Goal: Information Seeking & Learning: Learn about a topic

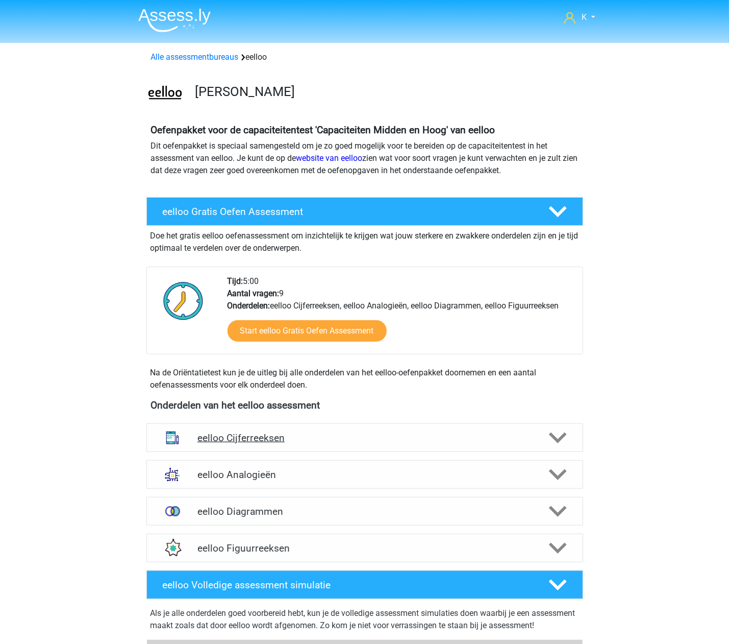
click at [364, 431] on div "eelloo Cijferreeksen" at bounding box center [364, 437] width 437 height 29
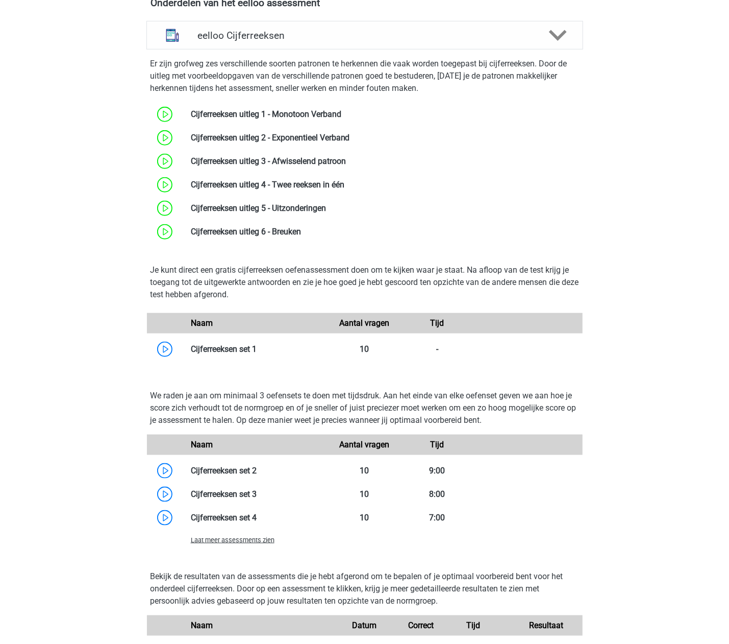
scroll to position [408, 0]
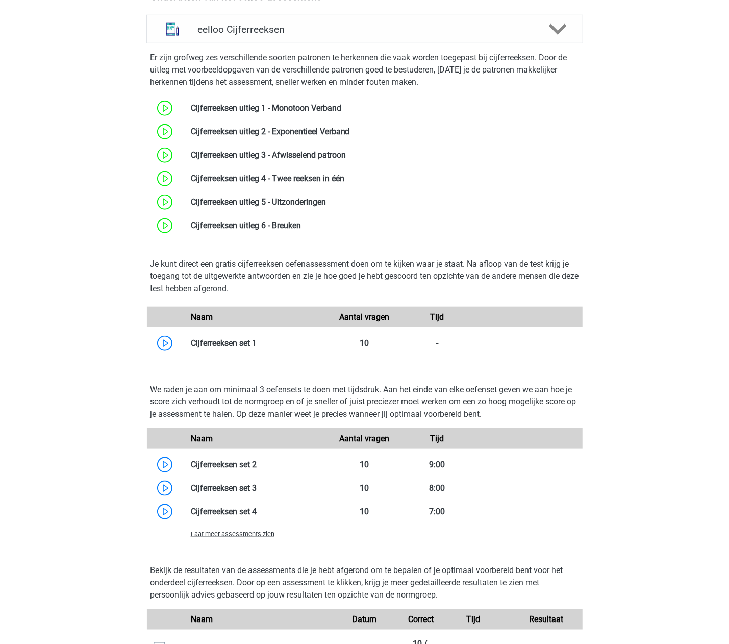
click at [247, 537] on span "Laat meer assessments zien" at bounding box center [233, 534] width 84 height 8
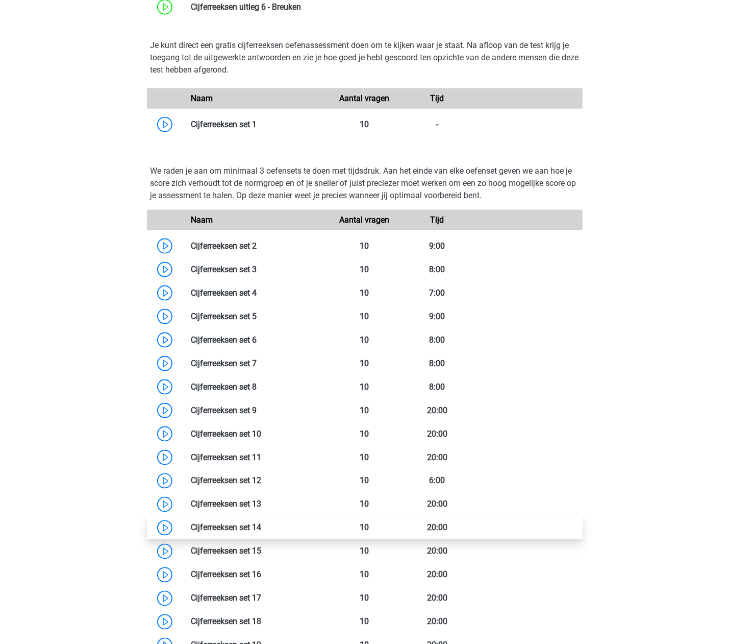
scroll to position [680, 0]
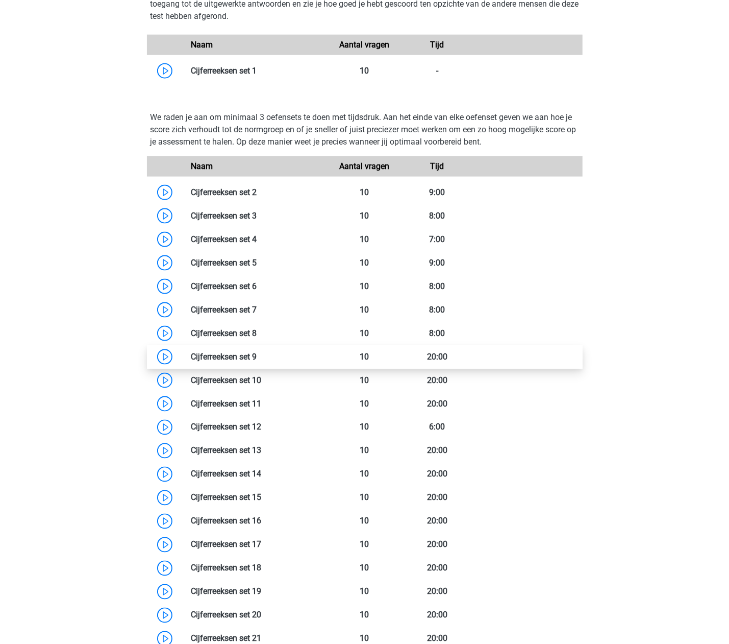
click at [257, 354] on link at bounding box center [257, 357] width 0 height 10
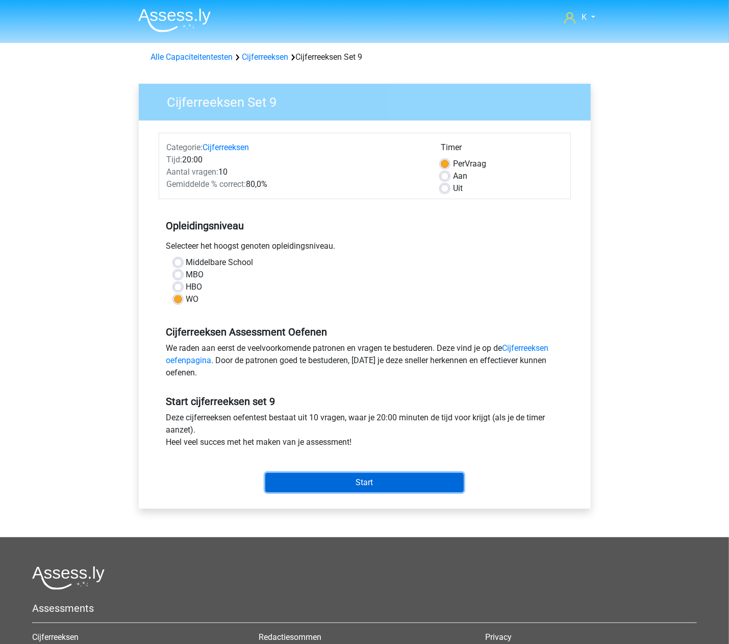
click at [416, 491] on input "Start" at bounding box center [364, 482] width 199 height 19
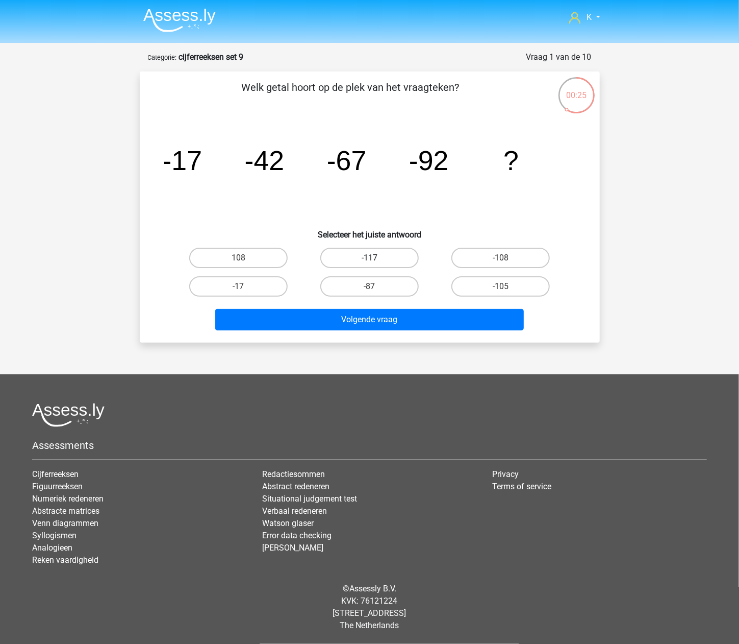
click at [412, 256] on label "-117" at bounding box center [369, 258] width 98 height 20
click at [376, 258] on input "-117" at bounding box center [372, 261] width 7 height 7
radio input "true"
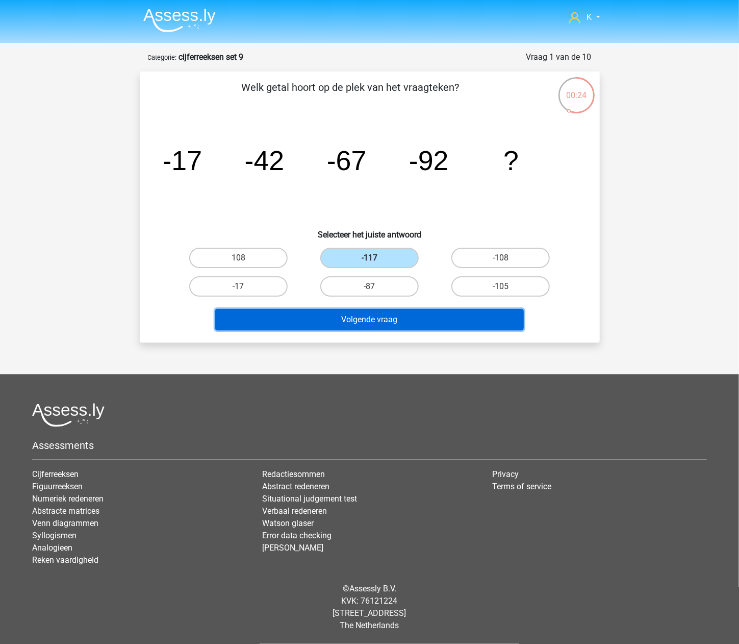
click at [415, 319] on button "Volgende vraag" at bounding box center [369, 319] width 309 height 21
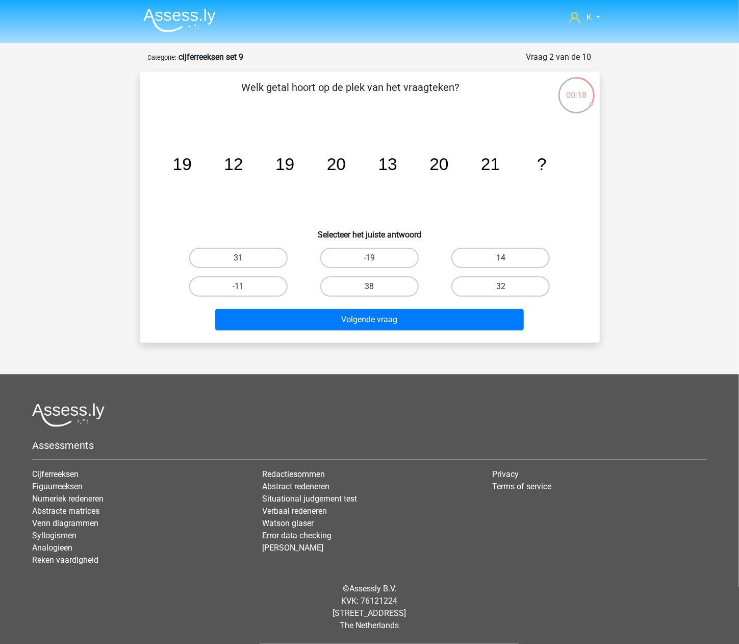
click at [482, 262] on label "14" at bounding box center [501, 258] width 98 height 20
click at [501, 262] on input "14" at bounding box center [504, 261] width 7 height 7
radio input "true"
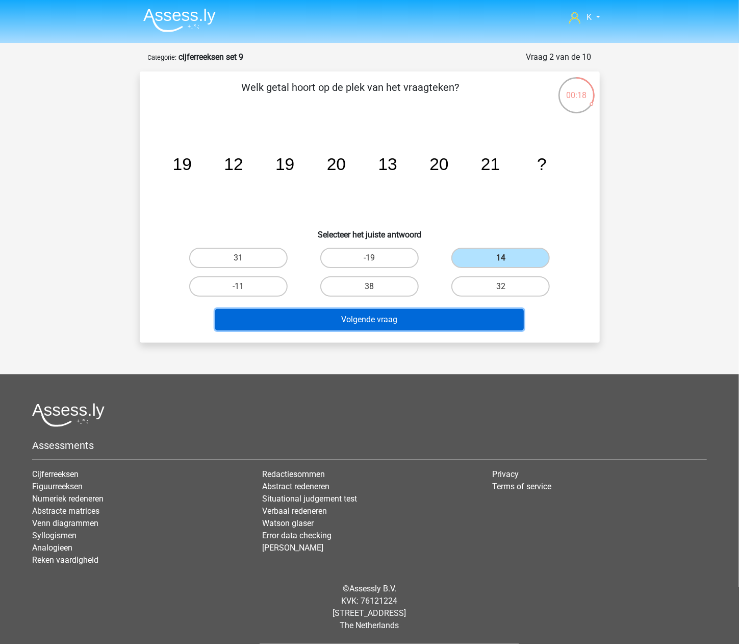
click at [460, 323] on button "Volgende vraag" at bounding box center [369, 319] width 309 height 21
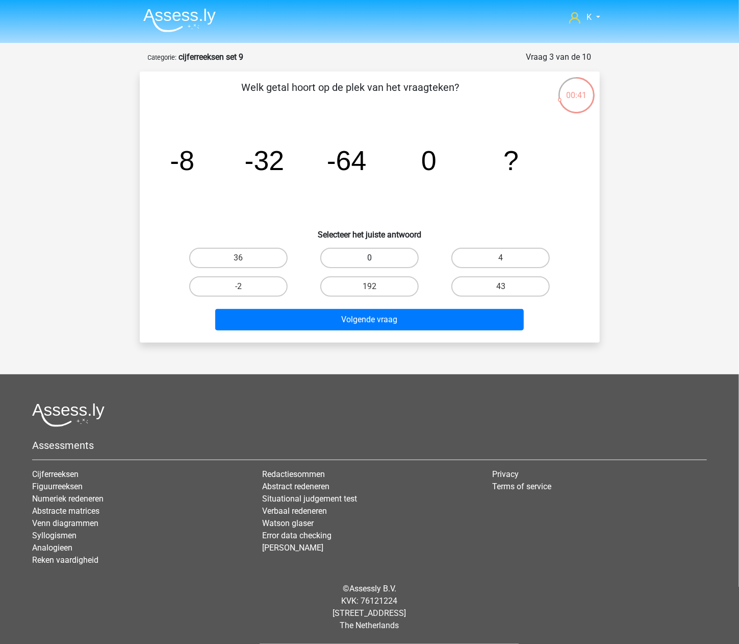
click at [415, 250] on label "0" at bounding box center [369, 258] width 98 height 20
click at [376, 258] on input "0" at bounding box center [372, 261] width 7 height 7
radio input "true"
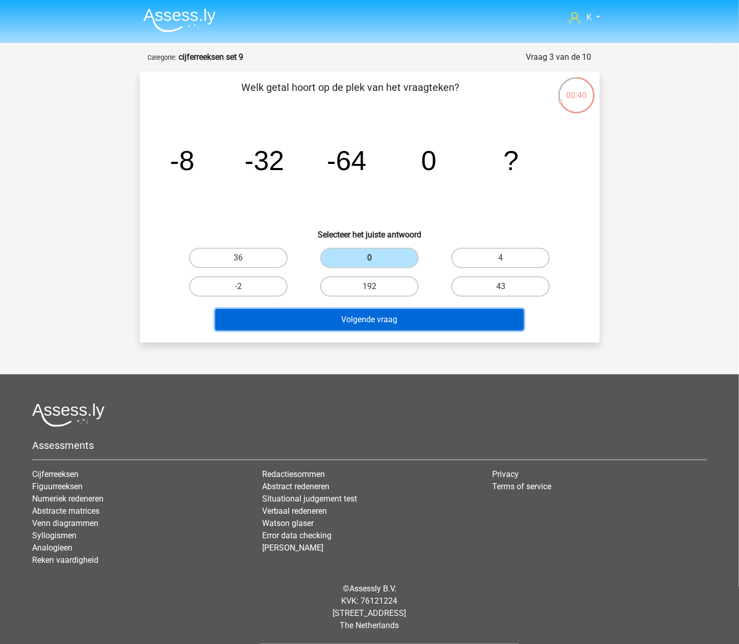
click at [425, 317] on button "Volgende vraag" at bounding box center [369, 319] width 309 height 21
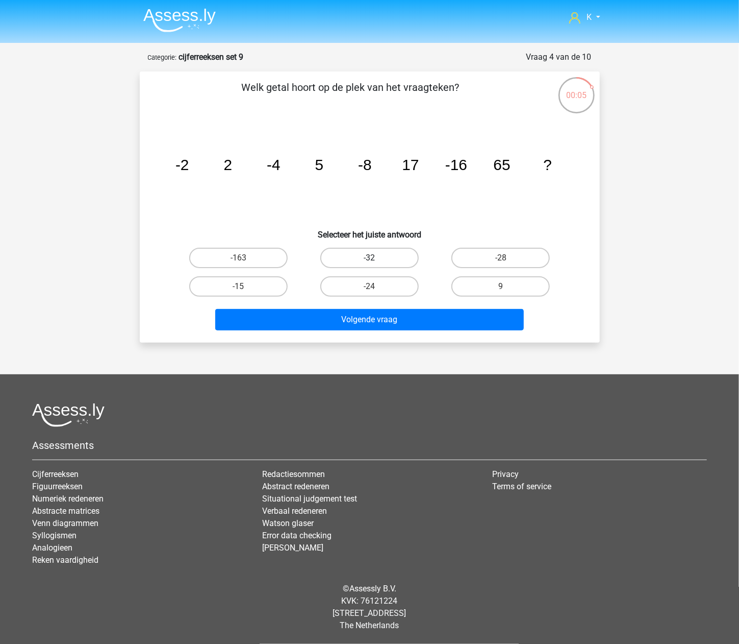
click at [388, 257] on label "-32" at bounding box center [369, 258] width 98 height 20
click at [376, 258] on input "-32" at bounding box center [372, 261] width 7 height 7
radio input "true"
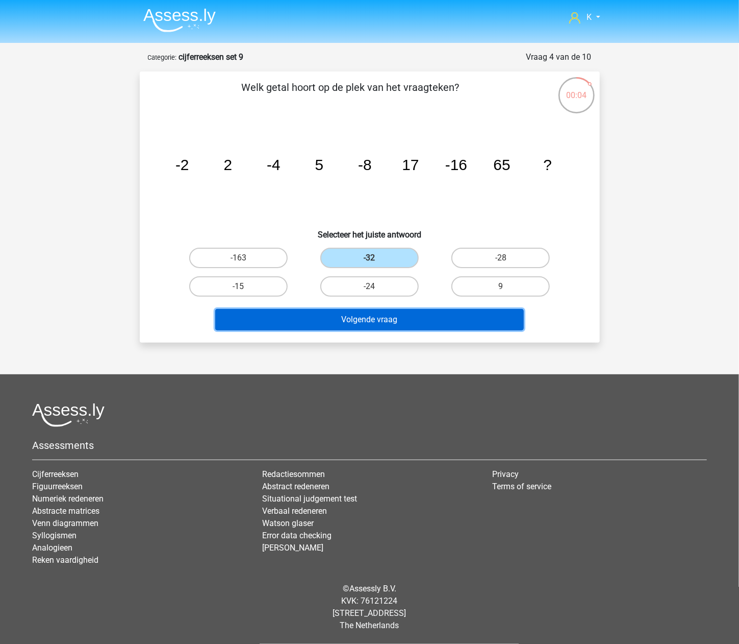
click at [397, 311] on button "Volgende vraag" at bounding box center [369, 319] width 309 height 21
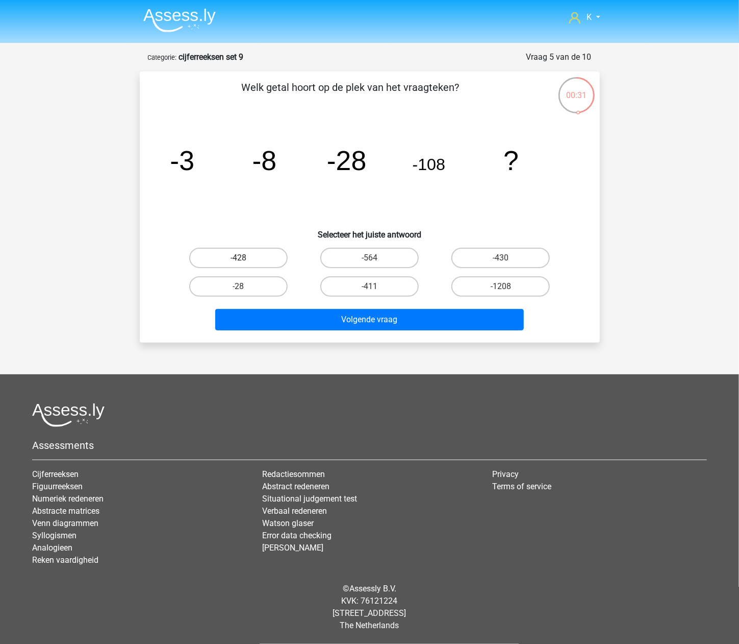
click at [250, 254] on label "-428" at bounding box center [238, 258] width 98 height 20
click at [245, 258] on input "-428" at bounding box center [241, 261] width 7 height 7
radio input "true"
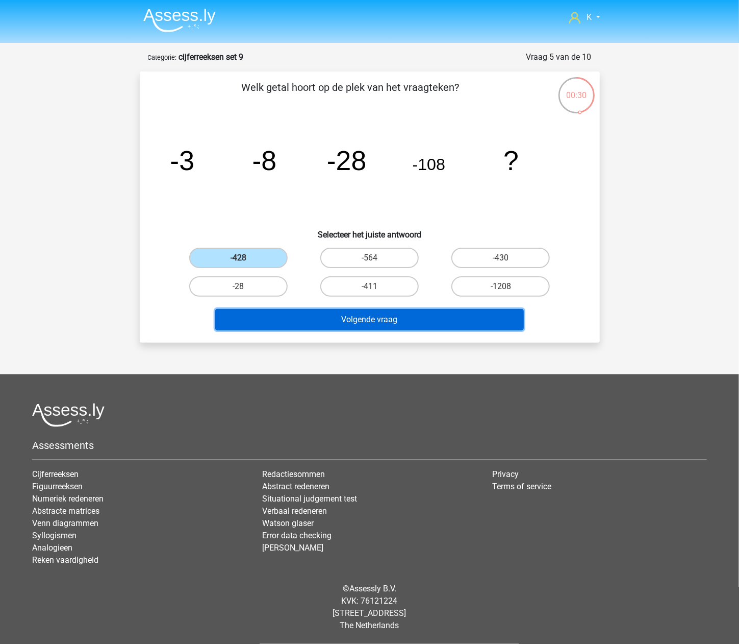
click at [307, 325] on button "Volgende vraag" at bounding box center [369, 319] width 309 height 21
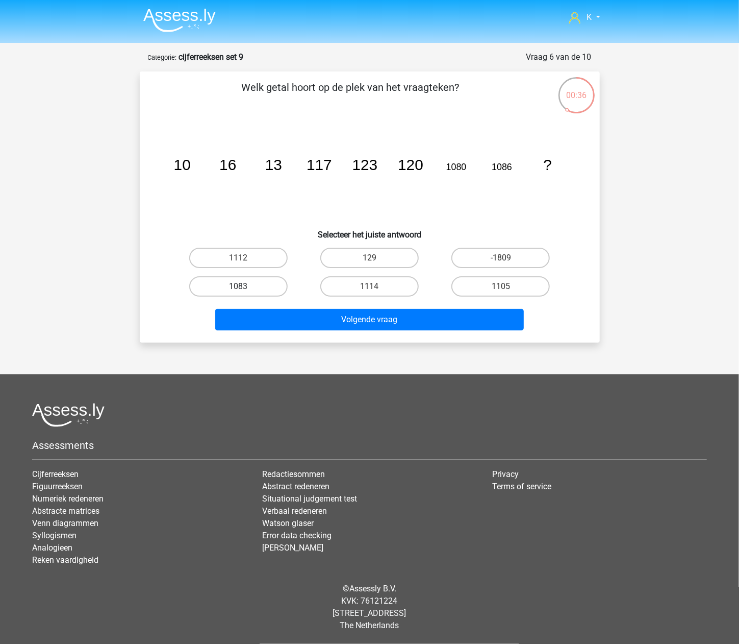
click at [284, 288] on label "1083" at bounding box center [238, 286] width 98 height 20
click at [245, 288] on input "1083" at bounding box center [241, 289] width 7 height 7
radio input "true"
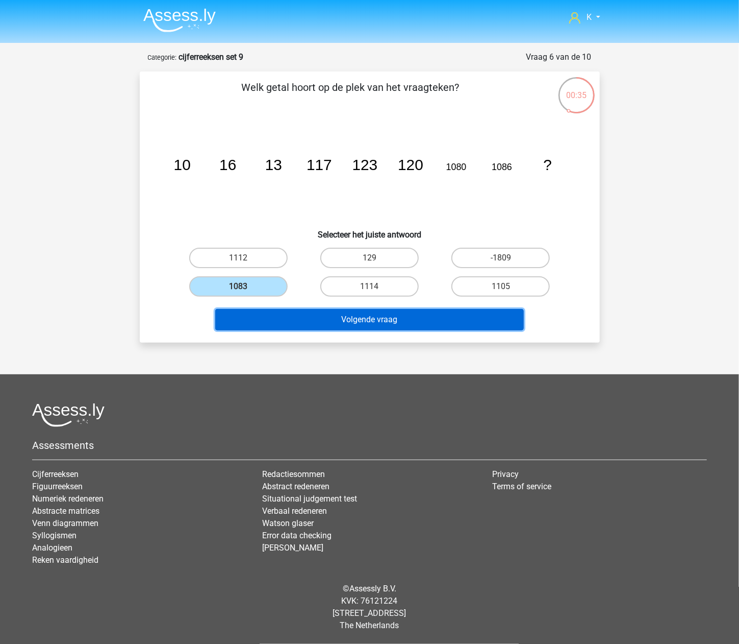
click at [302, 317] on button "Volgende vraag" at bounding box center [369, 319] width 309 height 21
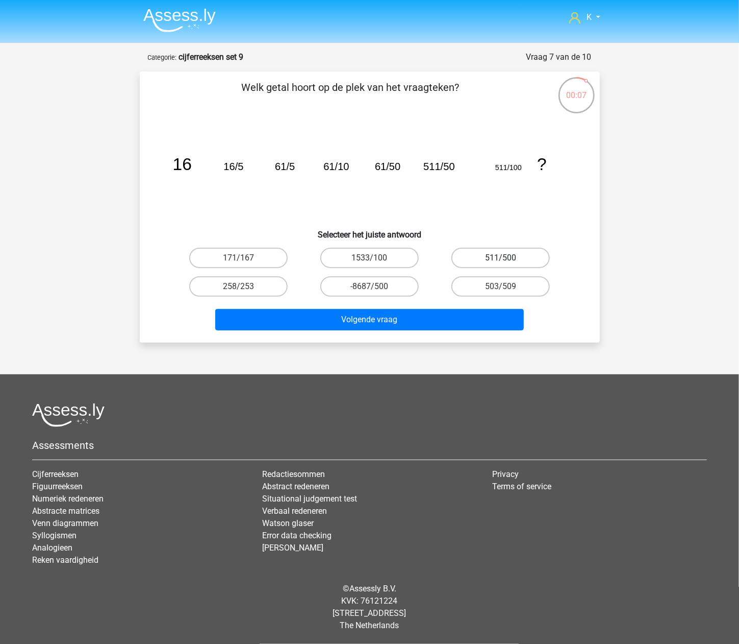
click at [544, 260] on label "511/500" at bounding box center [501, 258] width 98 height 20
click at [508, 260] on input "511/500" at bounding box center [504, 261] width 7 height 7
radio input "true"
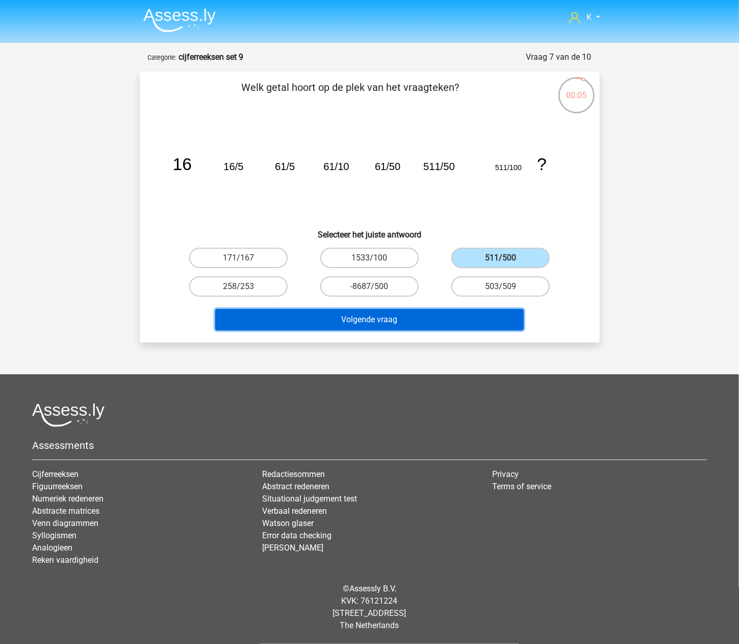
click at [482, 320] on button "Volgende vraag" at bounding box center [369, 319] width 309 height 21
click at [523, 314] on button "Volgende vraag" at bounding box center [369, 319] width 309 height 21
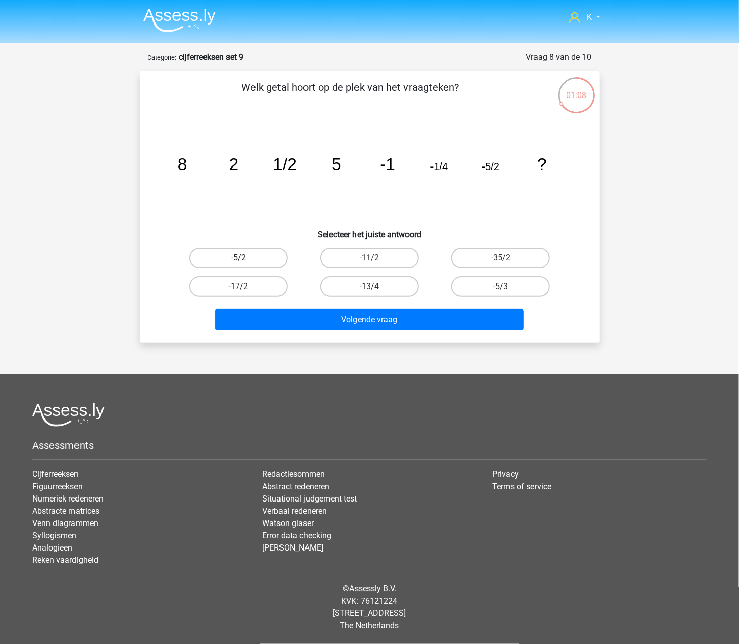
click at [278, 250] on label "-5/2" at bounding box center [238, 258] width 98 height 20
click at [245, 258] on input "-5/2" at bounding box center [241, 261] width 7 height 7
radio input "true"
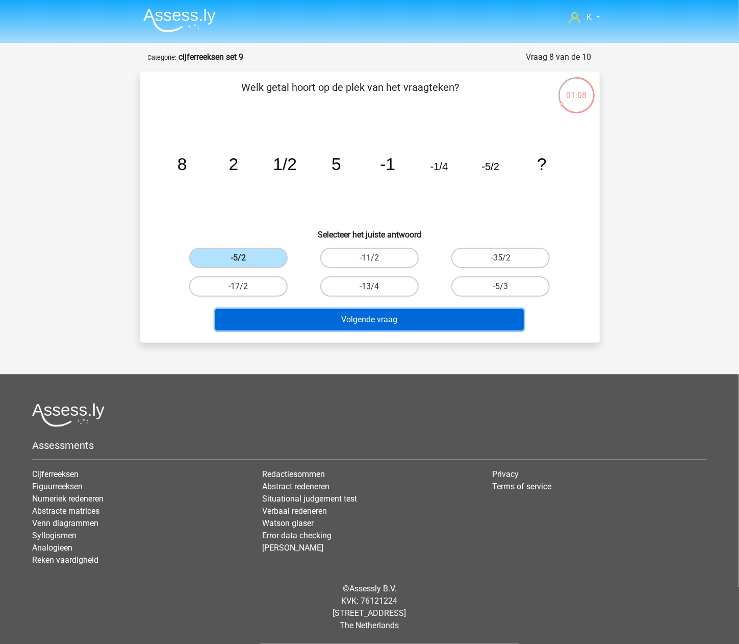
click at [328, 320] on button "Volgende vraag" at bounding box center [369, 319] width 309 height 21
click at [306, 312] on button "Volgende vraag" at bounding box center [369, 319] width 309 height 21
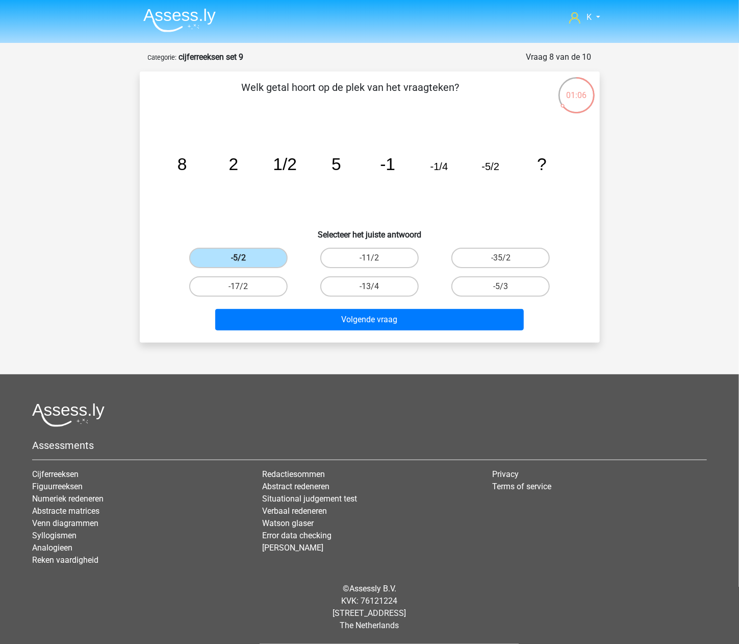
click at [258, 252] on label "-5/2" at bounding box center [238, 258] width 98 height 20
click at [245, 258] on input "-5/2" at bounding box center [241, 261] width 7 height 7
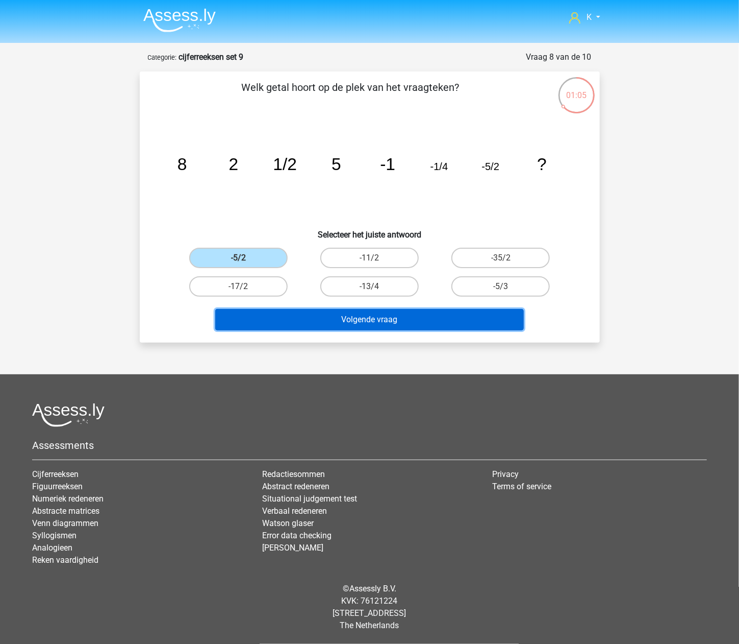
click at [307, 319] on button "Volgende vraag" at bounding box center [369, 319] width 309 height 21
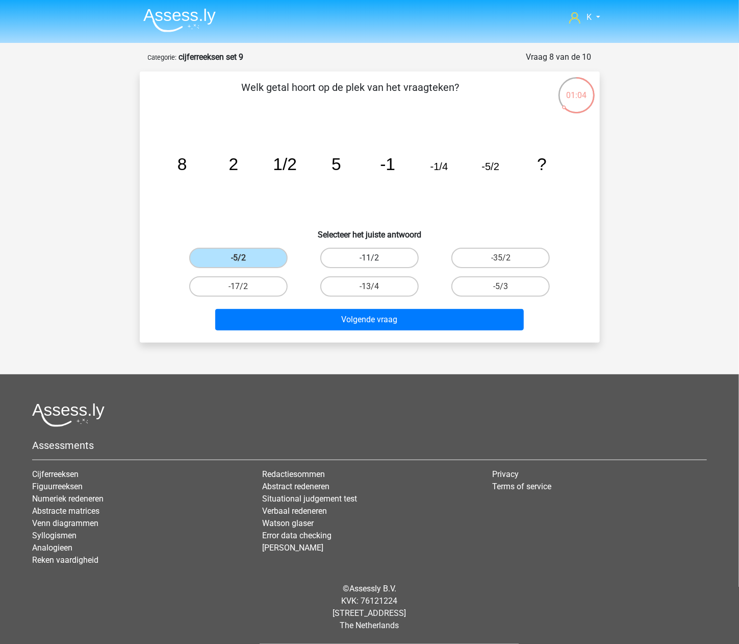
click at [362, 258] on label "-11/2" at bounding box center [369, 258] width 98 height 20
click at [369, 258] on input "-11/2" at bounding box center [372, 261] width 7 height 7
radio input "true"
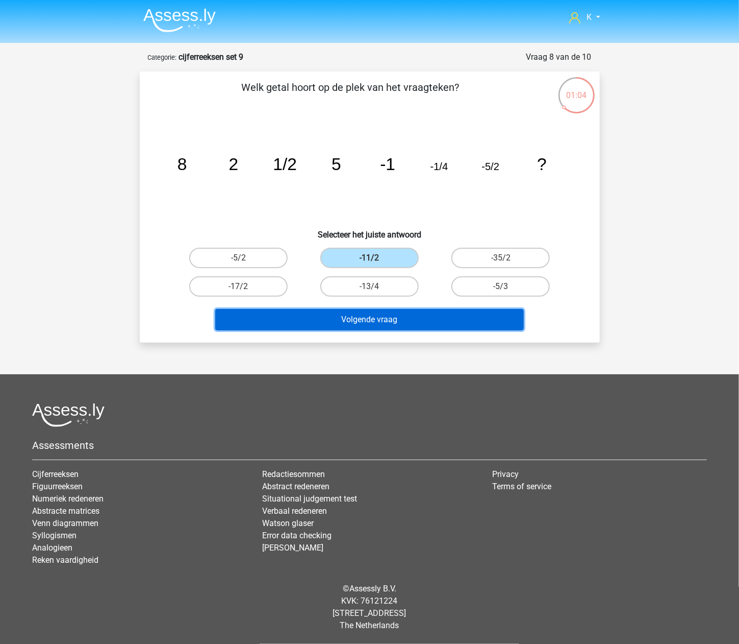
click at [350, 309] on button "Volgende vraag" at bounding box center [369, 319] width 309 height 21
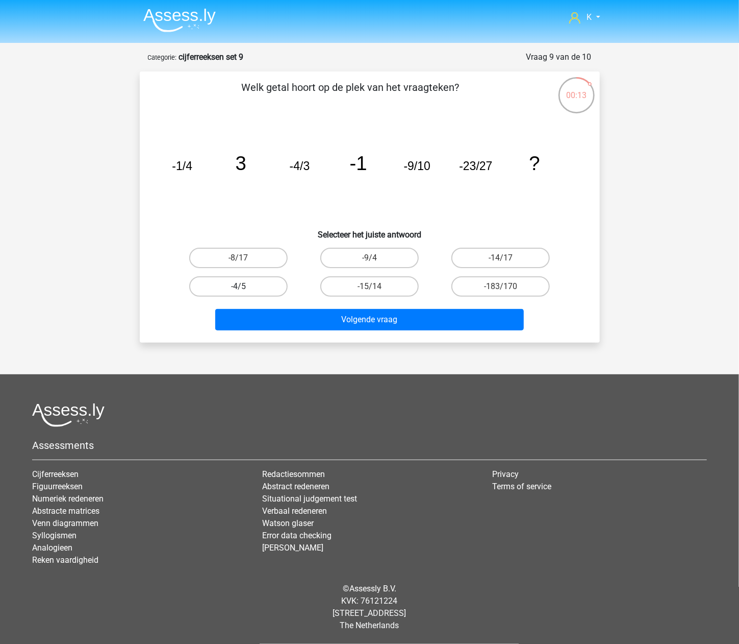
click at [270, 291] on label "-4/5" at bounding box center [238, 286] width 98 height 20
click at [245, 291] on input "-4/5" at bounding box center [241, 289] width 7 height 7
radio input "true"
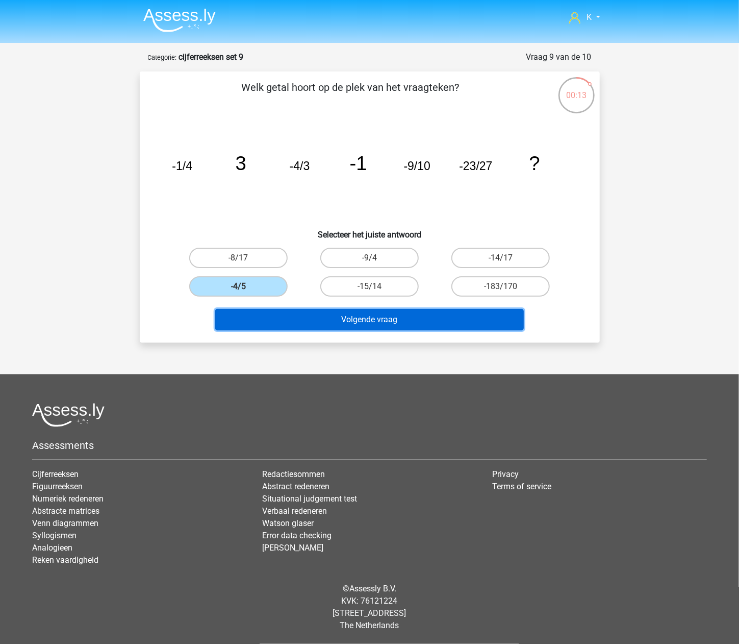
click at [283, 315] on button "Volgende vraag" at bounding box center [369, 319] width 309 height 21
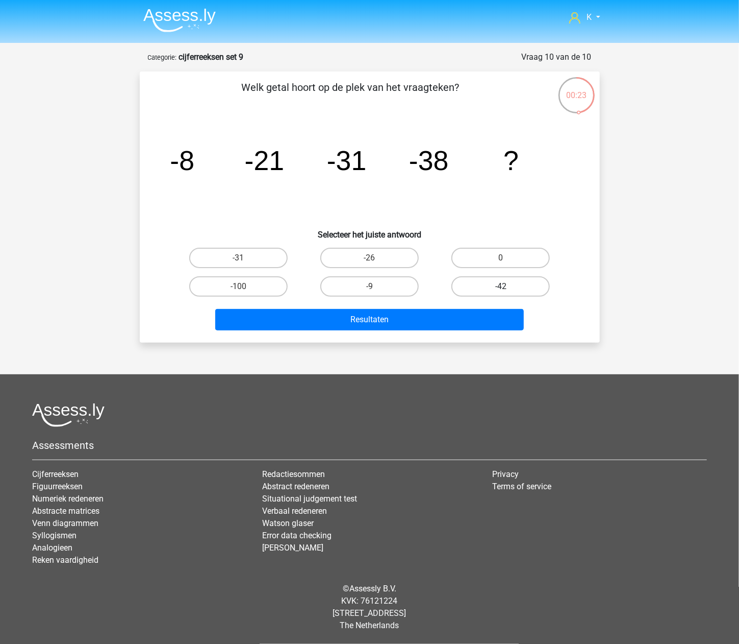
click at [456, 284] on label "-42" at bounding box center [501, 286] width 98 height 20
click at [501, 286] on input "-42" at bounding box center [504, 289] width 7 height 7
radio input "true"
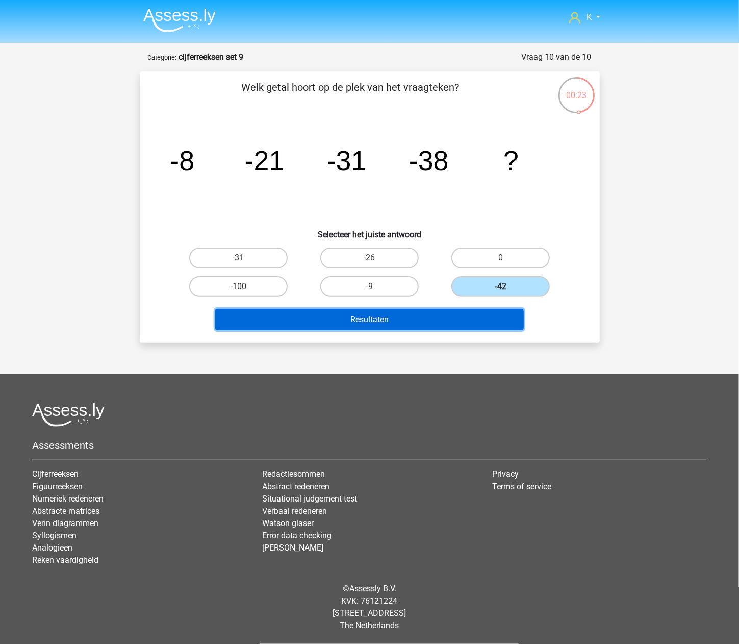
click at [439, 313] on button "Resultaten" at bounding box center [369, 319] width 309 height 21
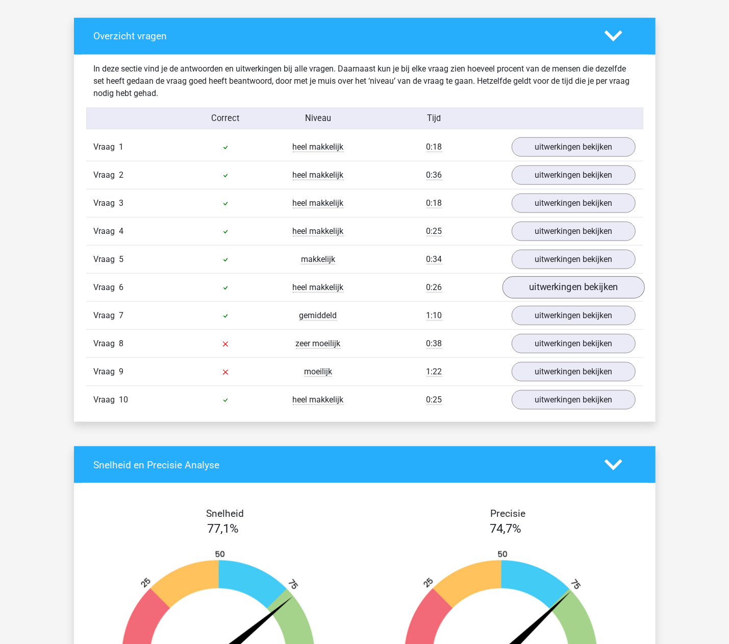
scroll to position [544, 0]
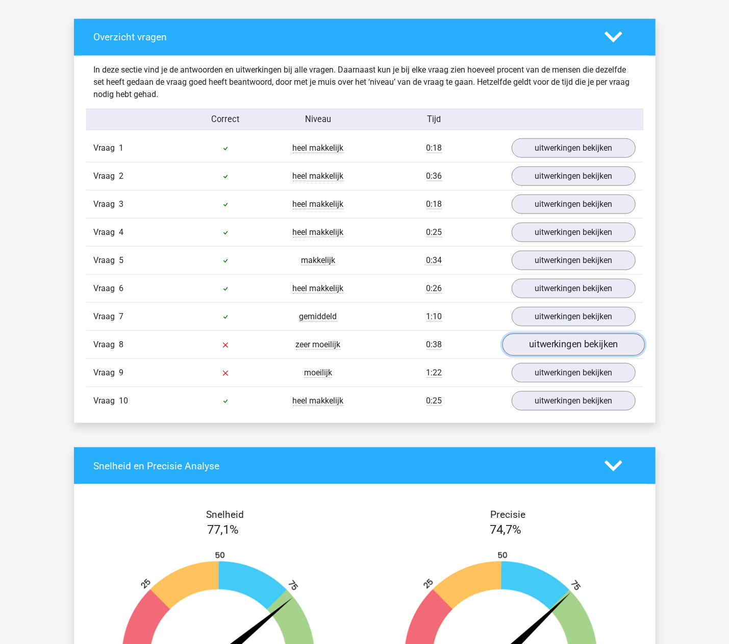
click at [594, 346] on link "uitwerkingen bekijken" at bounding box center [573, 344] width 142 height 22
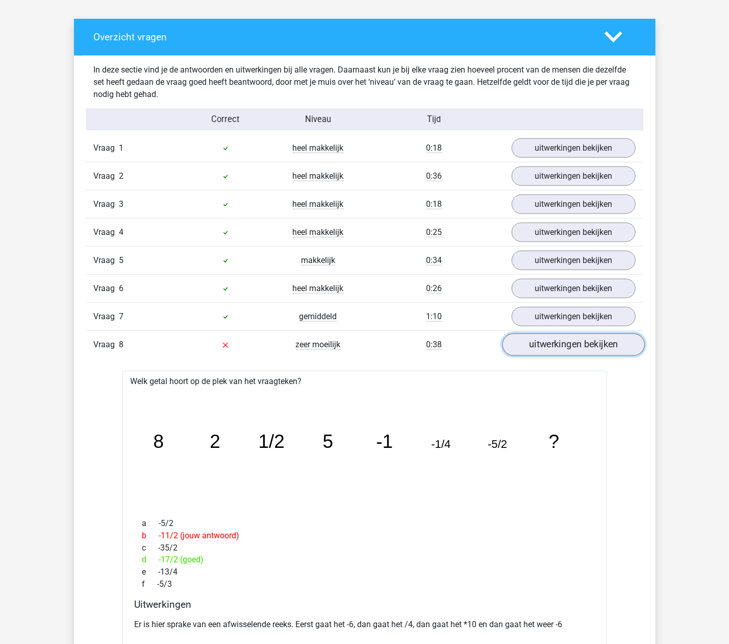
click at [533, 336] on link "uitwerkingen bekijken" at bounding box center [573, 344] width 142 height 22
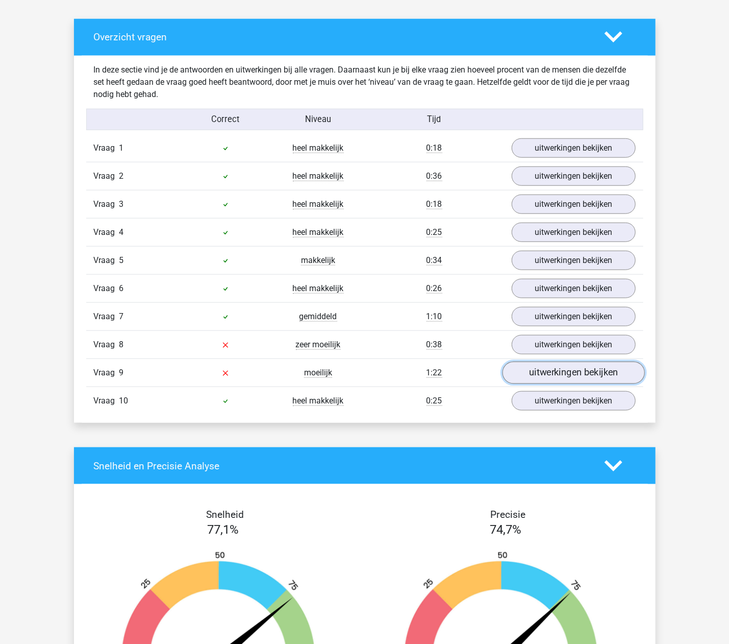
click at [536, 379] on link "uitwerkingen bekijken" at bounding box center [573, 372] width 142 height 22
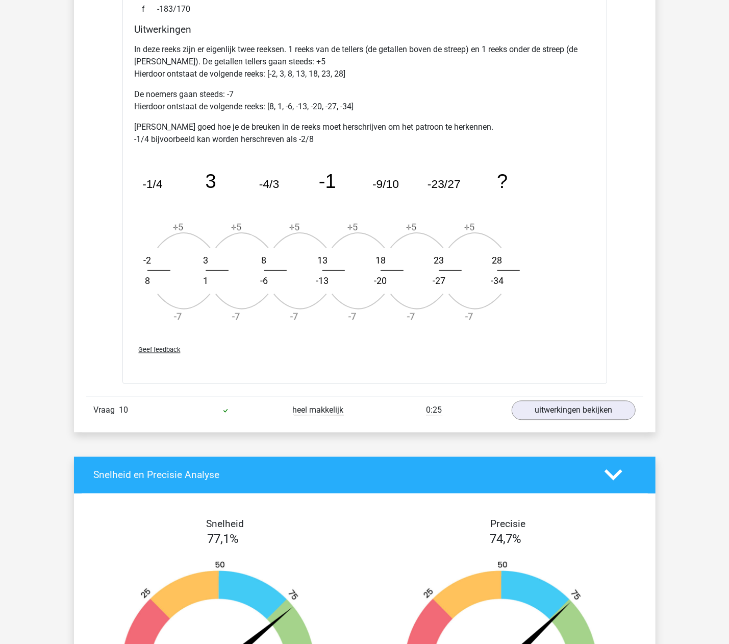
scroll to position [1156, 0]
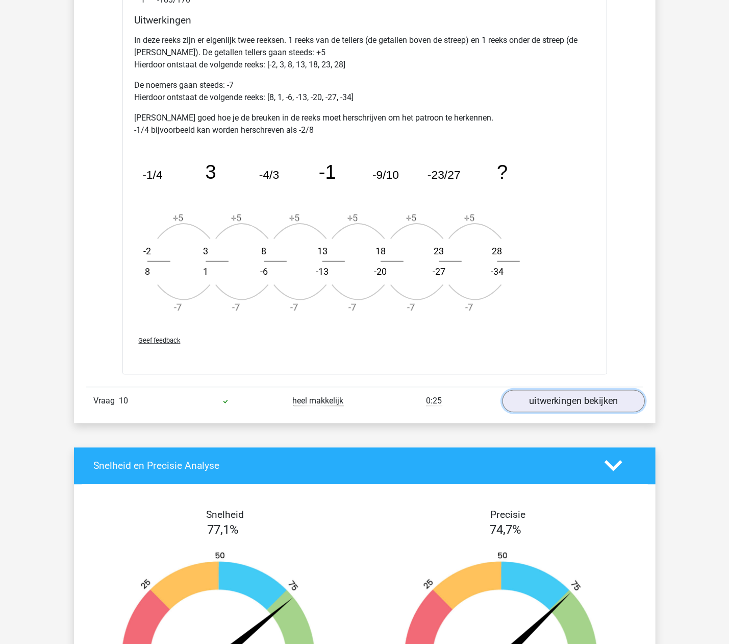
click at [608, 412] on link "uitwerkingen bekijken" at bounding box center [573, 400] width 142 height 22
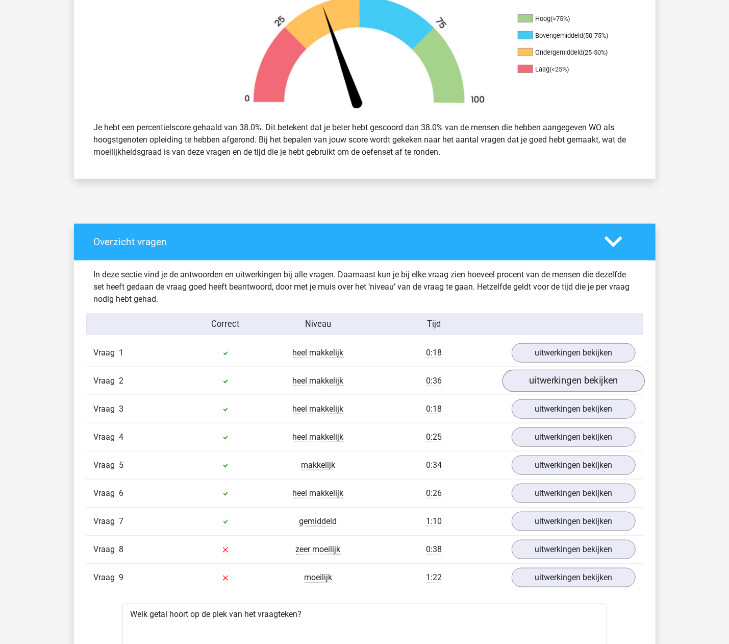
scroll to position [0, 0]
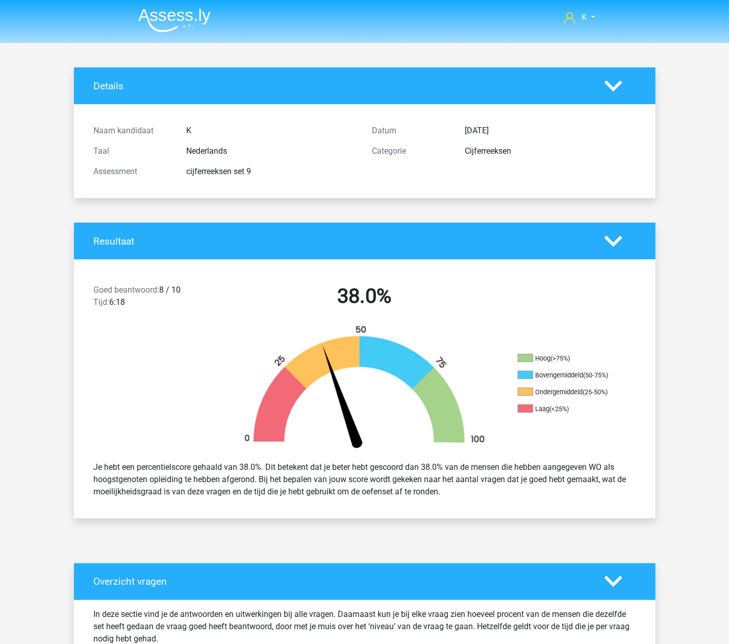
click at [184, 23] on img at bounding box center [174, 20] width 72 height 24
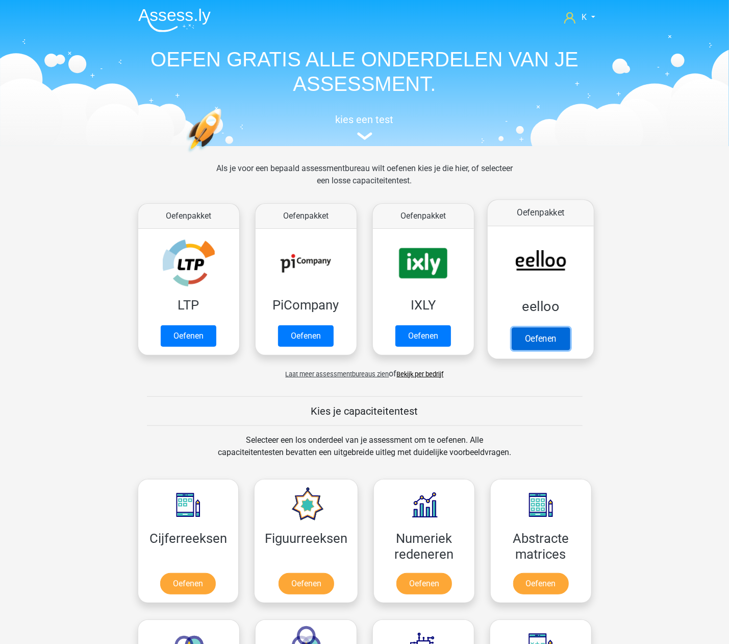
click at [537, 342] on link "Oefenen" at bounding box center [540, 338] width 58 height 22
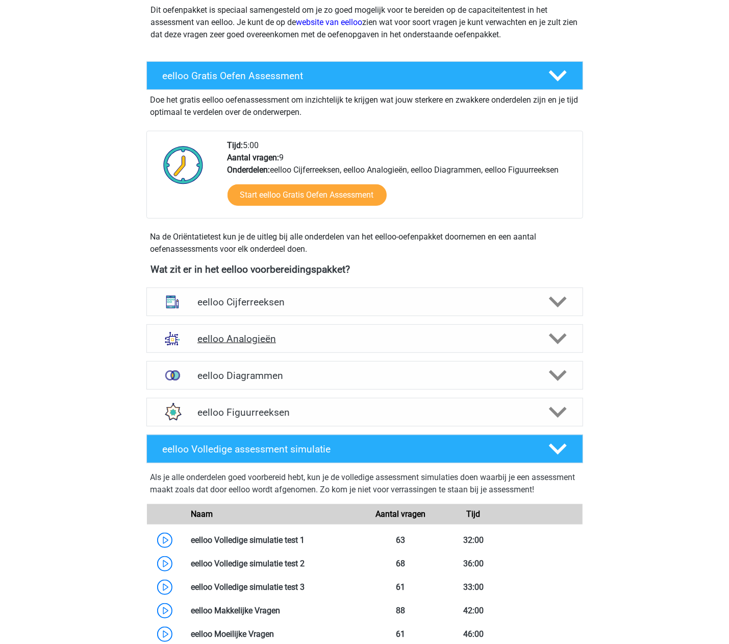
click at [296, 337] on h4 "eelloo Analogieën" at bounding box center [364, 339] width 334 height 12
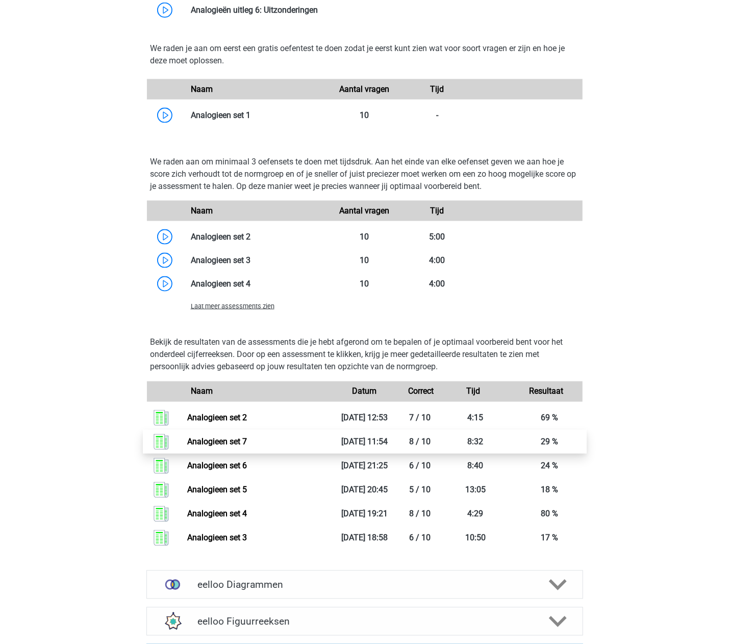
scroll to position [817, 0]
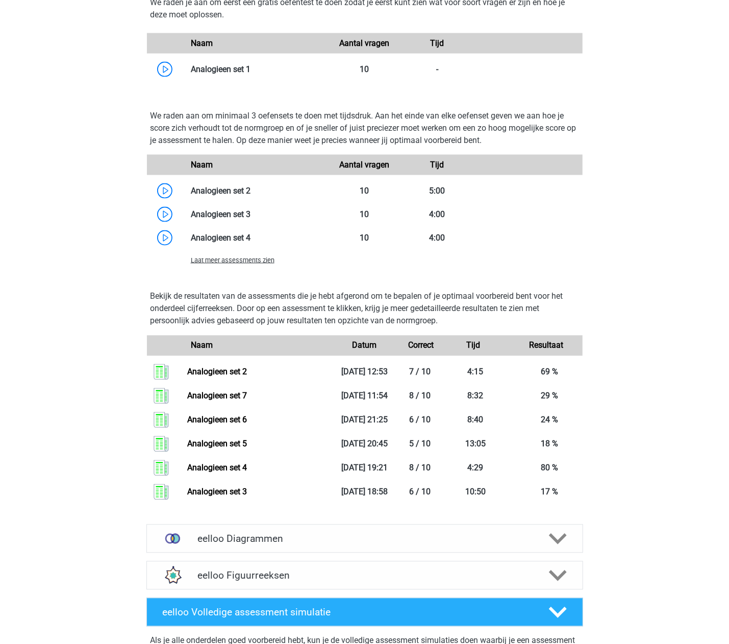
click at [256, 263] on span "Laat meer assessments zien" at bounding box center [233, 260] width 84 height 8
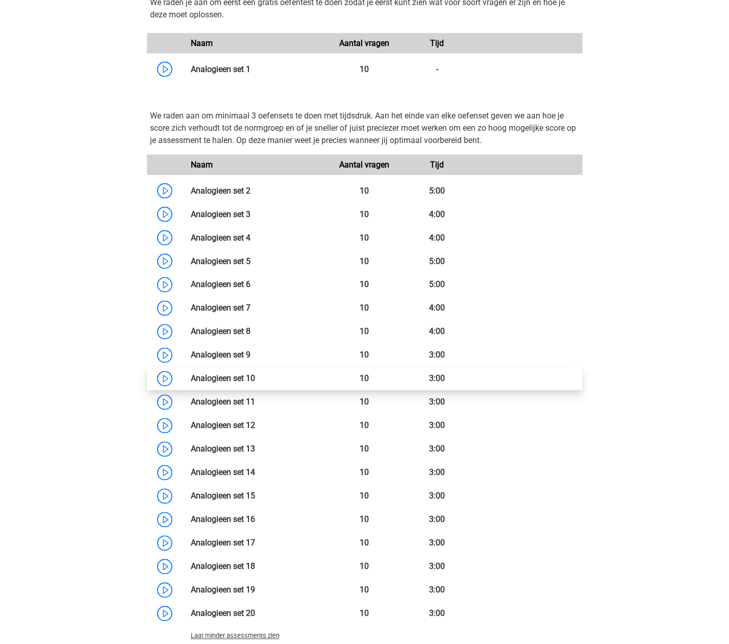
click at [255, 376] on link at bounding box center [255, 379] width 0 height 10
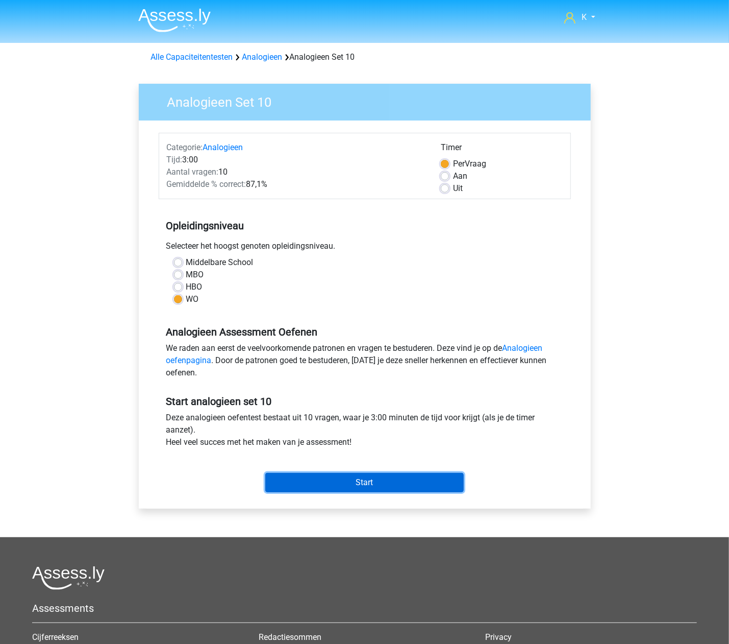
click at [372, 483] on input "Start" at bounding box center [364, 482] width 199 height 19
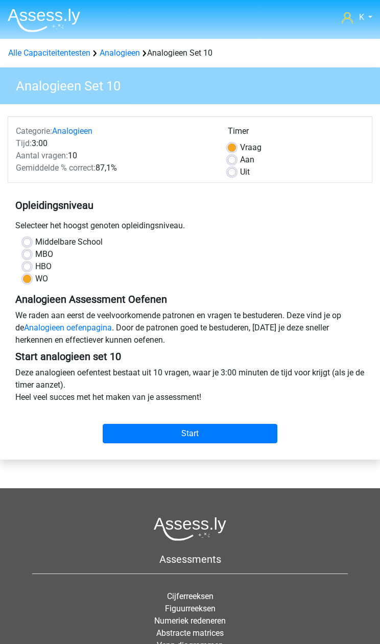
click at [250, 172] on div "Uit" at bounding box center [296, 172] width 136 height 12
click at [243, 172] on label "Uit" at bounding box center [245, 172] width 10 height 12
click at [236, 172] on input "Uit" at bounding box center [232, 171] width 8 height 10
radio input "true"
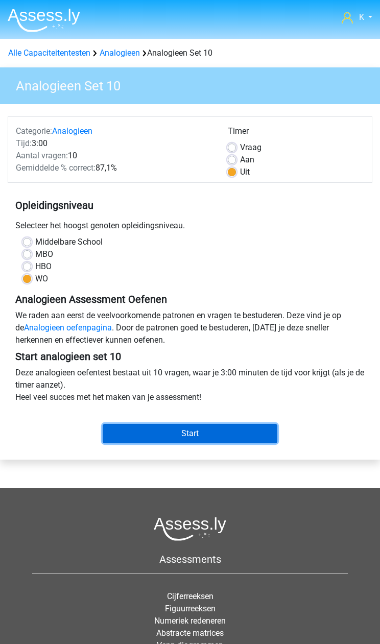
click at [222, 427] on input "Start" at bounding box center [190, 433] width 175 height 19
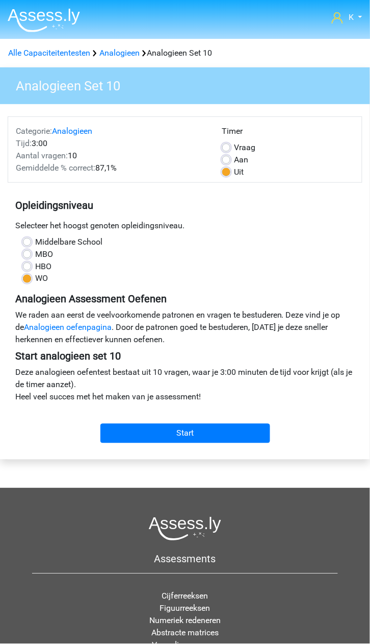
click at [221, 137] on div "Timer Per Vraag Aan Uit" at bounding box center [288, 151] width 147 height 53
click at [235, 149] on label "Per Vraag" at bounding box center [245, 147] width 21 height 12
click at [223, 149] on input "Per Vraag" at bounding box center [226, 146] width 8 height 10
radio input "true"
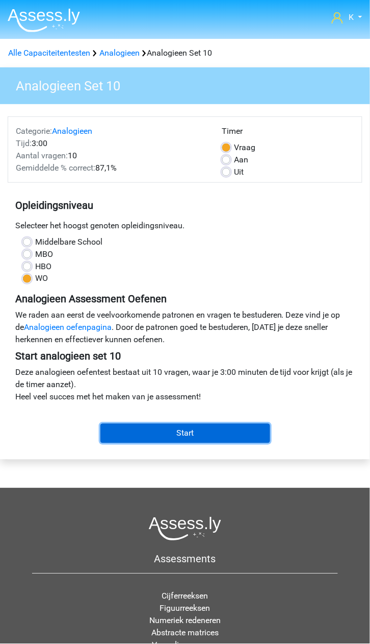
click at [176, 429] on input "Start" at bounding box center [186, 433] width 170 height 19
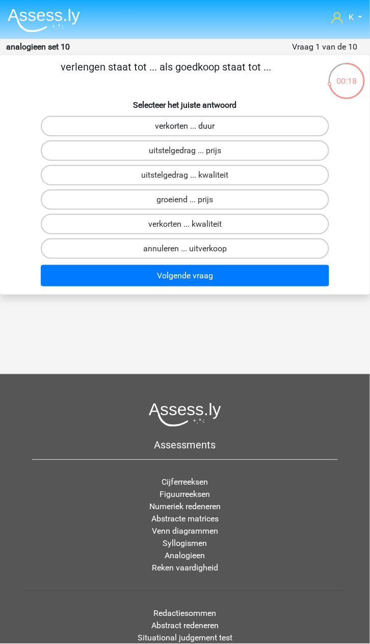
click at [182, 125] on label "verkorten ... duur" at bounding box center [185, 126] width 289 height 20
click at [185, 126] on input "verkorten ... duur" at bounding box center [188, 129] width 7 height 7
radio input "true"
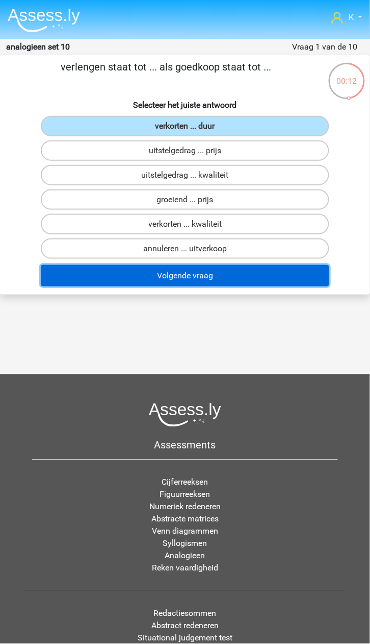
click at [201, 278] on button "Volgende vraag" at bounding box center [185, 275] width 289 height 21
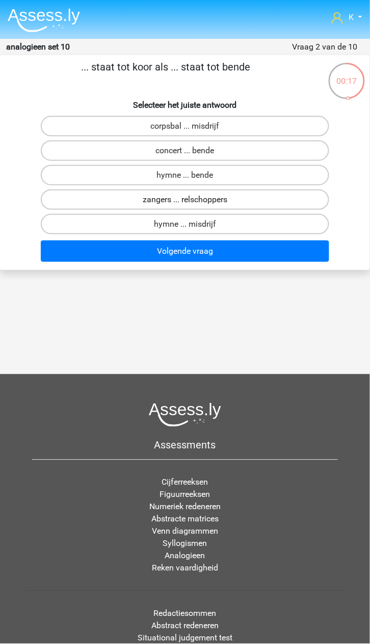
click at [211, 197] on label "zangers ... relschoppers" at bounding box center [185, 199] width 289 height 20
click at [192, 200] on input "zangers ... relschoppers" at bounding box center [188, 203] width 7 height 7
radio input "true"
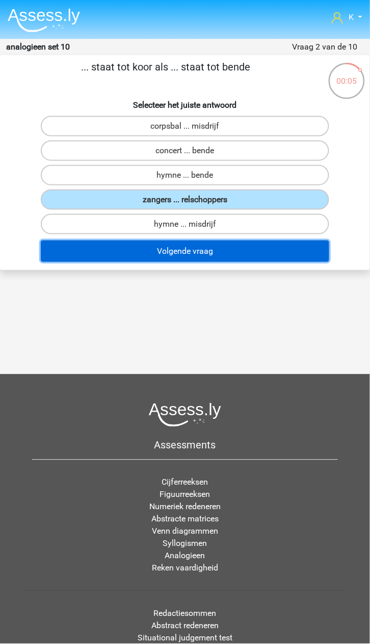
click at [203, 250] on button "Volgende vraag" at bounding box center [185, 250] width 289 height 21
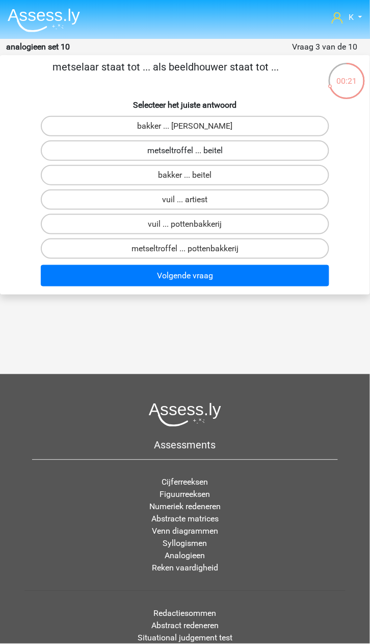
click at [216, 152] on label "metseltroffel ... beitel" at bounding box center [185, 150] width 289 height 20
click at [192, 152] on input "metseltroffel ... beitel" at bounding box center [188, 154] width 7 height 7
radio input "true"
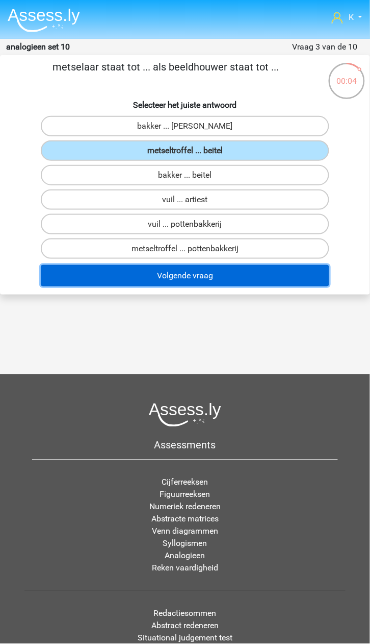
click at [199, 276] on button "Volgende vraag" at bounding box center [185, 275] width 289 height 21
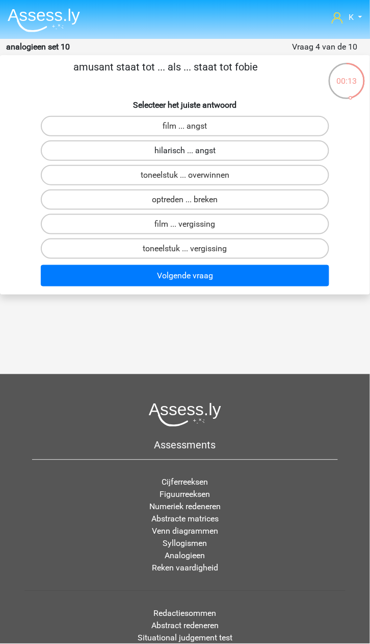
click at [195, 150] on label "hilarisch ... angst" at bounding box center [185, 150] width 289 height 20
click at [192, 151] on input "hilarisch ... angst" at bounding box center [188, 154] width 7 height 7
radio input "true"
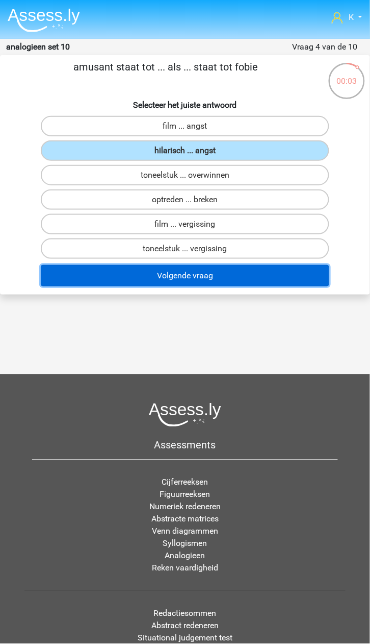
click at [203, 267] on button "Volgende vraag" at bounding box center [185, 275] width 289 height 21
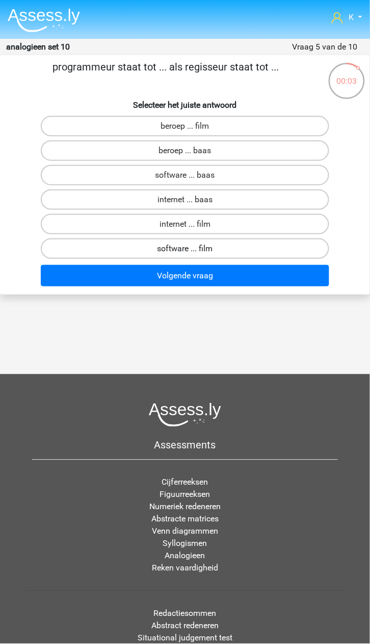
click at [217, 249] on label "software ... film" at bounding box center [185, 248] width 289 height 20
click at [192, 249] on input "software ... film" at bounding box center [188, 252] width 7 height 7
radio input "true"
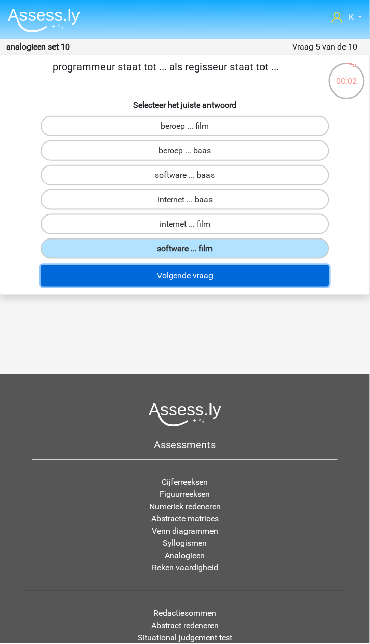
drag, startPoint x: 220, startPoint y: 278, endPoint x: 220, endPoint y: 284, distance: 6.6
click at [220, 277] on button "Volgende vraag" at bounding box center [185, 275] width 289 height 21
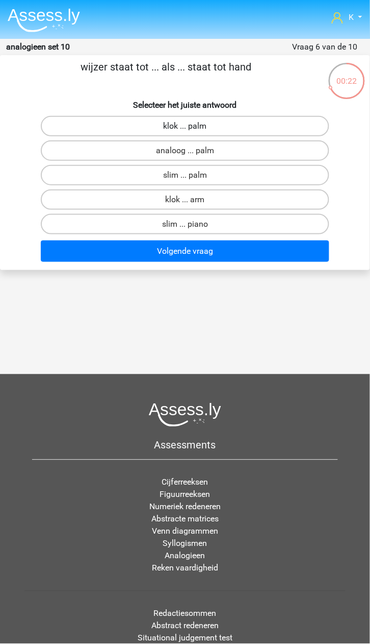
click at [221, 127] on label "klok ... palm" at bounding box center [185, 126] width 289 height 20
click at [192, 127] on input "klok ... palm" at bounding box center [188, 129] width 7 height 7
radio input "true"
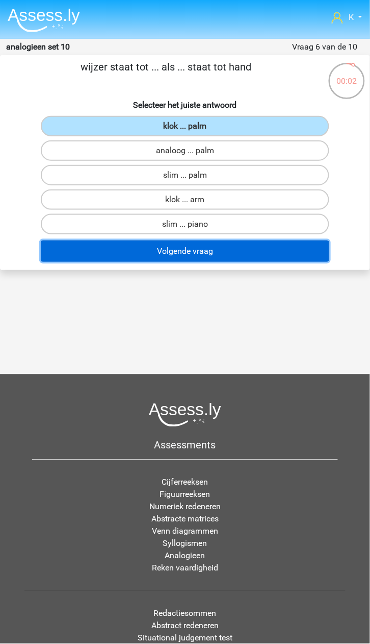
click at [222, 245] on button "Volgende vraag" at bounding box center [185, 250] width 289 height 21
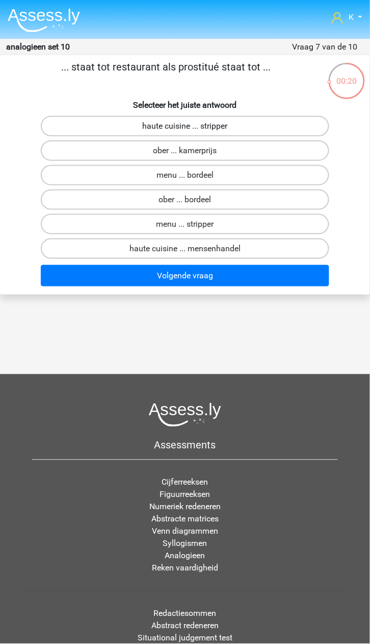
click at [231, 127] on label "haute cuisine ... stripper" at bounding box center [185, 126] width 289 height 20
click at [192, 127] on input "haute cuisine ... stripper" at bounding box center [188, 129] width 7 height 7
radio input "true"
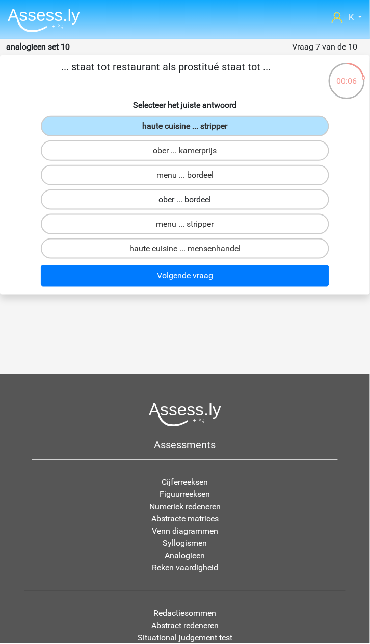
click at [225, 195] on label "ober ... bordeel" at bounding box center [185, 199] width 289 height 20
click at [192, 200] on input "ober ... bordeel" at bounding box center [188, 203] width 7 height 7
radio input "true"
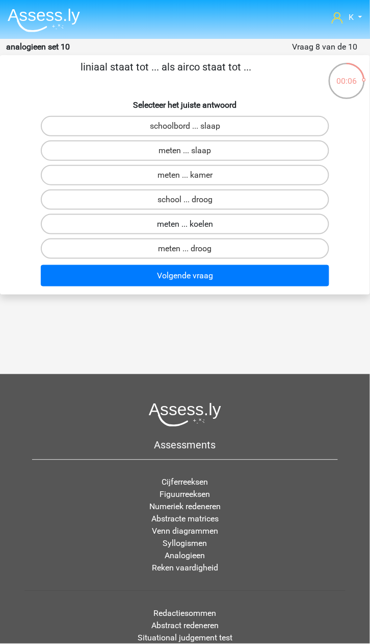
click at [215, 219] on label "meten ... koelen" at bounding box center [185, 224] width 289 height 20
click at [192, 224] on input "meten ... koelen" at bounding box center [188, 227] width 7 height 7
radio input "true"
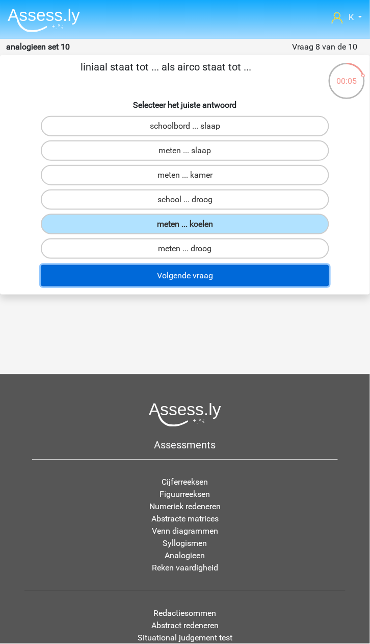
click at [215, 266] on button "Volgende vraag" at bounding box center [185, 275] width 289 height 21
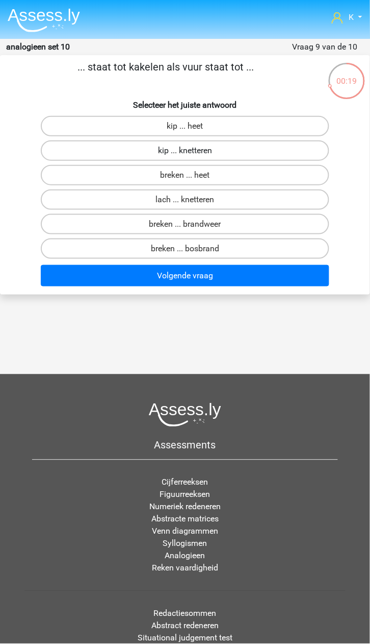
click at [201, 150] on label "kip ... knetteren" at bounding box center [185, 150] width 289 height 20
click at [192, 151] on input "kip ... knetteren" at bounding box center [188, 154] width 7 height 7
radio input "true"
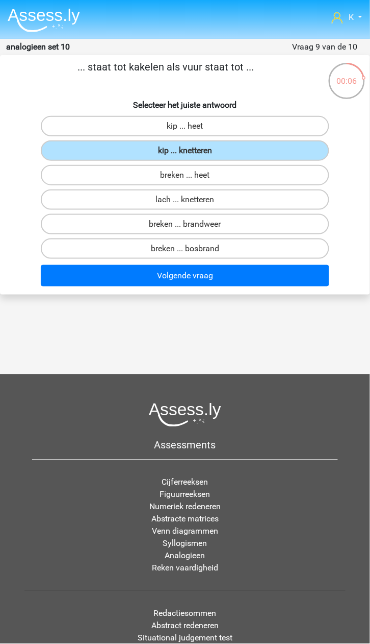
click at [199, 283] on div "Volgende vraag" at bounding box center [185, 278] width 369 height 26
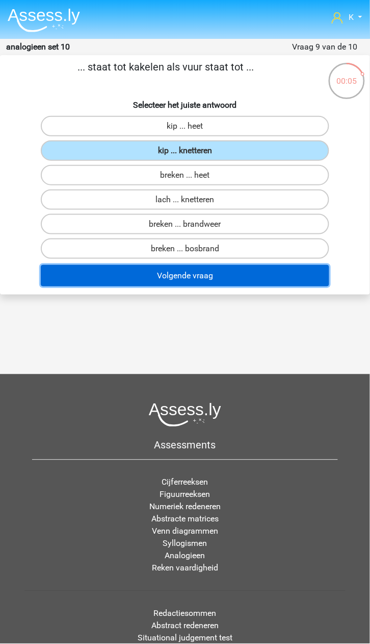
click at [201, 276] on button "Volgende vraag" at bounding box center [185, 275] width 289 height 21
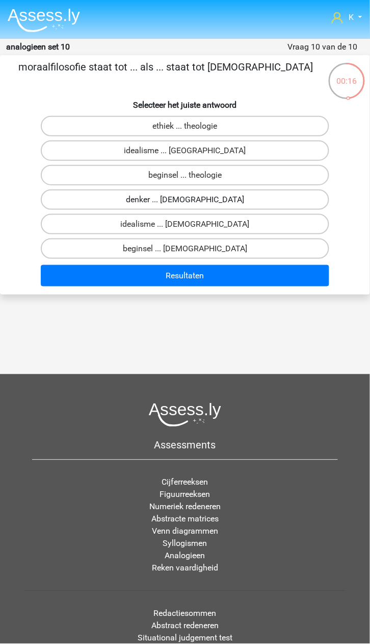
click at [207, 196] on label "denker ... atheïsme" at bounding box center [185, 199] width 289 height 20
click at [192, 200] on input "denker ... atheïsme" at bounding box center [188, 203] width 7 height 7
radio input "true"
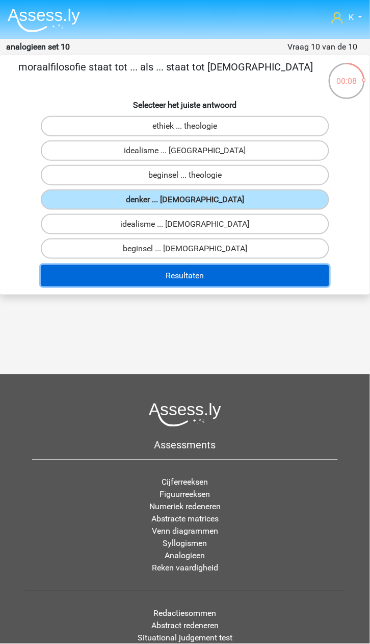
click at [206, 269] on button "Resultaten" at bounding box center [185, 275] width 289 height 21
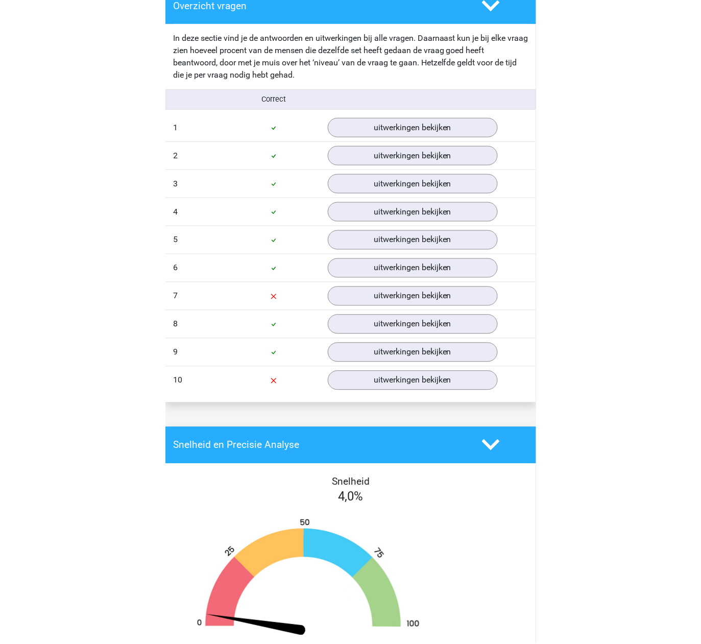
scroll to position [608, 0]
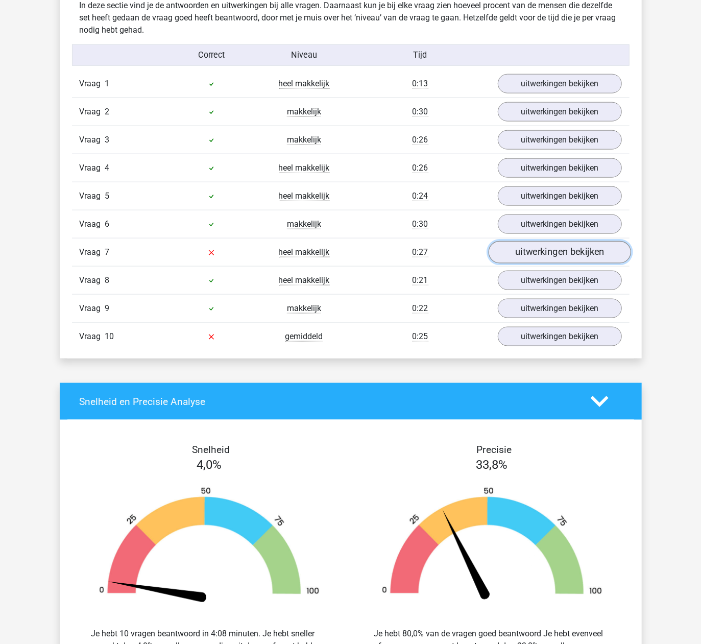
click at [370, 260] on link "uitwerkingen bekijken" at bounding box center [559, 252] width 142 height 22
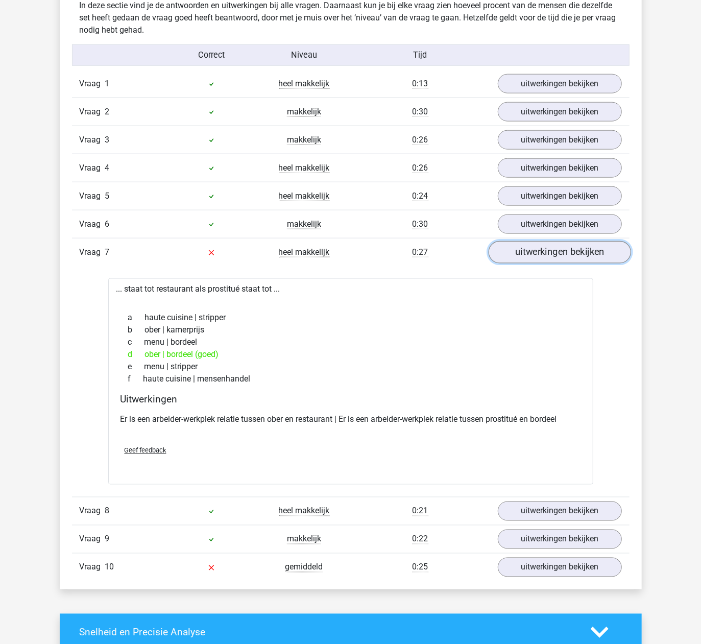
click at [370, 263] on link "uitwerkingen bekijken" at bounding box center [559, 252] width 142 height 22
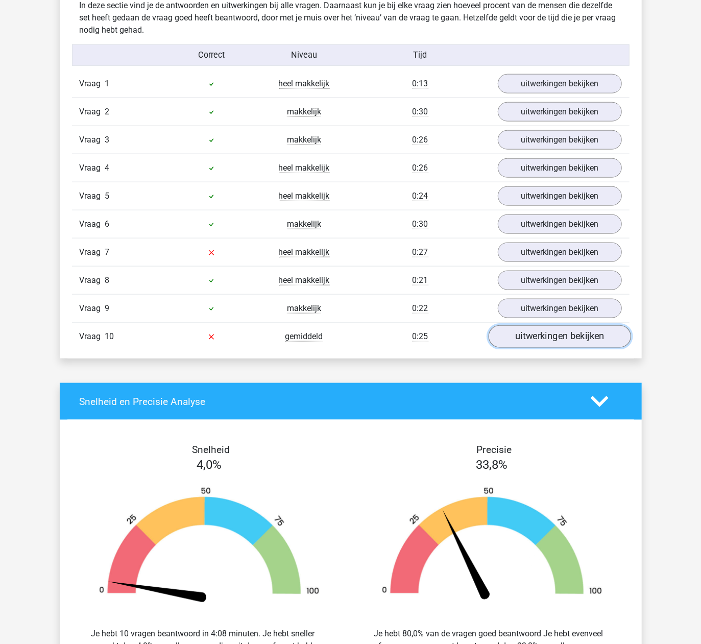
click at [370, 341] on link "uitwerkingen bekijken" at bounding box center [559, 336] width 142 height 22
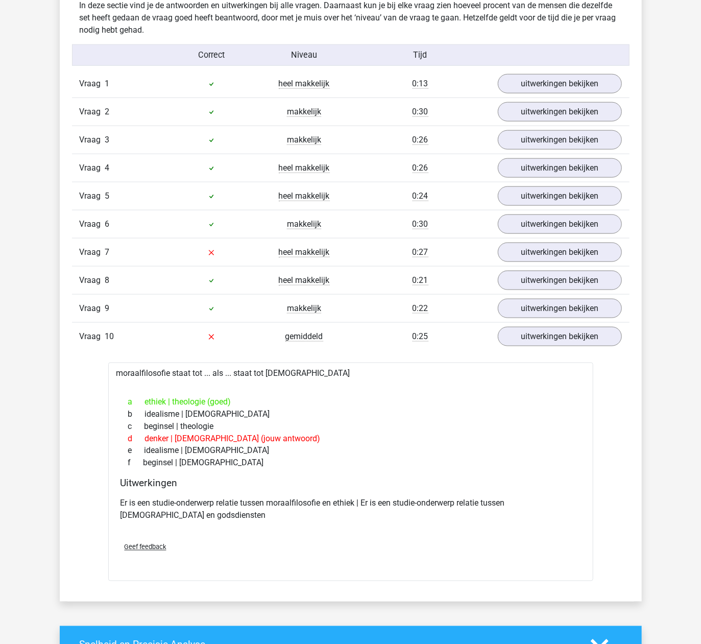
click at [159, 380] on div "moraalfilosofie staat tot ... als ... staat tot godsdiensten a ethiek | theolog…" at bounding box center [350, 471] width 485 height 218
drag, startPoint x: 159, startPoint y: 380, endPoint x: 160, endPoint y: 403, distance: 22.5
click at [160, 403] on div "a ethiek | theologie (goed)" at bounding box center [350, 401] width 460 height 12
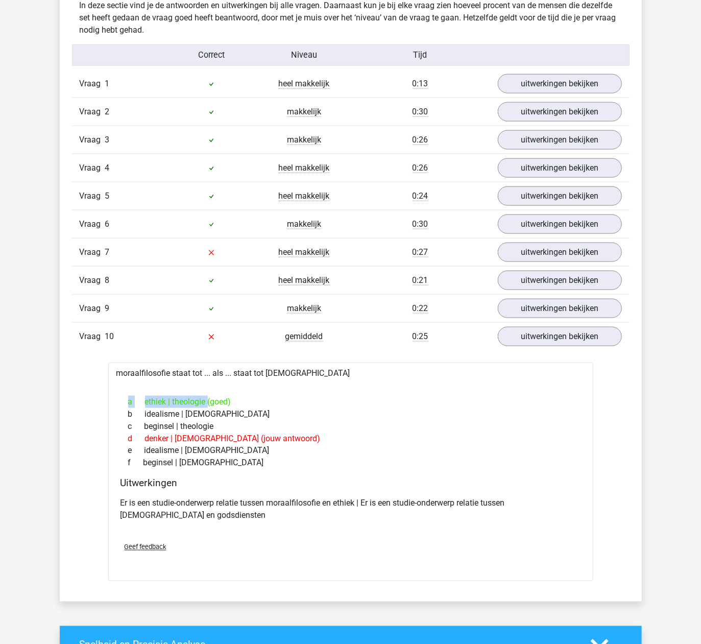
drag, startPoint x: 160, startPoint y: 403, endPoint x: 192, endPoint y: 401, distance: 32.2
click at [186, 393] on div "moraalfilosofie staat tot ... als ... staat tot godsdiensten a ethiek | theolog…" at bounding box center [350, 471] width 485 height 218
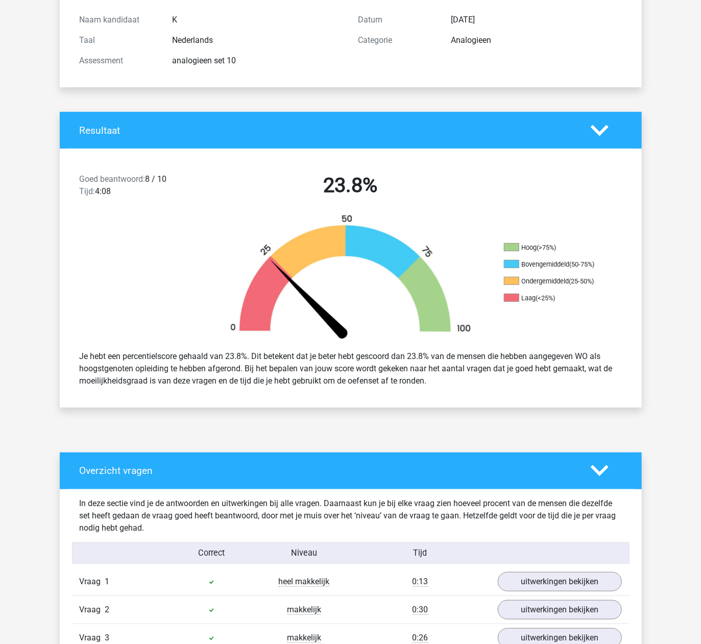
scroll to position [0, 0]
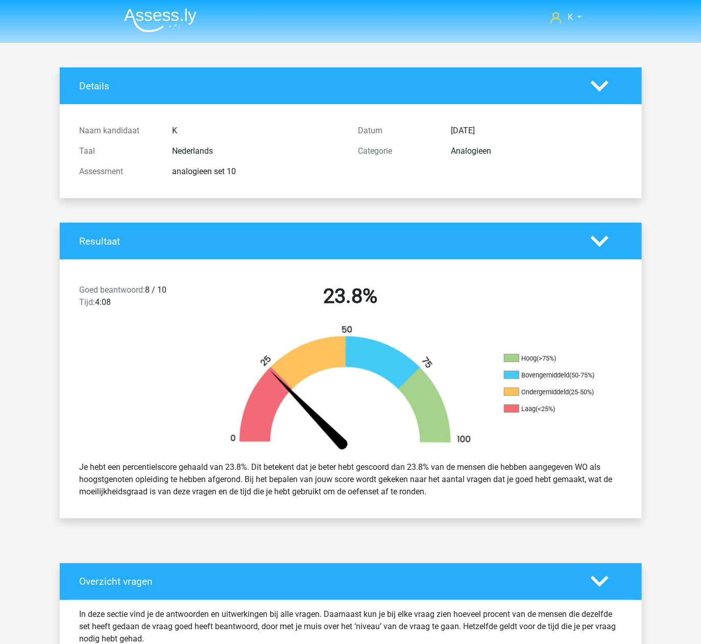
click at [162, 31] on img at bounding box center [160, 20] width 72 height 24
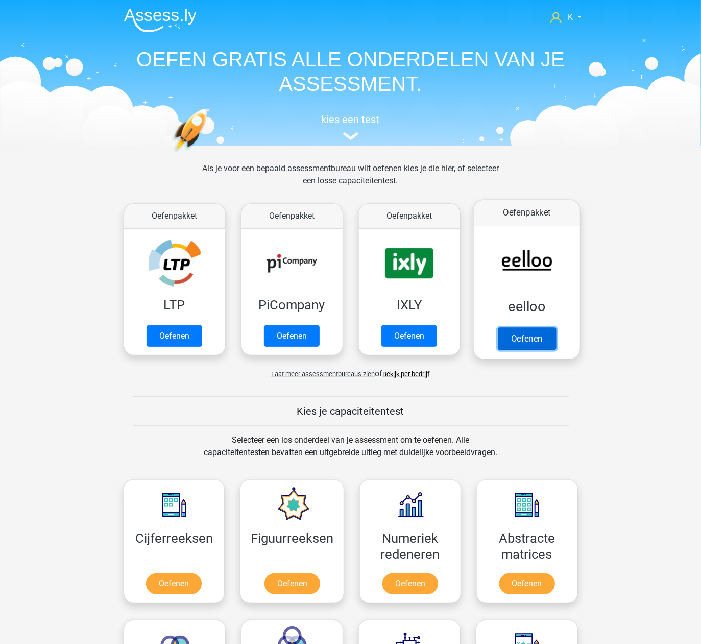
click at [515, 334] on link "Oefenen" at bounding box center [526, 338] width 58 height 22
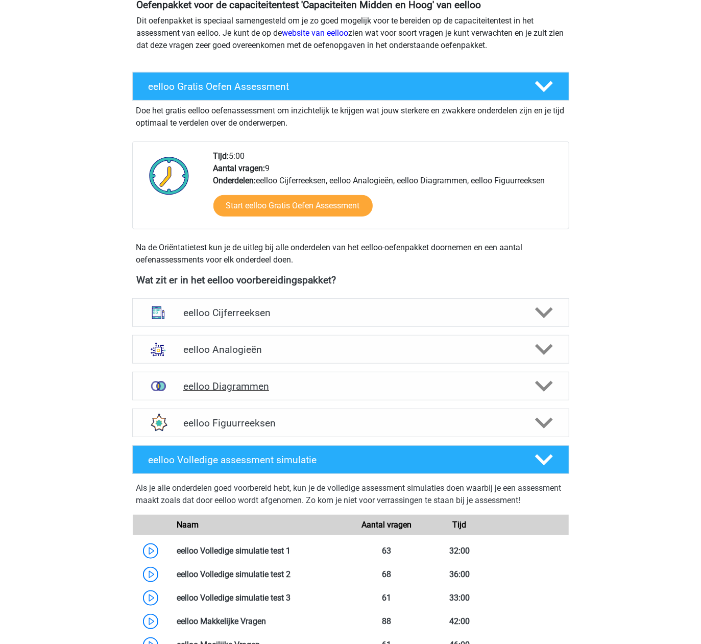
scroll to position [136, 0]
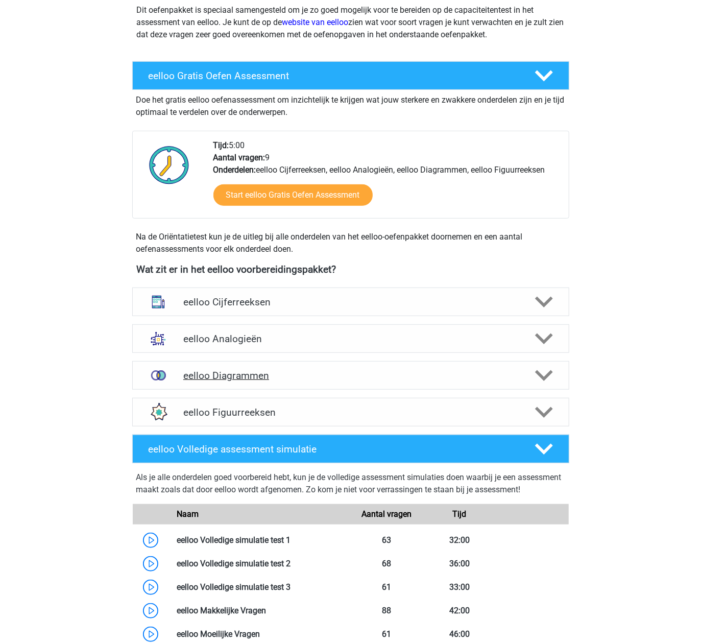
click at [275, 375] on h4 "eelloo Diagrammen" at bounding box center [350, 375] width 334 height 12
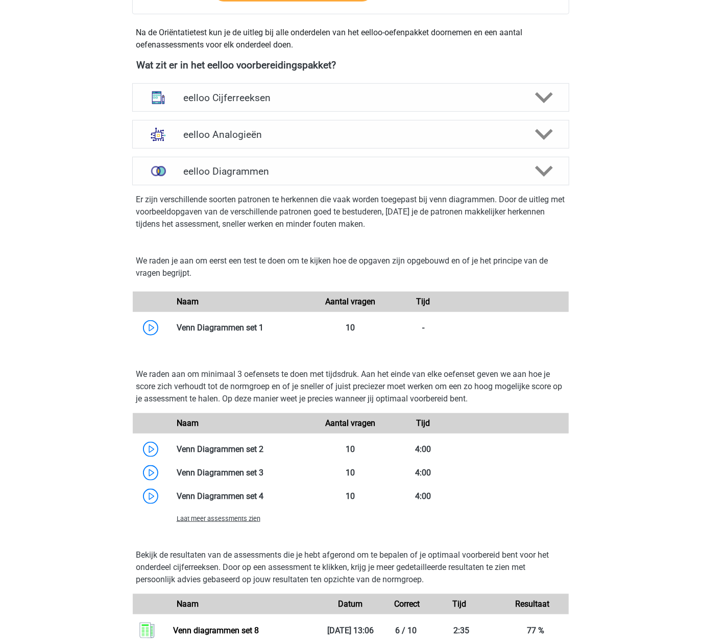
click at [235, 515] on span "Laat meer assessments zien" at bounding box center [219, 518] width 84 height 8
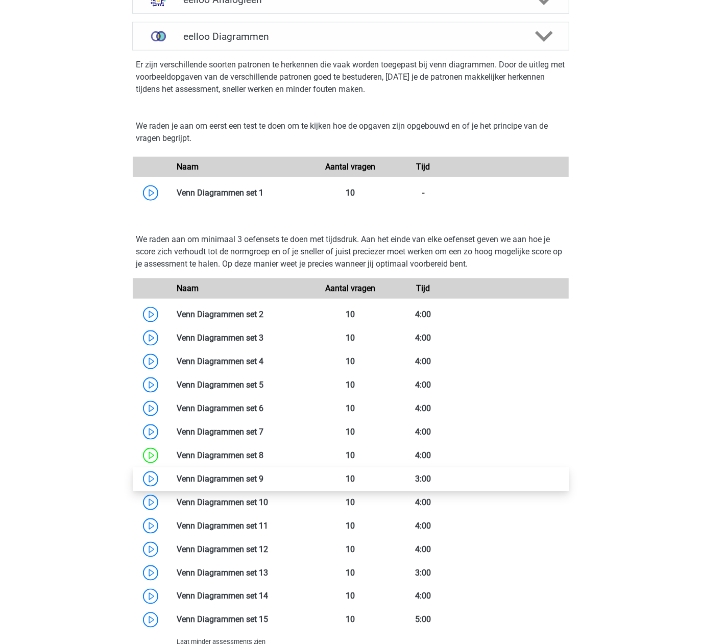
scroll to position [476, 0]
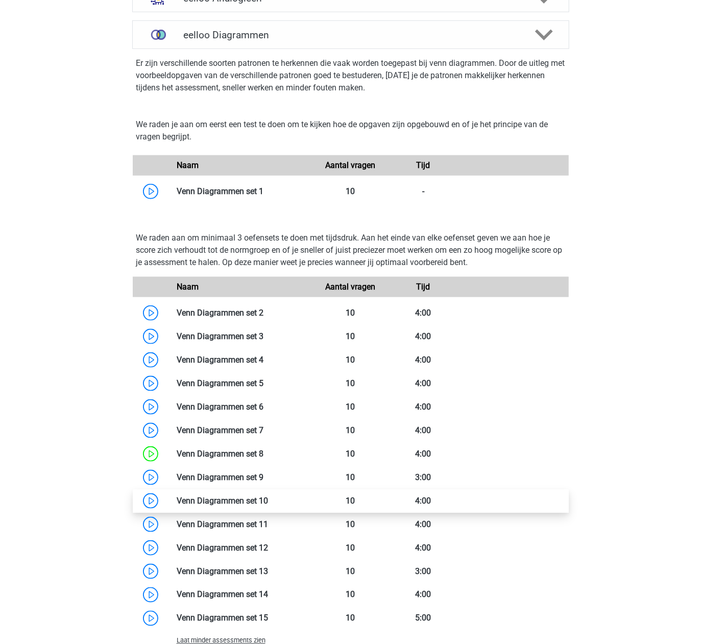
click at [268, 497] on link at bounding box center [268, 501] width 0 height 10
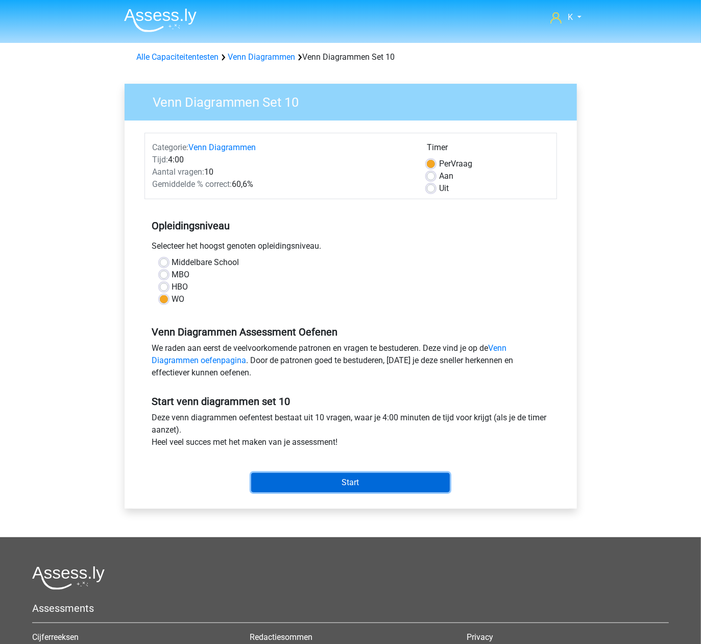
click at [365, 485] on input "Start" at bounding box center [350, 482] width 199 height 19
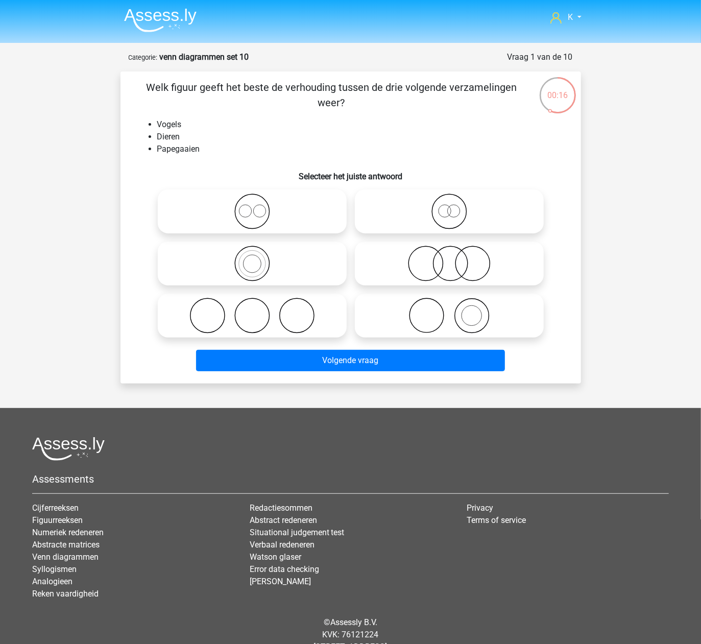
click at [300, 274] on icon at bounding box center [252, 263] width 181 height 36
click at [259, 258] on input "radio" at bounding box center [255, 255] width 7 height 7
radio input "true"
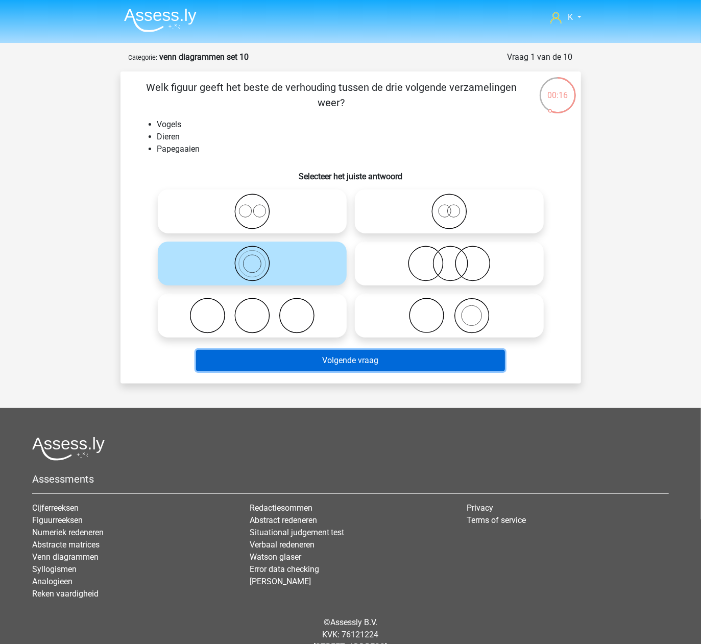
click at [357, 365] on button "Volgende vraag" at bounding box center [350, 360] width 309 height 21
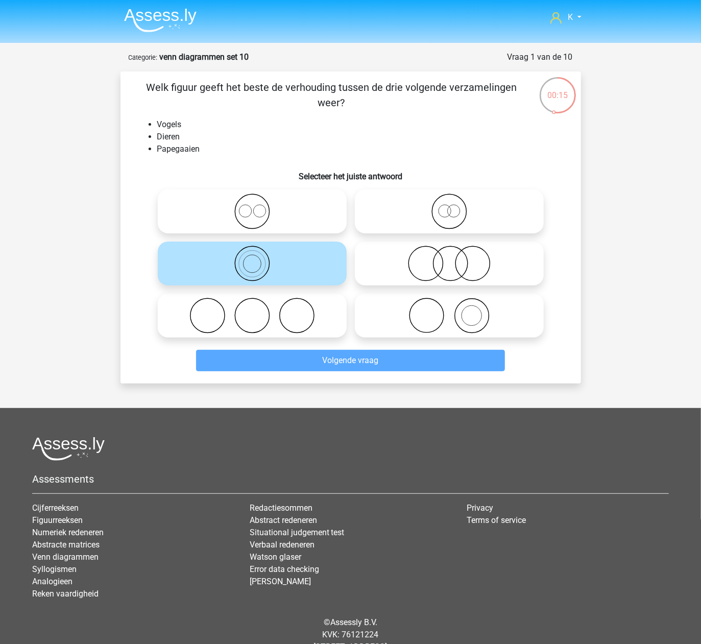
scroll to position [34, 0]
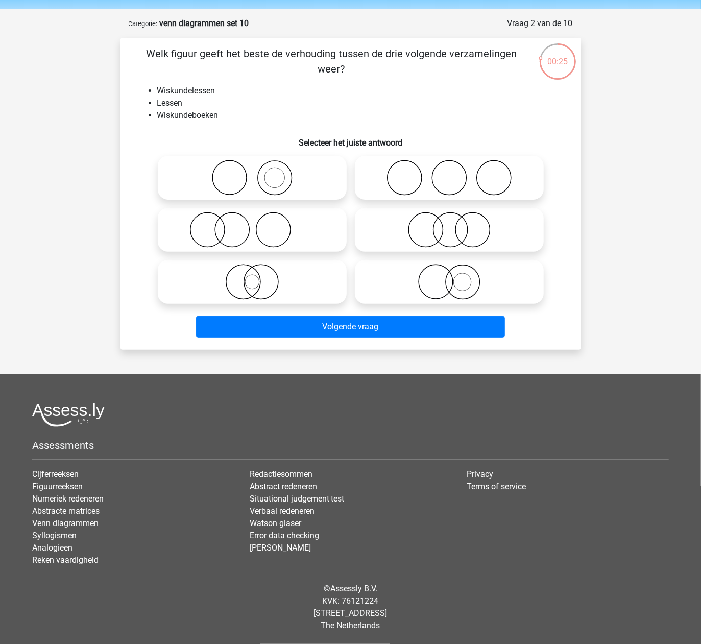
click at [278, 172] on icon at bounding box center [252, 178] width 181 height 36
click at [259, 172] on input "radio" at bounding box center [255, 169] width 7 height 7
radio input "true"
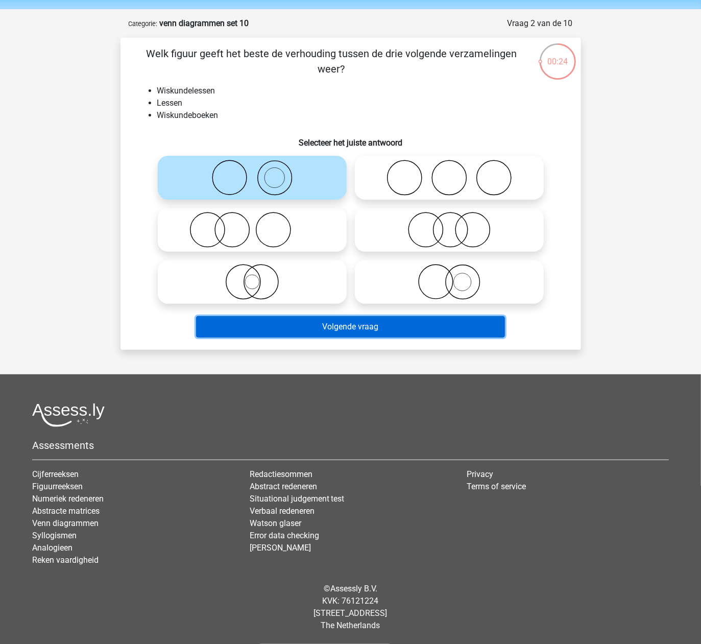
click at [376, 323] on button "Volgende vraag" at bounding box center [350, 326] width 309 height 21
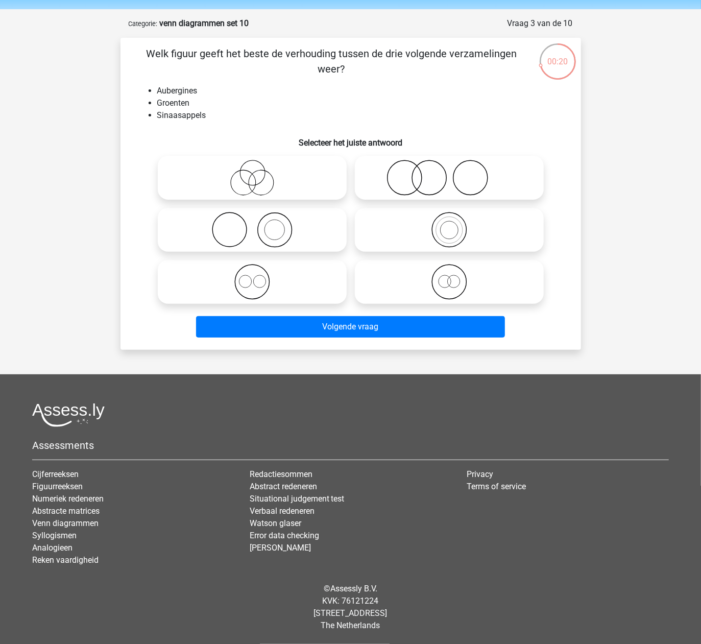
click at [312, 217] on icon at bounding box center [252, 230] width 181 height 36
click at [259, 218] on input "radio" at bounding box center [255, 221] width 7 height 7
radio input "true"
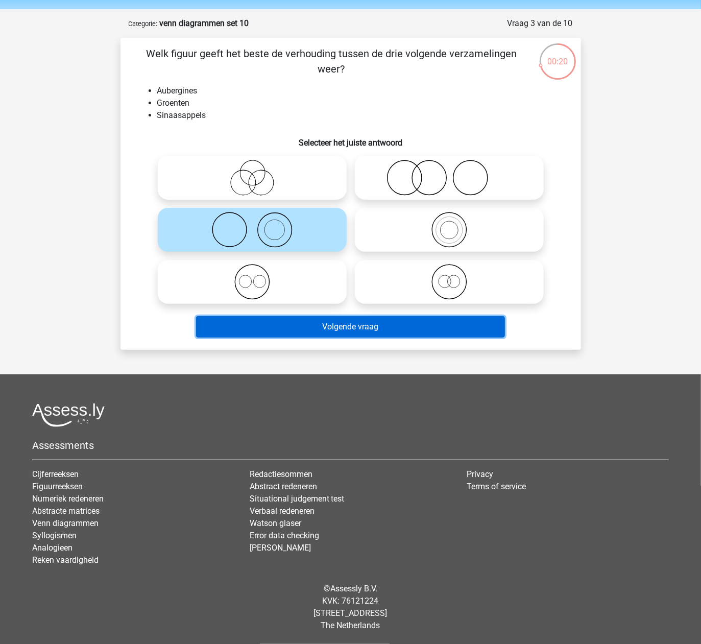
click at [382, 333] on button "Volgende vraag" at bounding box center [350, 326] width 309 height 21
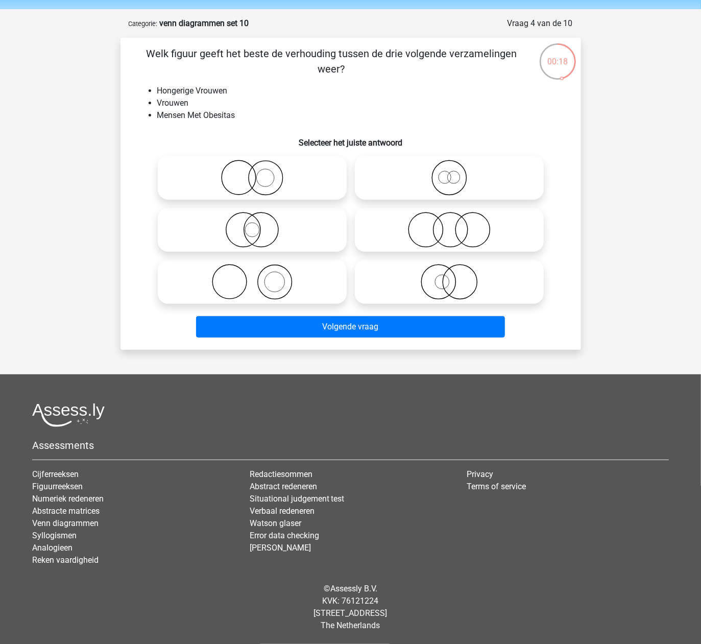
click at [421, 286] on icon at bounding box center [449, 282] width 181 height 36
click at [449, 277] on input "radio" at bounding box center [452, 273] width 7 height 7
radio input "true"
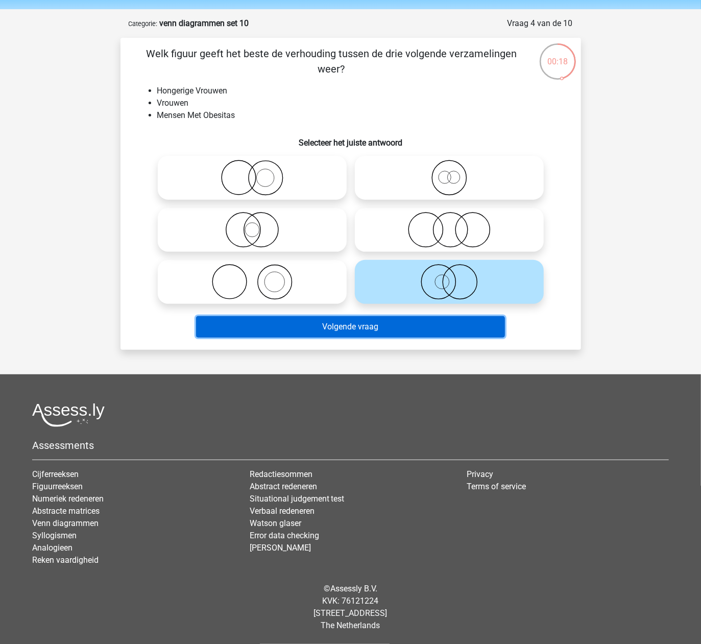
click at [421, 322] on button "Volgende vraag" at bounding box center [350, 326] width 309 height 21
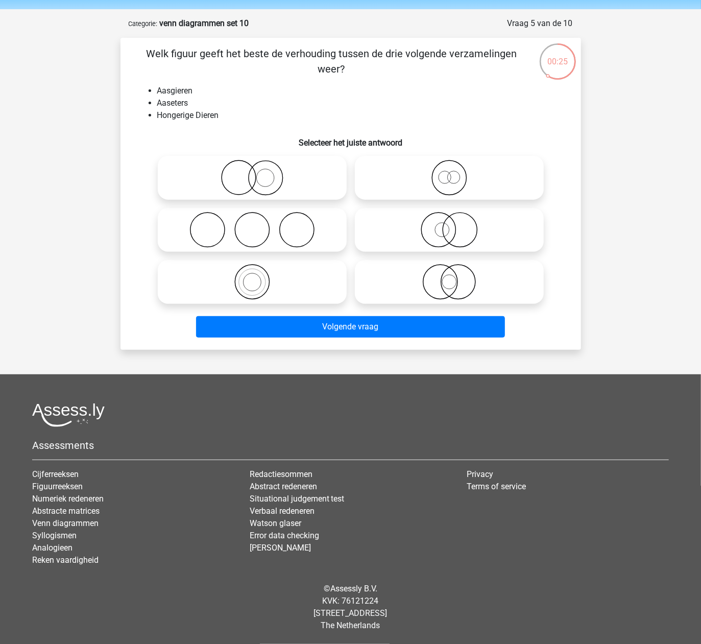
click at [490, 182] on icon at bounding box center [449, 178] width 181 height 36
click at [456, 172] on input "radio" at bounding box center [452, 169] width 7 height 7
radio input "true"
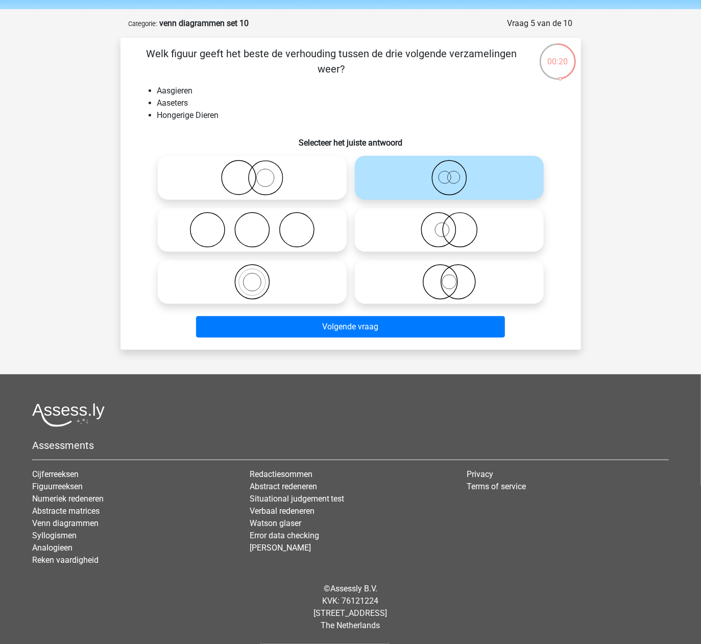
click at [443, 250] on label at bounding box center [449, 230] width 189 height 44
click at [449, 225] on input "radio" at bounding box center [452, 221] width 7 height 7
radio input "true"
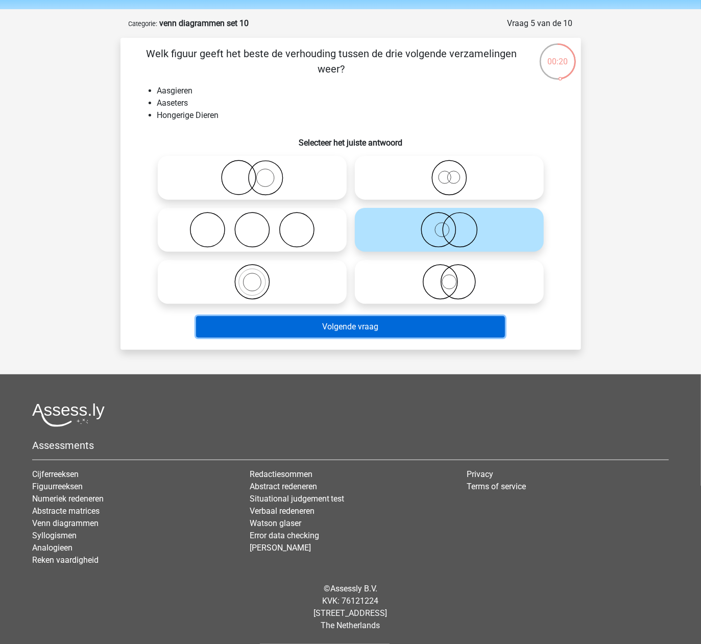
click at [426, 323] on button "Volgende vraag" at bounding box center [350, 326] width 309 height 21
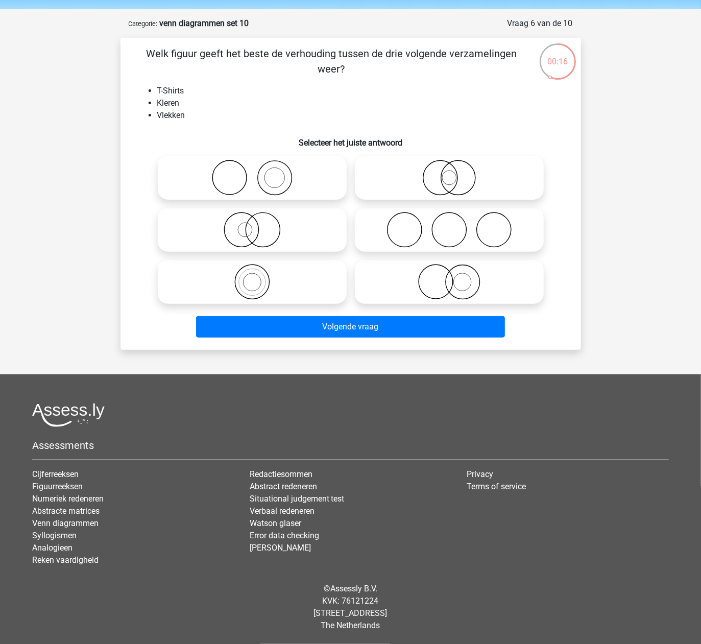
click at [305, 182] on icon at bounding box center [252, 178] width 181 height 36
click at [259, 172] on input "radio" at bounding box center [255, 169] width 7 height 7
radio input "true"
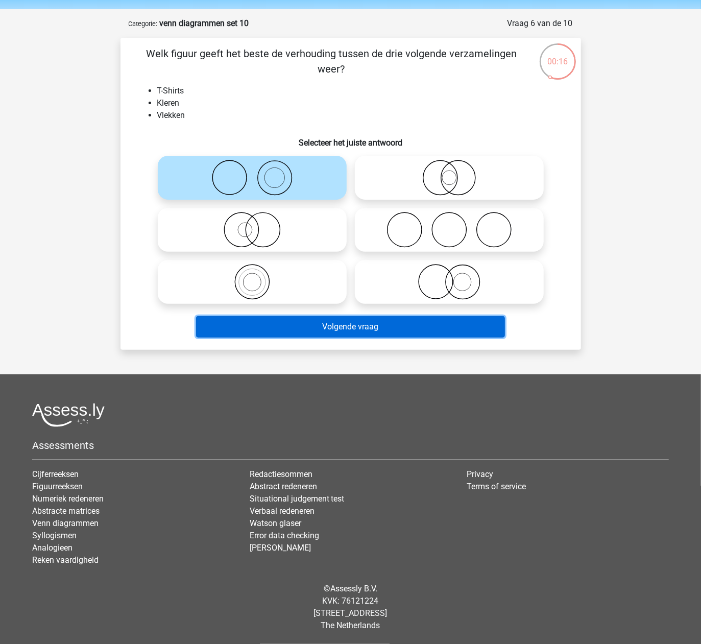
click at [385, 319] on button "Volgende vraag" at bounding box center [350, 326] width 309 height 21
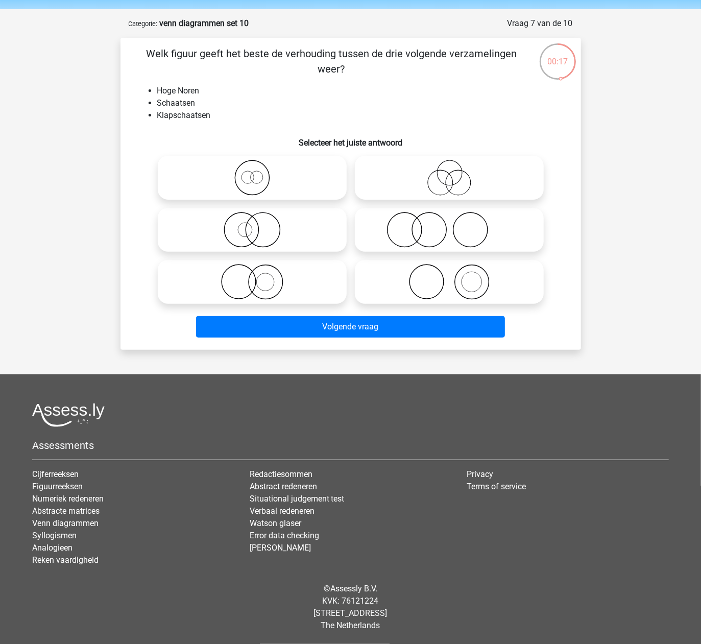
click at [333, 186] on icon at bounding box center [252, 178] width 181 height 36
click at [259, 172] on input "radio" at bounding box center [255, 169] width 7 height 7
radio input "true"
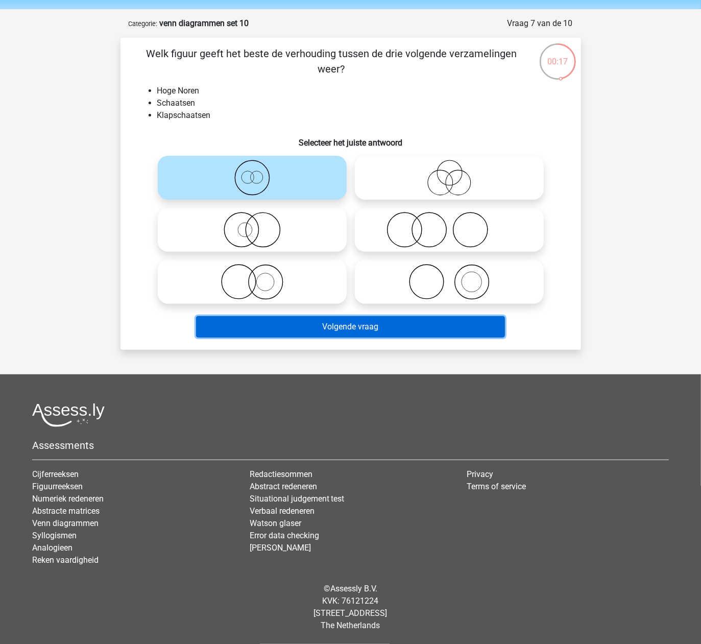
click at [363, 322] on button "Volgende vraag" at bounding box center [350, 326] width 309 height 21
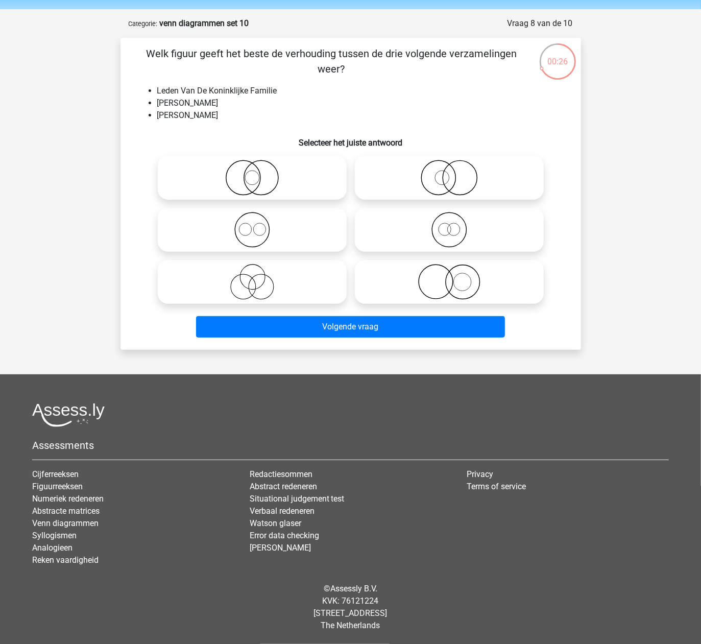
click at [327, 227] on icon at bounding box center [252, 230] width 181 height 36
click at [259, 225] on input "radio" at bounding box center [255, 221] width 7 height 7
radio input "true"
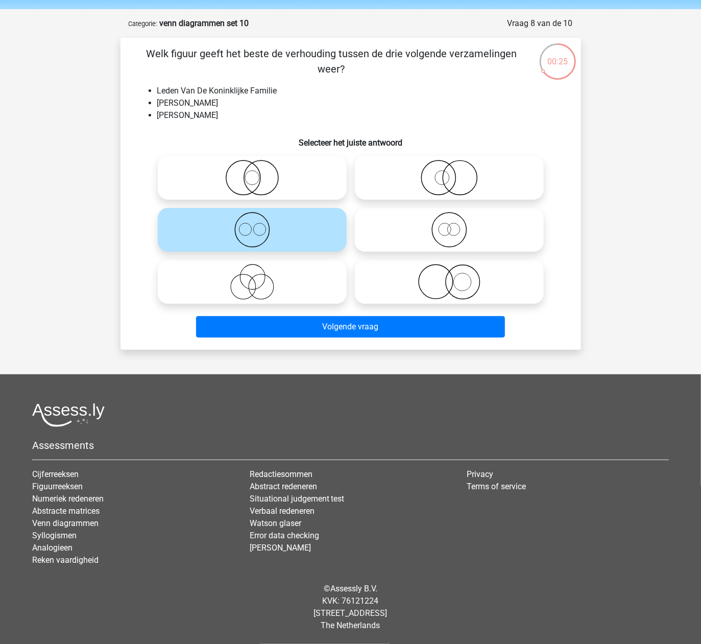
click at [372, 313] on div "Volgende vraag" at bounding box center [351, 325] width 428 height 34
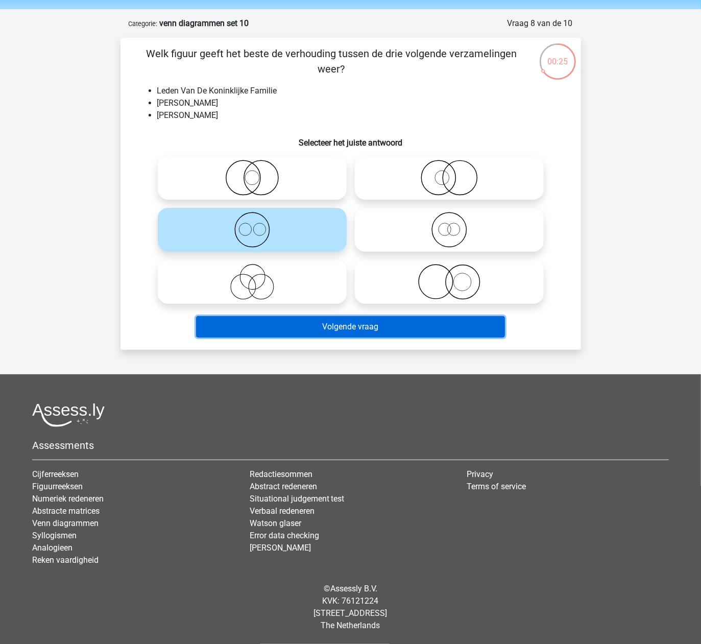
click at [372, 323] on button "Volgende vraag" at bounding box center [350, 326] width 309 height 21
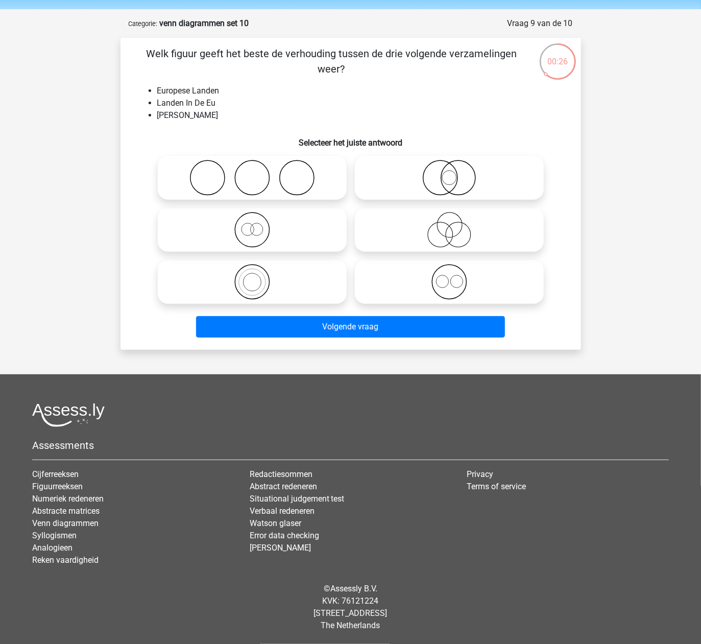
click at [482, 176] on icon at bounding box center [449, 178] width 181 height 36
click at [456, 172] on input "radio" at bounding box center [452, 169] width 7 height 7
radio input "true"
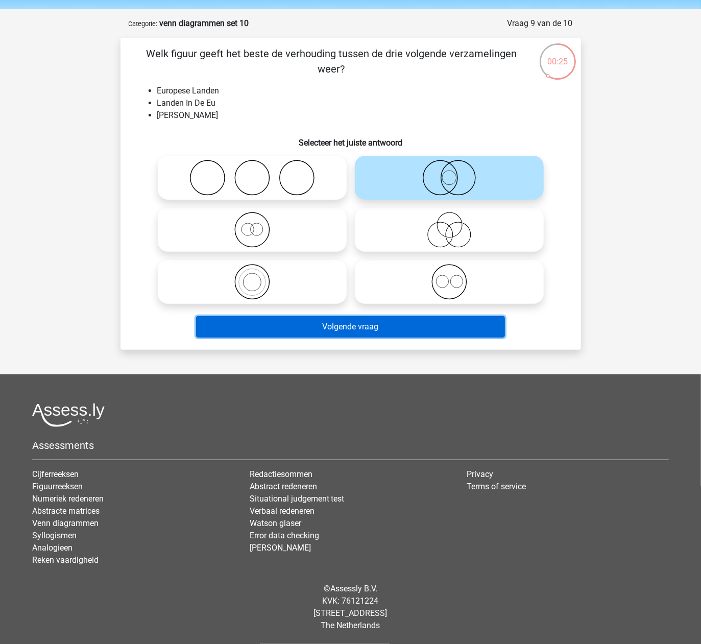
click at [443, 323] on button "Volgende vraag" at bounding box center [350, 326] width 309 height 21
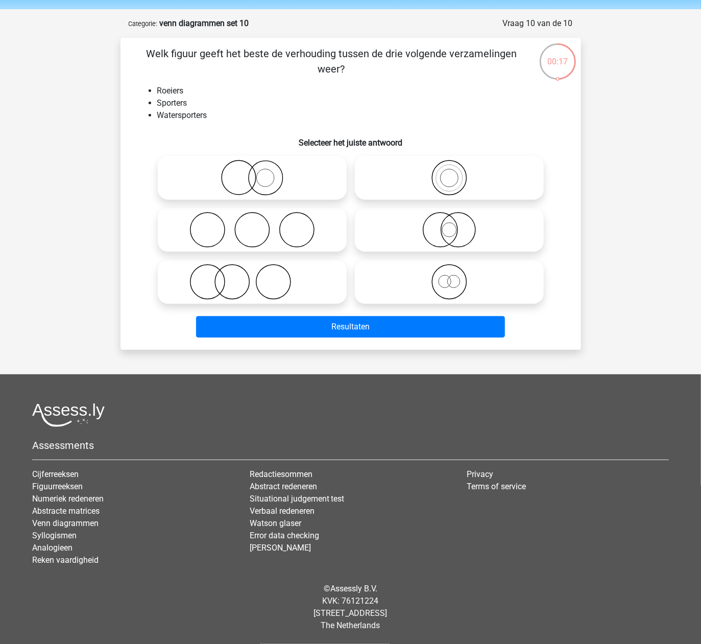
click at [472, 174] on icon at bounding box center [449, 178] width 181 height 36
click at [456, 172] on input "radio" at bounding box center [452, 169] width 7 height 7
radio input "true"
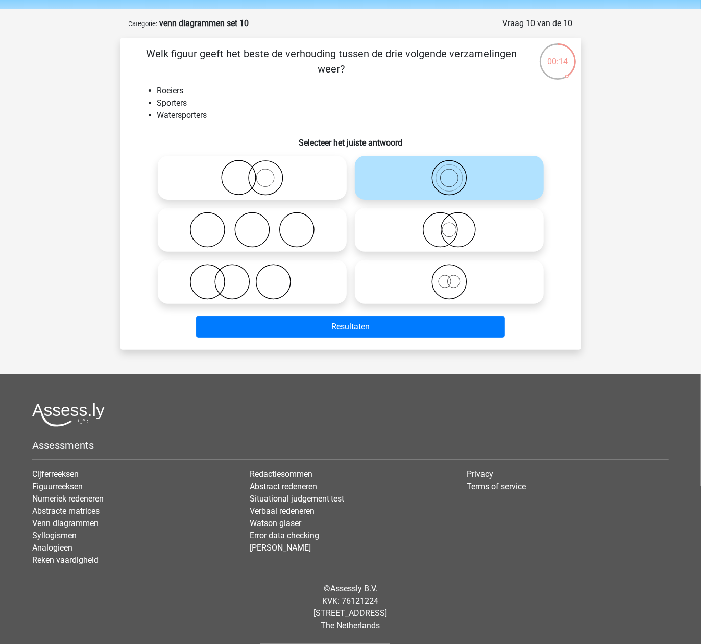
click at [445, 290] on icon at bounding box center [449, 282] width 181 height 36
click at [449, 277] on input "radio" at bounding box center [452, 273] width 7 height 7
radio input "true"
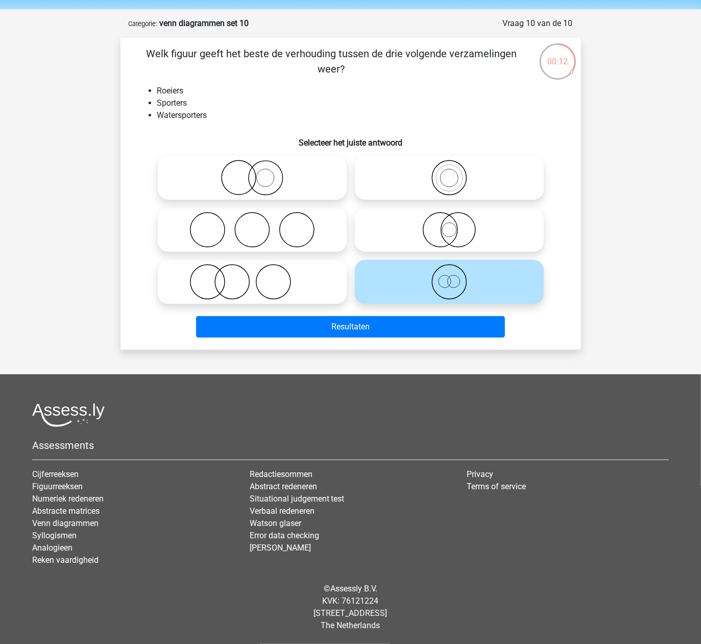
click at [459, 184] on icon at bounding box center [449, 178] width 181 height 36
click at [456, 172] on input "radio" at bounding box center [452, 169] width 7 height 7
radio input "true"
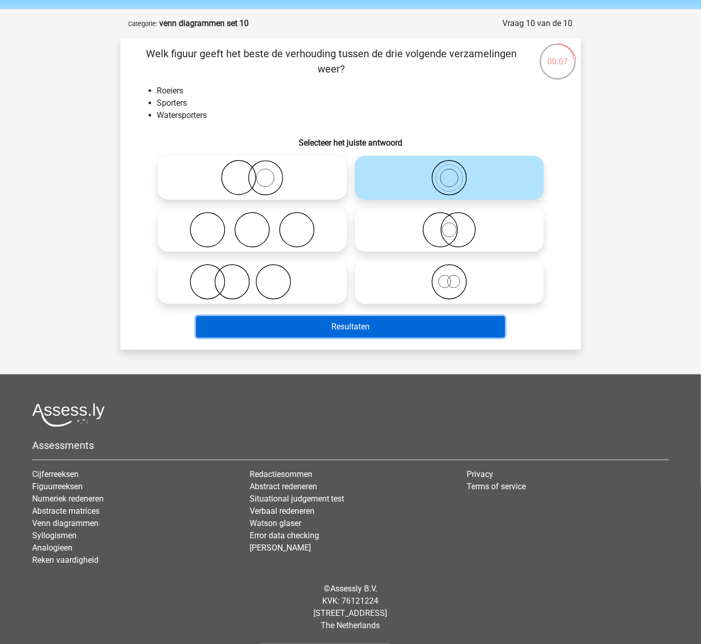
click at [439, 324] on button "Resultaten" at bounding box center [350, 326] width 309 height 21
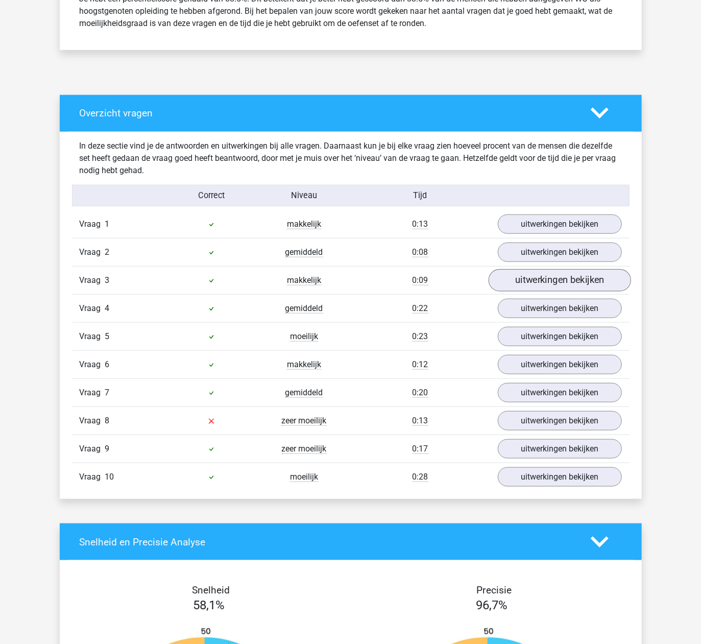
scroll to position [476, 0]
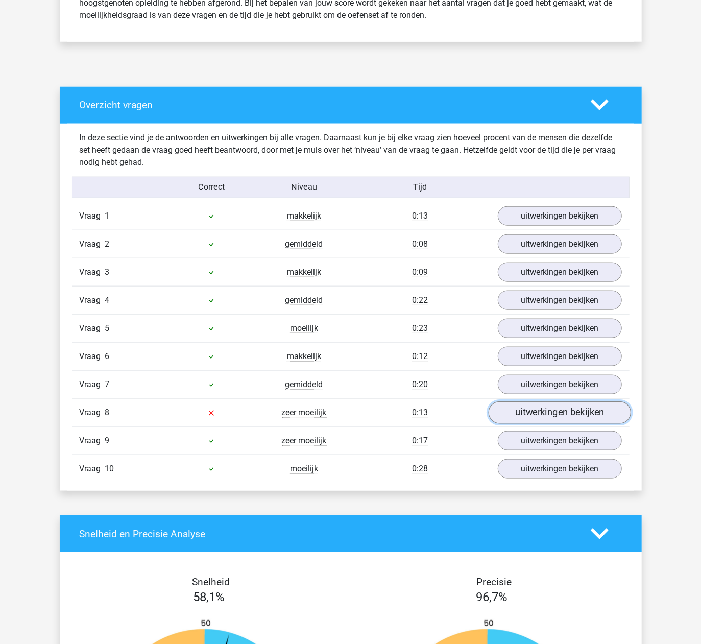
click at [564, 424] on link "uitwerkingen bekijken" at bounding box center [559, 412] width 142 height 22
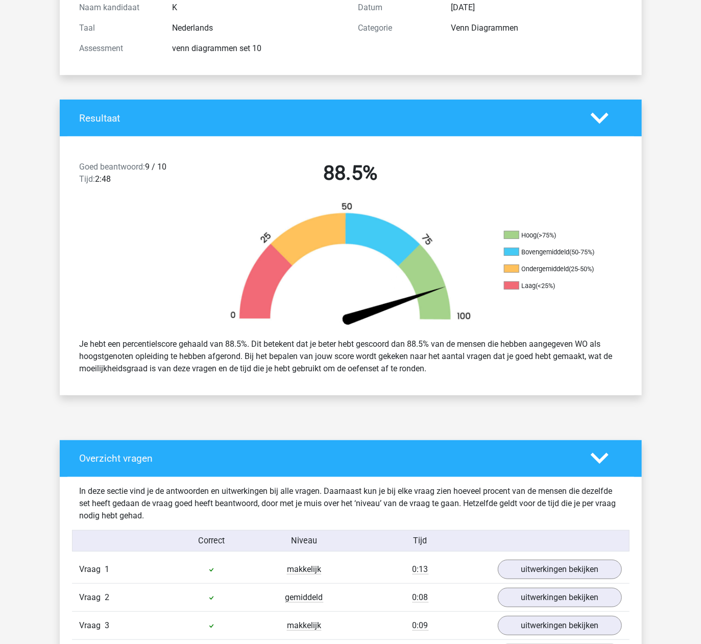
scroll to position [0, 0]
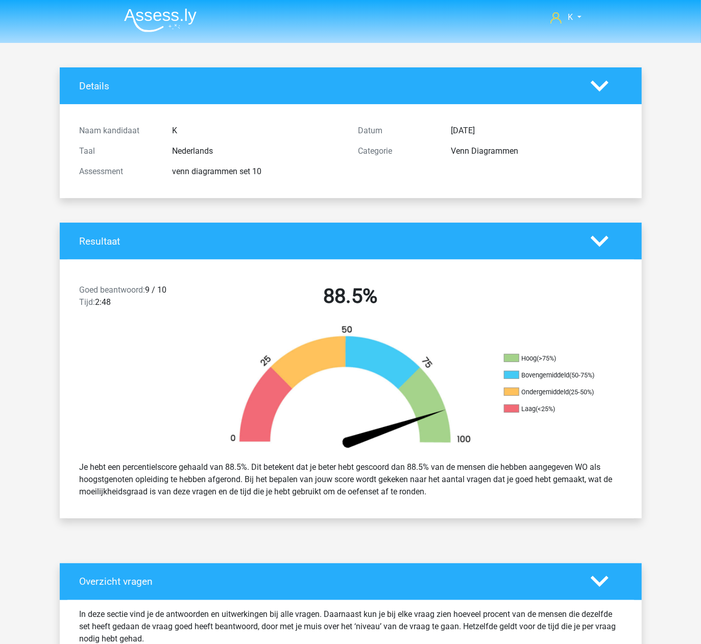
click at [165, 13] on img at bounding box center [160, 20] width 72 height 24
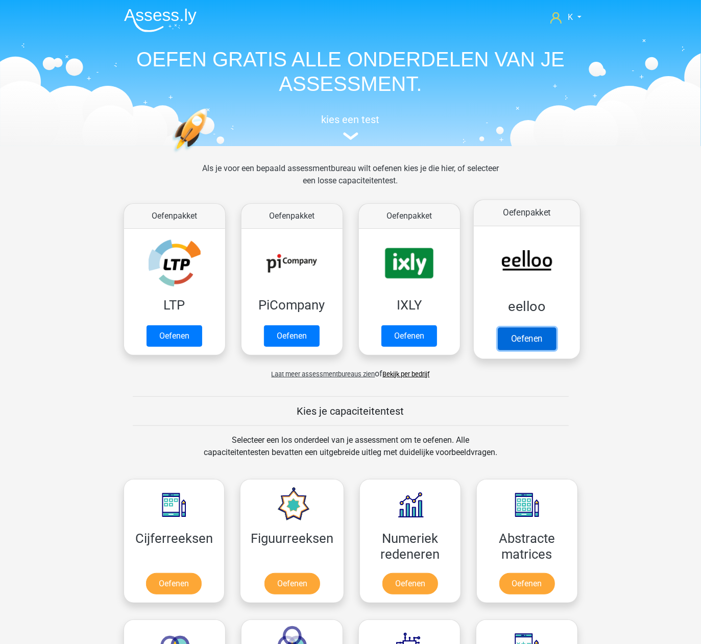
click at [537, 346] on link "Oefenen" at bounding box center [526, 338] width 58 height 22
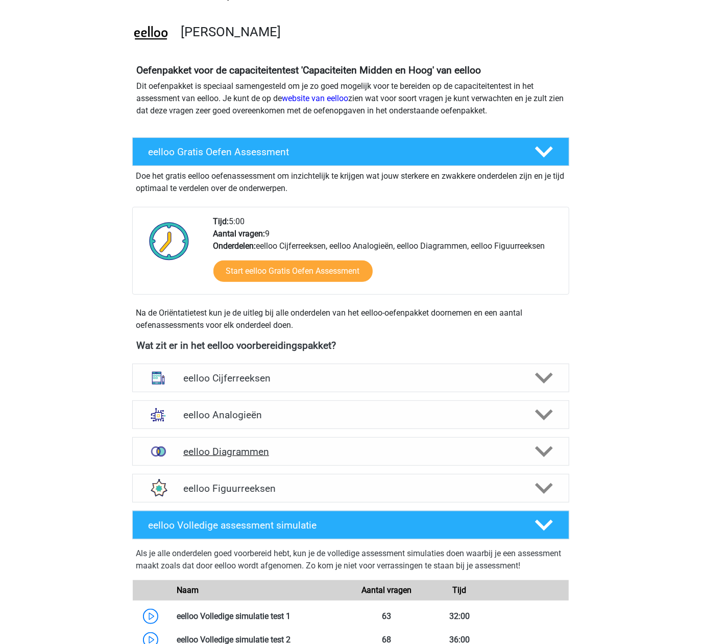
scroll to position [136, 0]
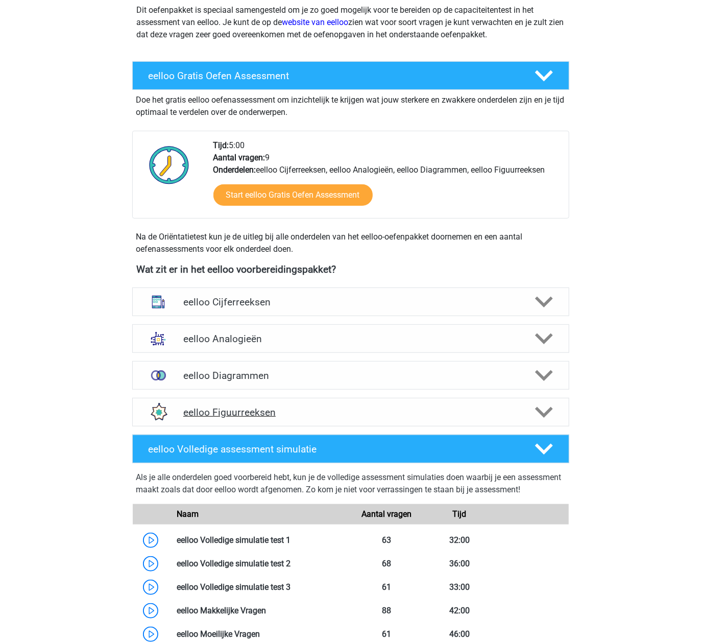
click at [254, 417] on h4 "eelloo Figuurreeksen" at bounding box center [350, 412] width 334 height 12
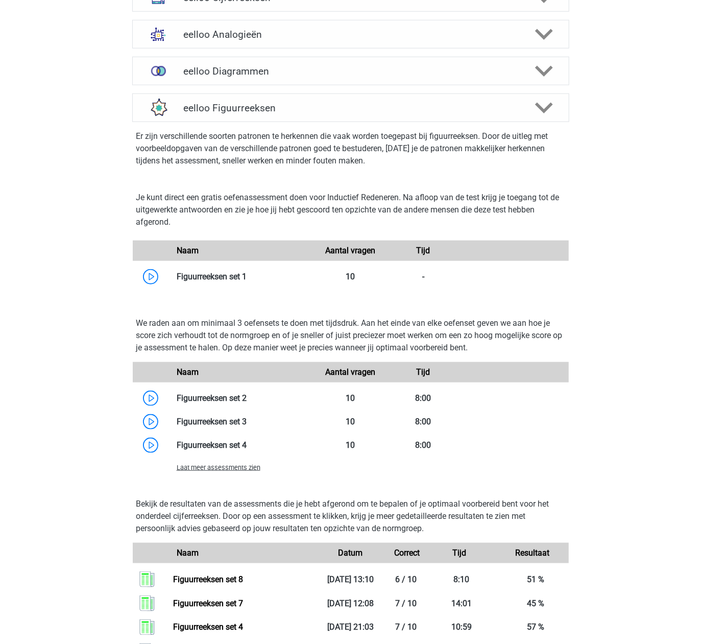
scroll to position [476, 0]
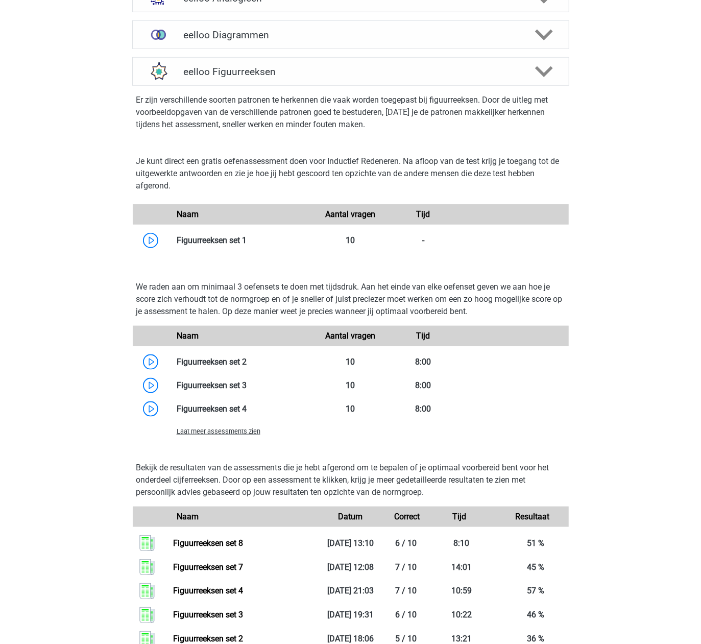
click at [244, 433] on span "Laat meer assessments zien" at bounding box center [219, 431] width 84 height 8
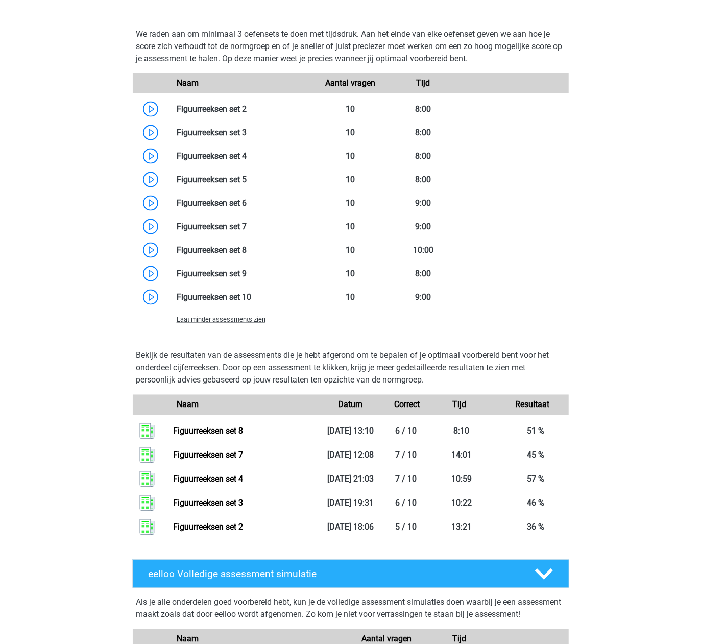
scroll to position [680, 0]
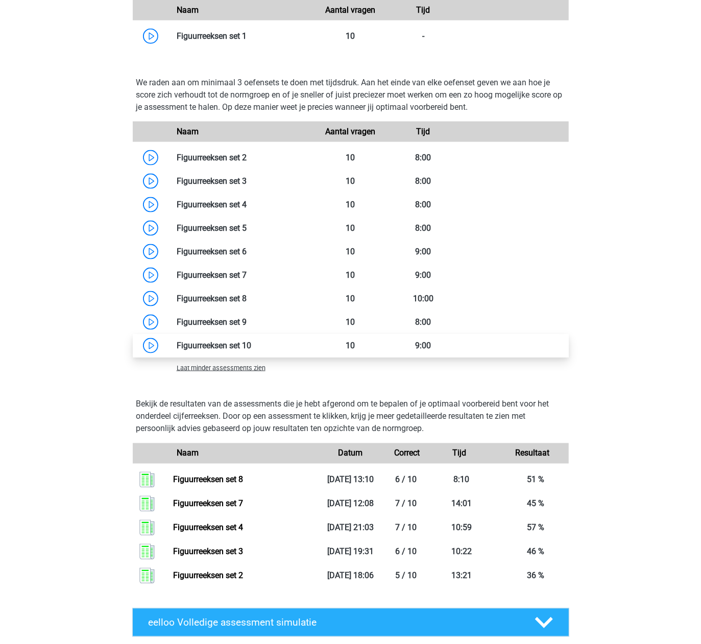
click at [251, 343] on link at bounding box center [251, 345] width 0 height 10
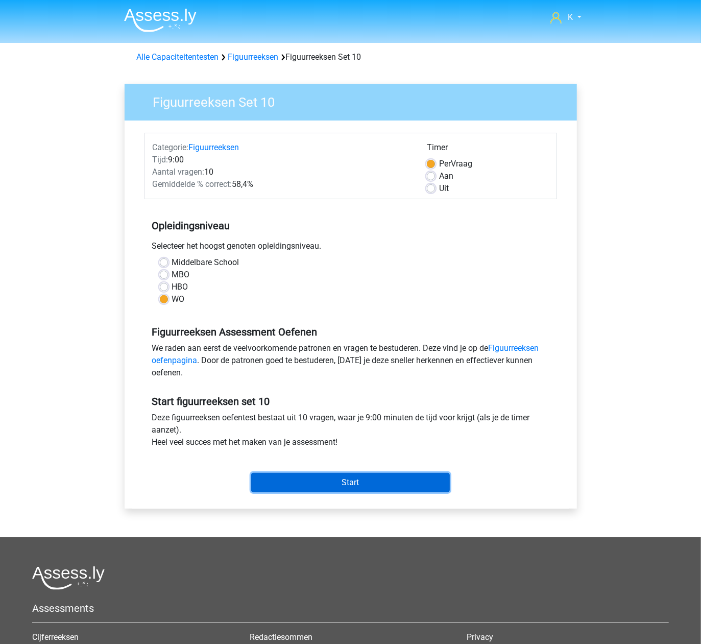
click at [360, 480] on input "Start" at bounding box center [350, 482] width 199 height 19
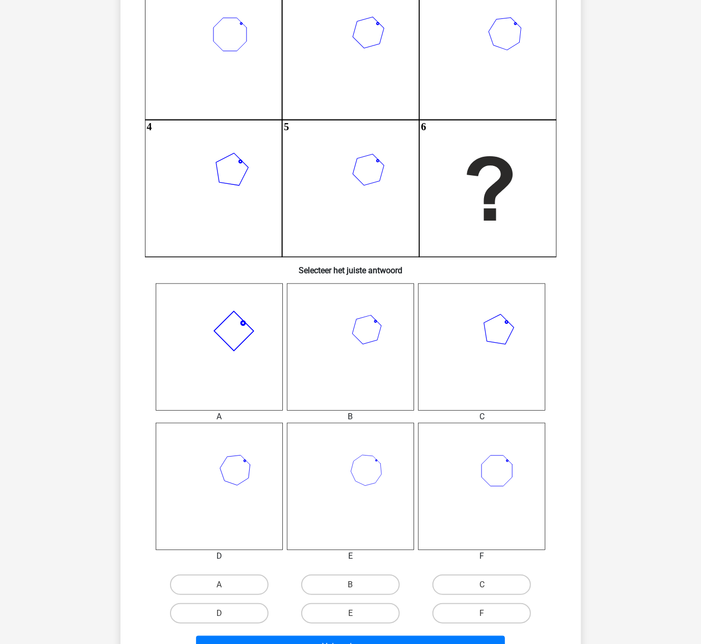
scroll to position [204, 0]
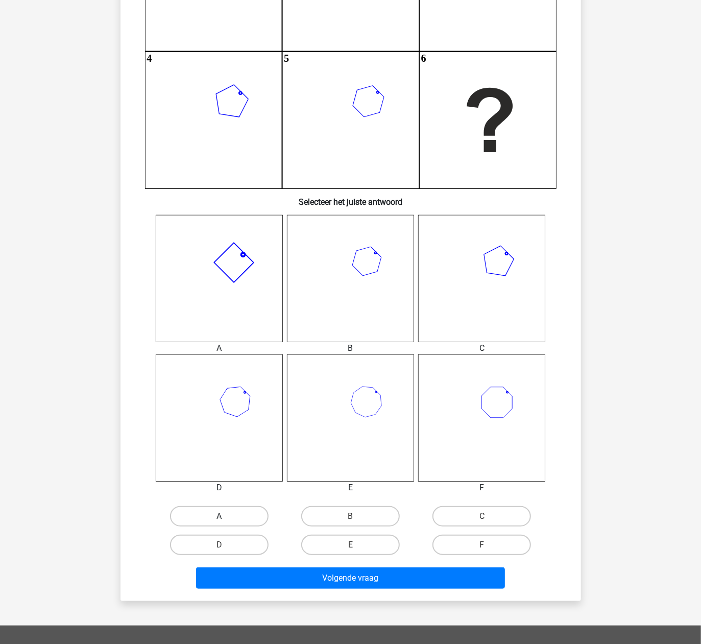
click at [241, 509] on label "A" at bounding box center [219, 516] width 98 height 20
click at [226, 516] on input "A" at bounding box center [222, 519] width 7 height 7
radio input "true"
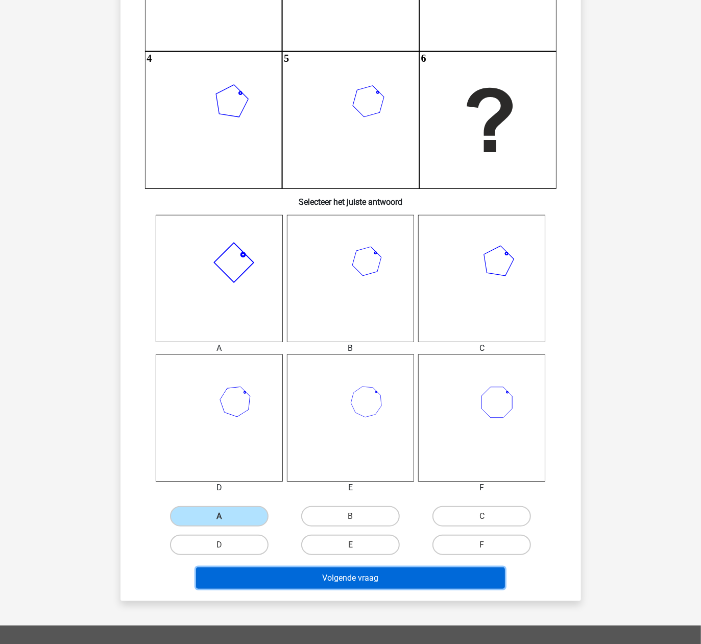
click at [313, 580] on button "Volgende vraag" at bounding box center [350, 577] width 309 height 21
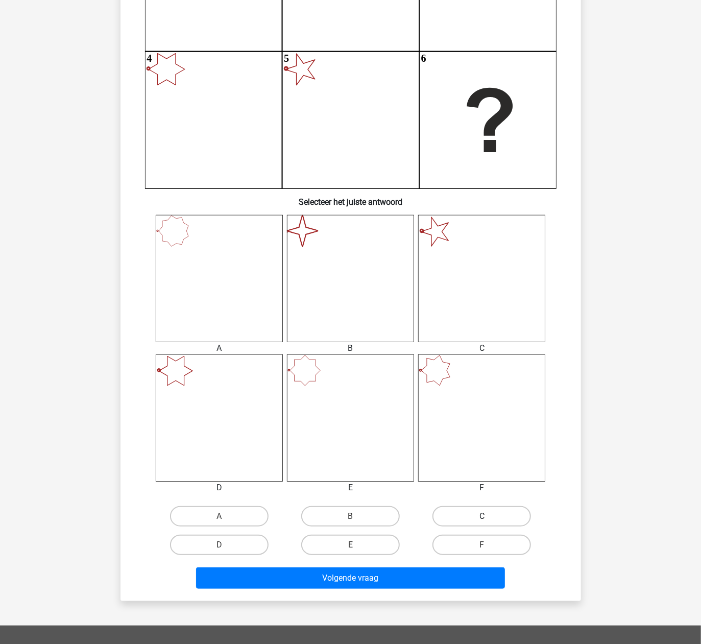
click at [474, 516] on label "C" at bounding box center [481, 516] width 98 height 20
click at [482, 516] on input "C" at bounding box center [485, 519] width 7 height 7
radio input "true"
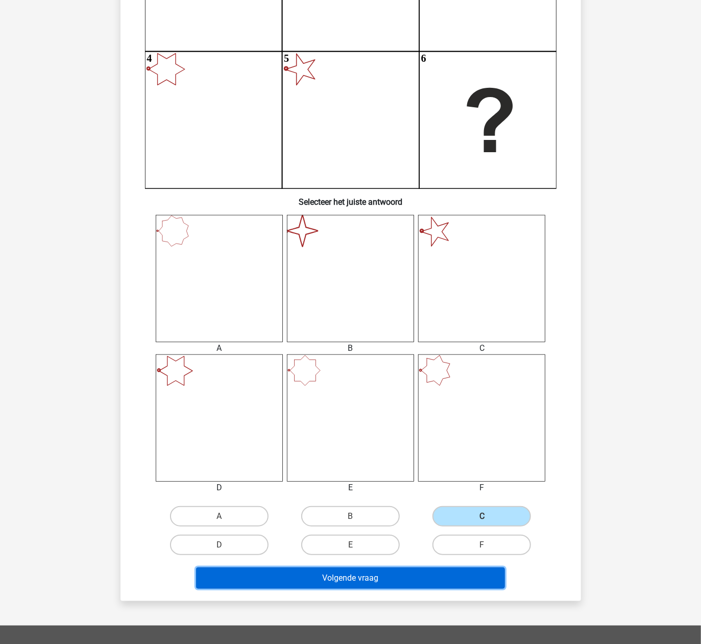
click at [441, 576] on button "Volgende vraag" at bounding box center [350, 577] width 309 height 21
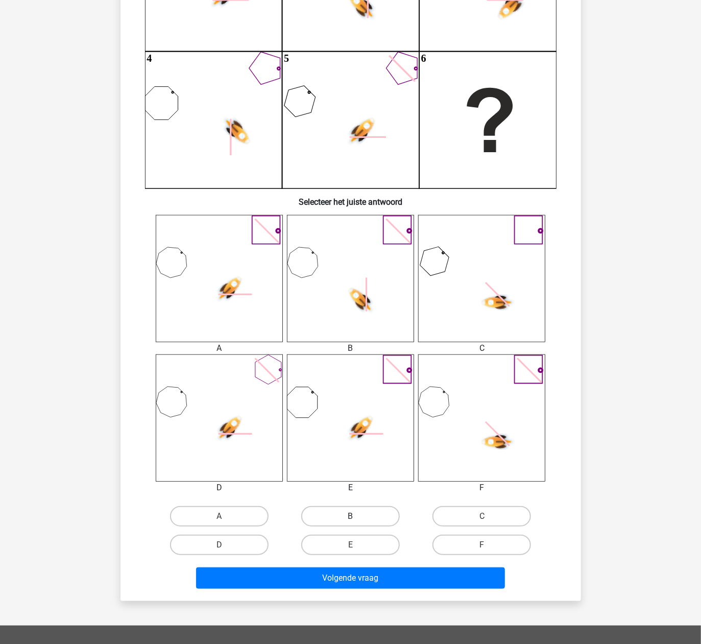
click at [350, 511] on label "B" at bounding box center [350, 516] width 98 height 20
click at [350, 516] on input "B" at bounding box center [353, 519] width 7 height 7
radio input "true"
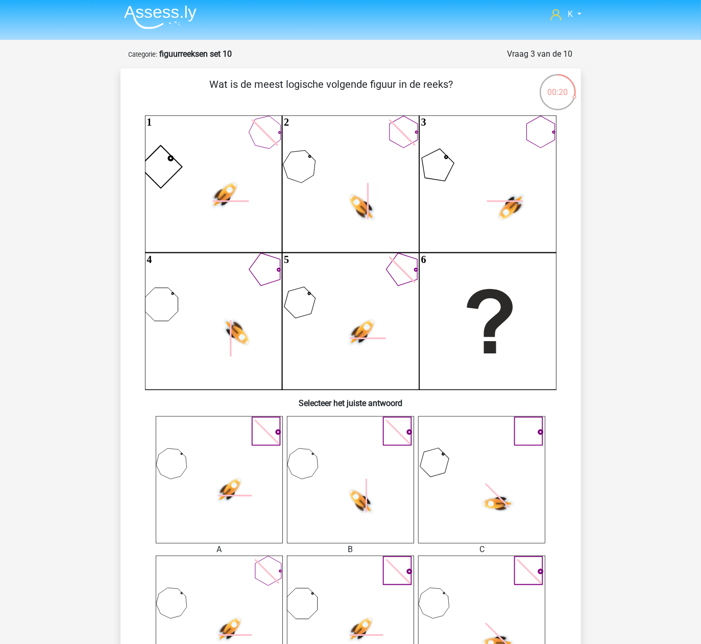
scroll to position [0, 0]
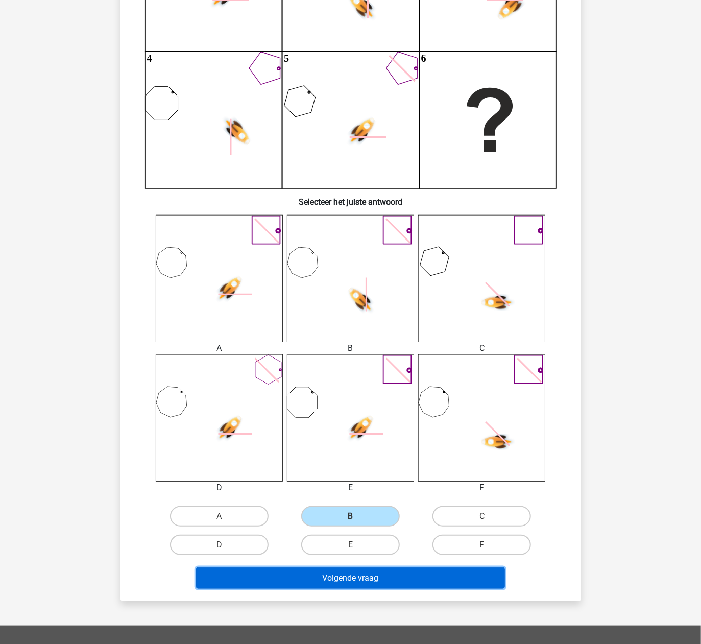
click at [346, 574] on button "Volgende vraag" at bounding box center [350, 577] width 309 height 21
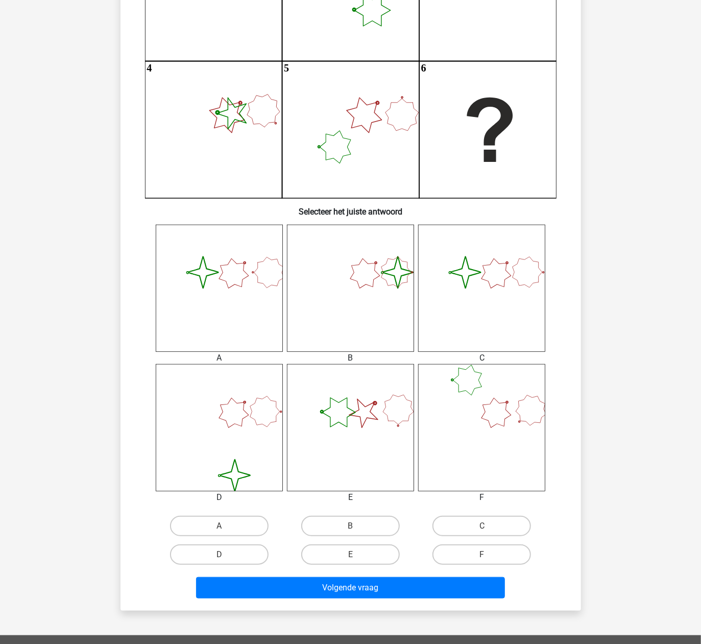
scroll to position [255, 0]
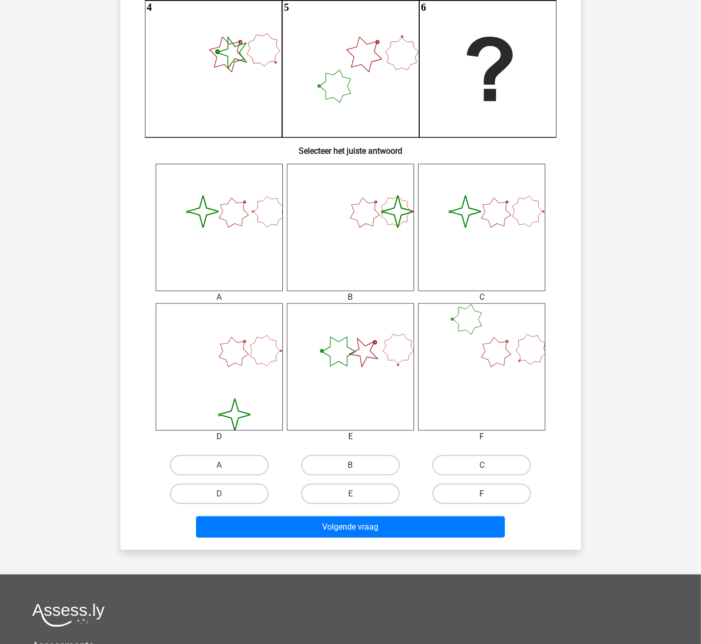
click at [469, 493] on label "F" at bounding box center [481, 493] width 98 height 20
click at [482, 493] on input "F" at bounding box center [485, 496] width 7 height 7
radio input "true"
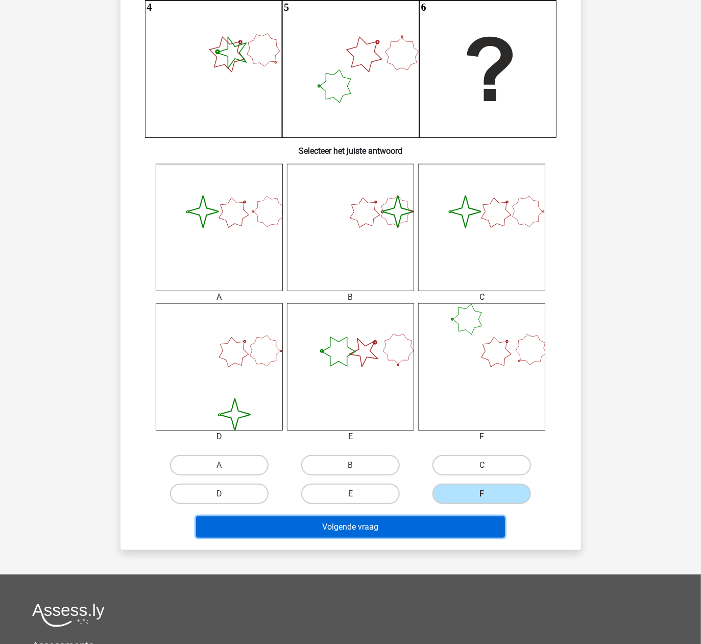
click at [450, 525] on button "Volgende vraag" at bounding box center [350, 526] width 309 height 21
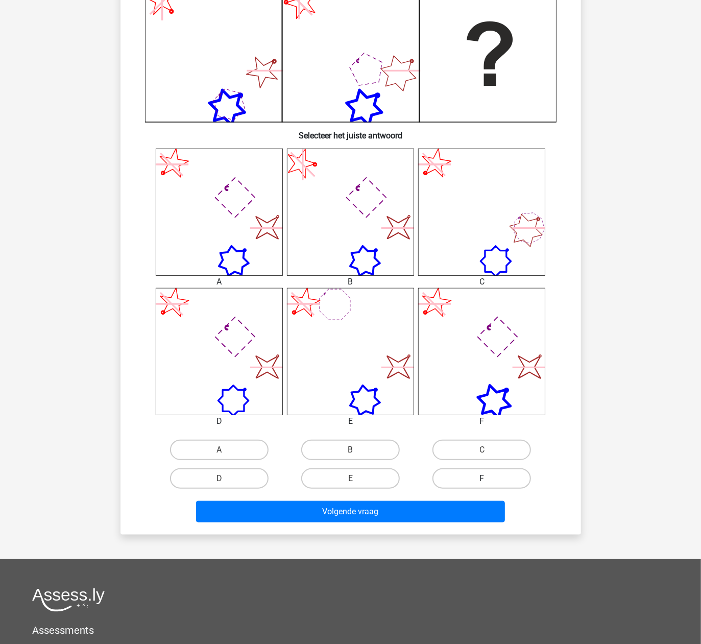
scroll to position [272, 0]
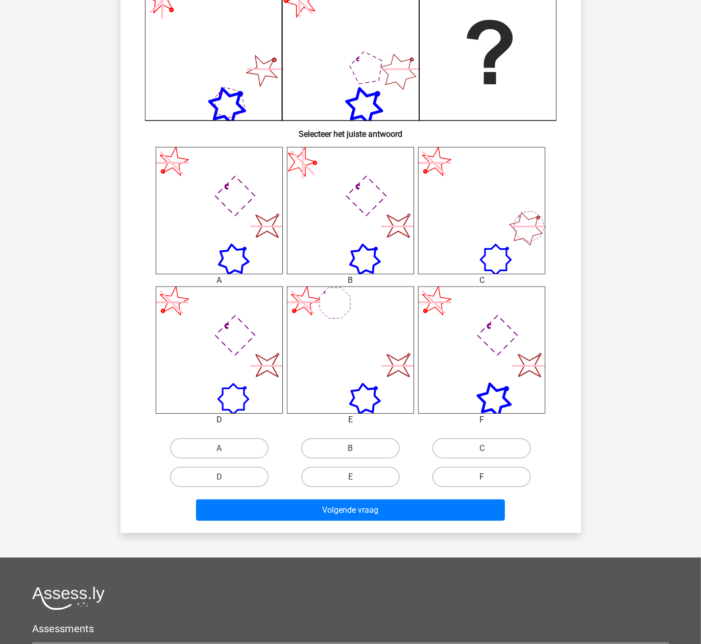
click at [458, 470] on label "F" at bounding box center [481, 476] width 98 height 20
click at [482, 477] on input "F" at bounding box center [485, 480] width 7 height 7
radio input "true"
click at [450, 521] on div "Volgende vraag" at bounding box center [351, 512] width 394 height 26
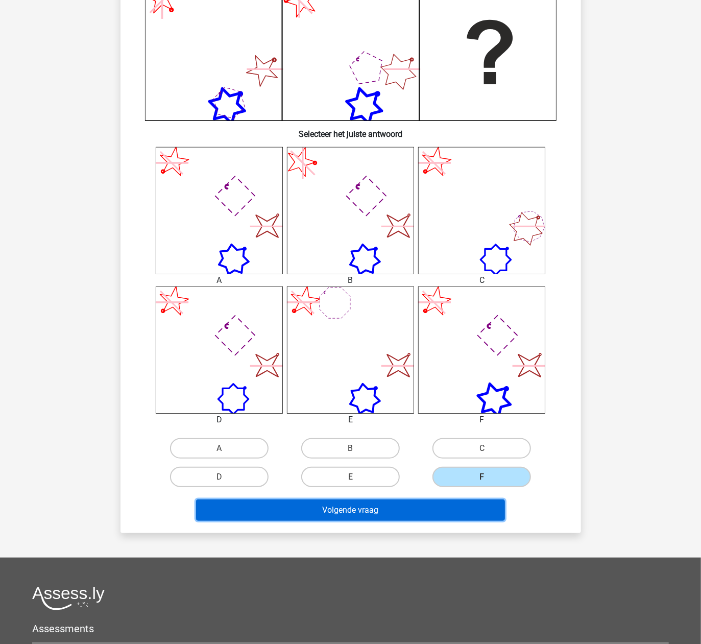
click at [458, 525] on div "Wat is de meest logische volgende figuur in de reeks? image/svg+xml 1 2 3 4 5" at bounding box center [350, 165] width 460 height 733
click at [464, 517] on button "Volgende vraag" at bounding box center [350, 509] width 309 height 21
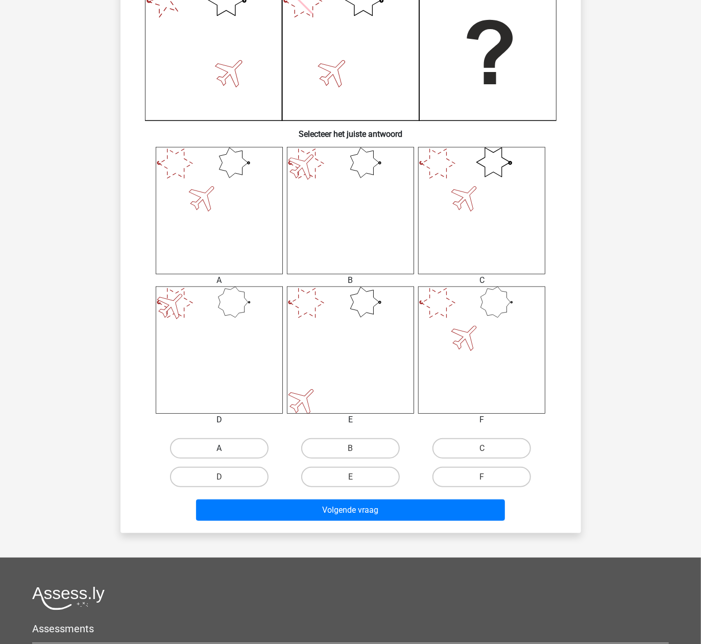
click at [252, 443] on label "A" at bounding box center [219, 448] width 98 height 20
click at [226, 448] on input "A" at bounding box center [222, 451] width 7 height 7
radio input "true"
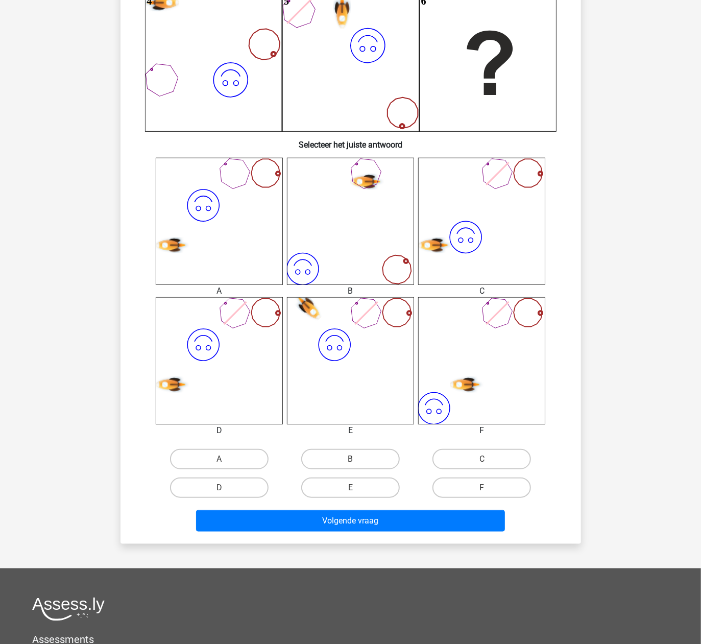
scroll to position [272, 0]
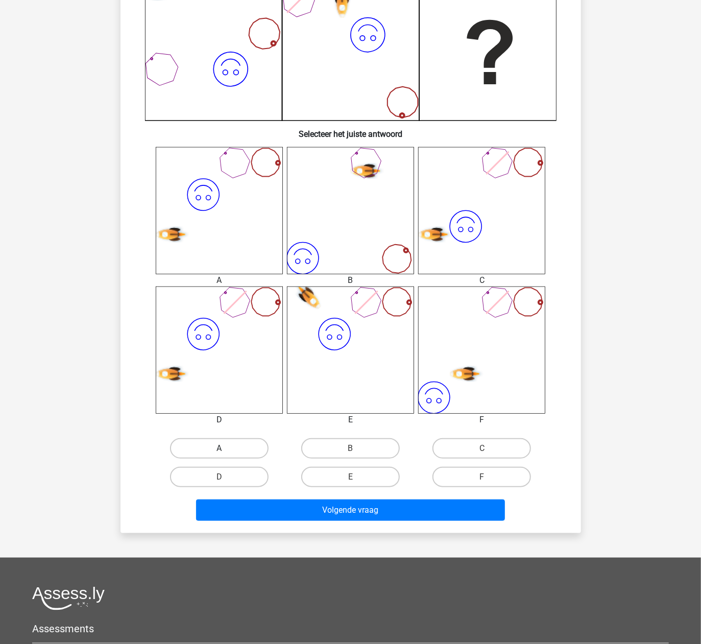
click at [253, 445] on label "A" at bounding box center [219, 448] width 98 height 20
click at [226, 448] on input "A" at bounding box center [222, 451] width 7 height 7
radio input "true"
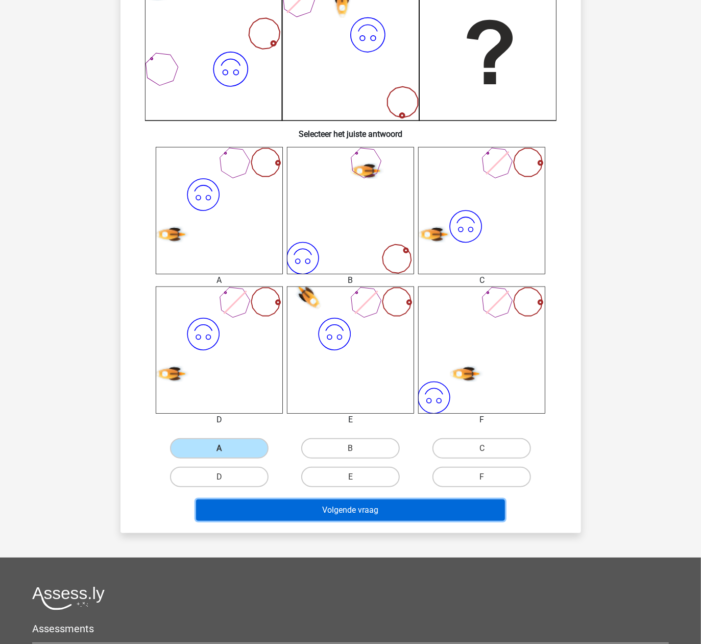
click at [302, 510] on button "Volgende vraag" at bounding box center [350, 509] width 309 height 21
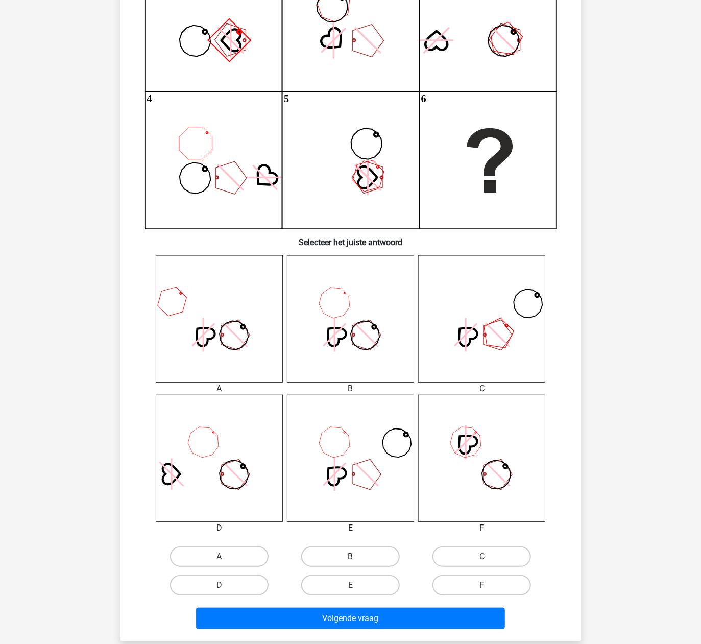
scroll to position [204, 0]
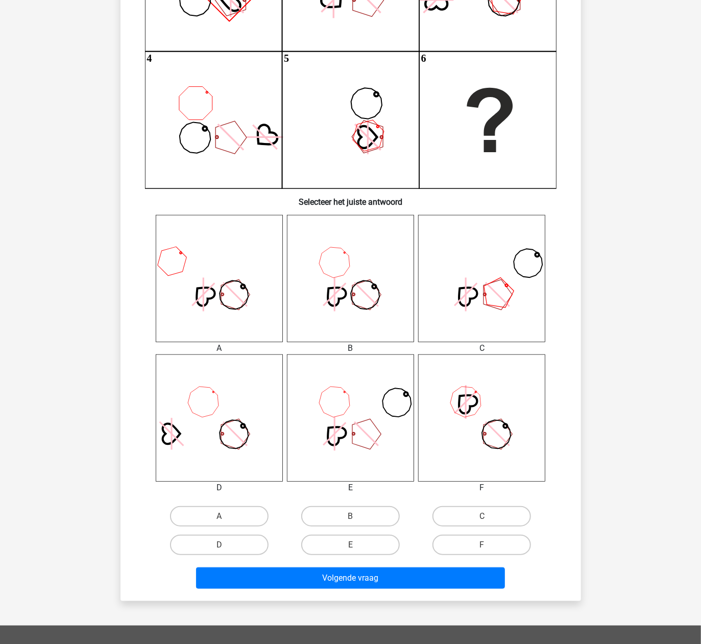
click at [240, 504] on div "A" at bounding box center [219, 516] width 131 height 29
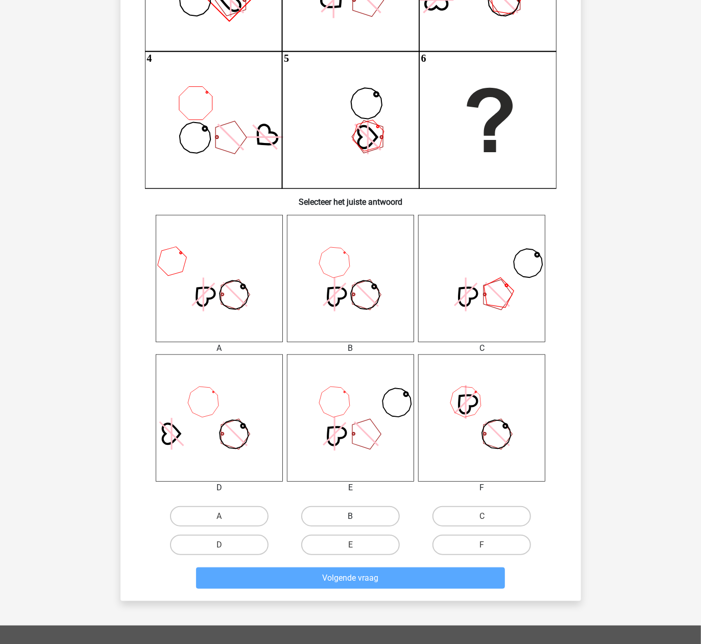
click at [332, 522] on label "B" at bounding box center [350, 516] width 98 height 20
click at [350, 522] on input "B" at bounding box center [353, 519] width 7 height 7
radio input "true"
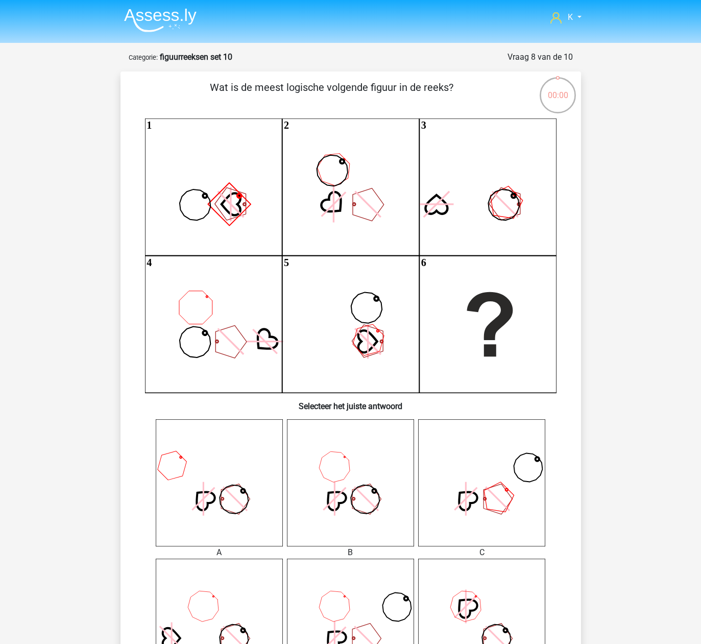
scroll to position [204, 0]
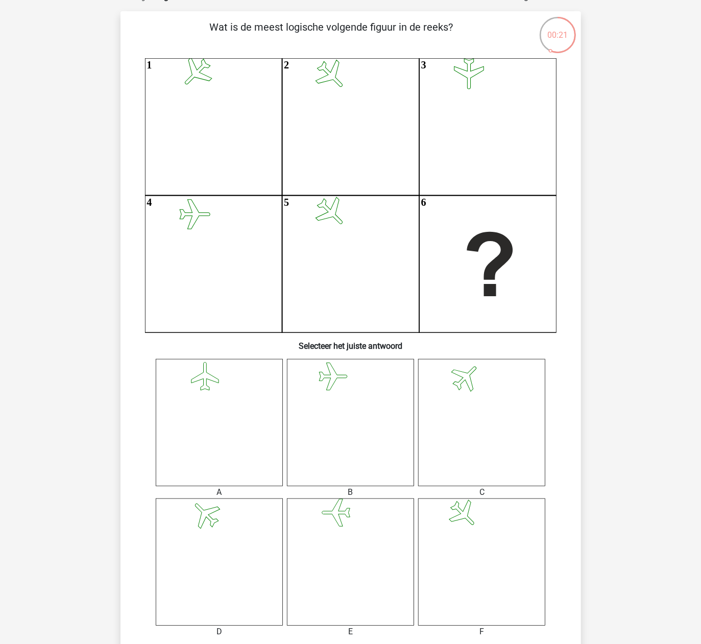
scroll to position [272, 0]
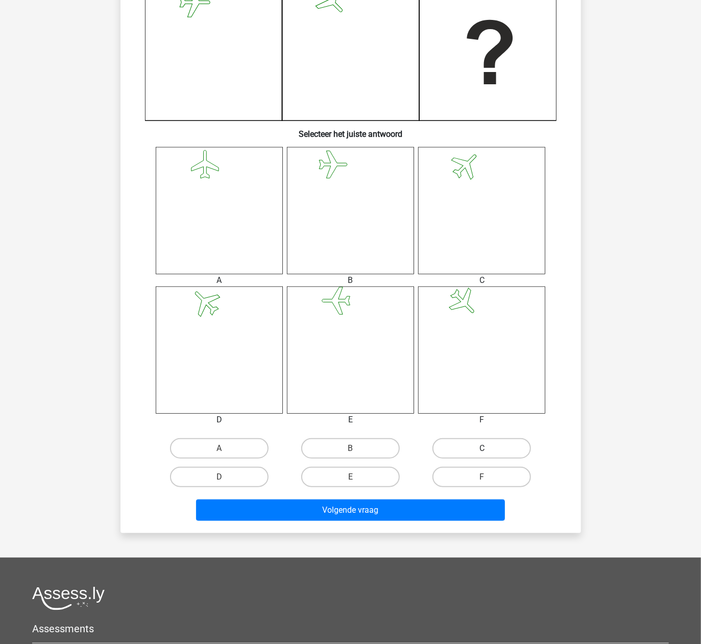
click at [494, 454] on label "C" at bounding box center [481, 448] width 98 height 20
click at [488, 454] on input "C" at bounding box center [485, 451] width 7 height 7
radio input "true"
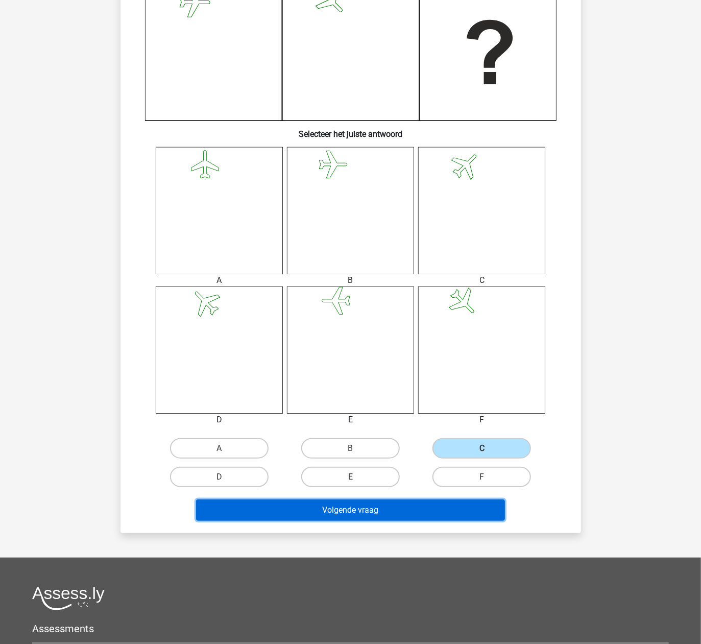
click at [435, 500] on button "Volgende vraag" at bounding box center [350, 509] width 309 height 21
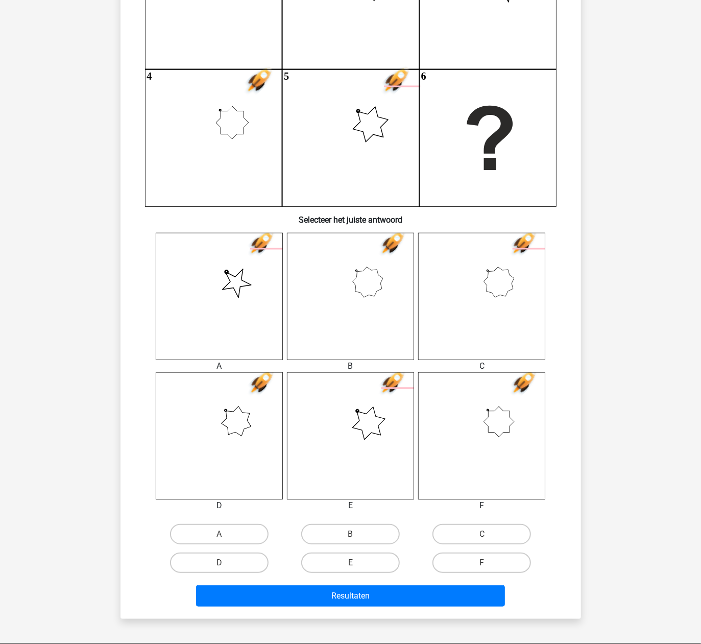
scroll to position [204, 0]
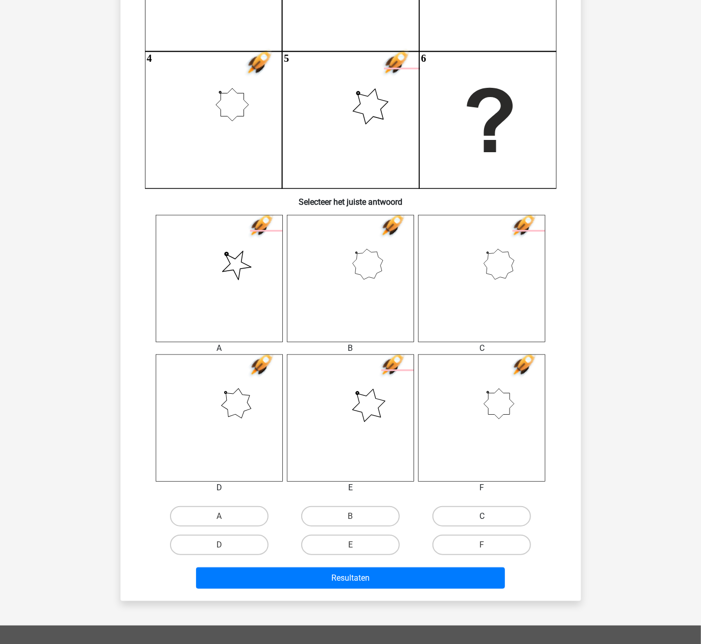
click at [464, 514] on label "C" at bounding box center [481, 516] width 98 height 20
click at [482, 516] on input "C" at bounding box center [485, 519] width 7 height 7
radio input "true"
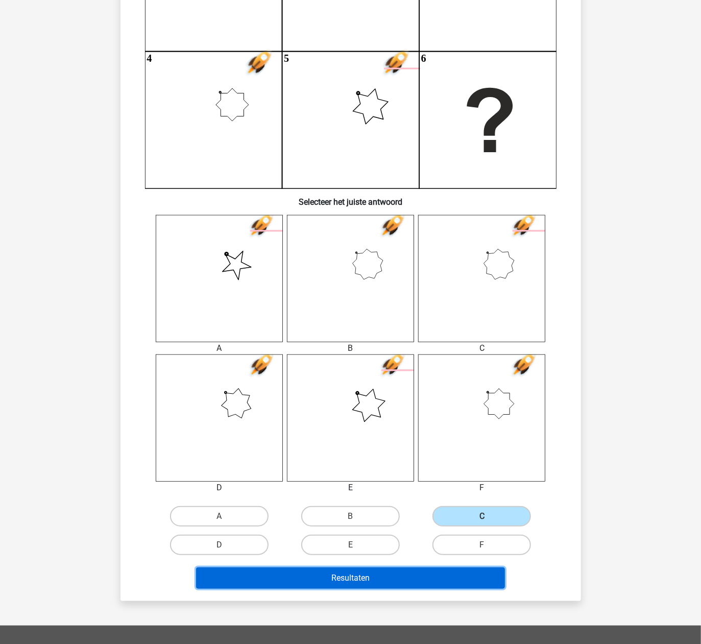
click at [407, 573] on button "Resultaten" at bounding box center [350, 577] width 309 height 21
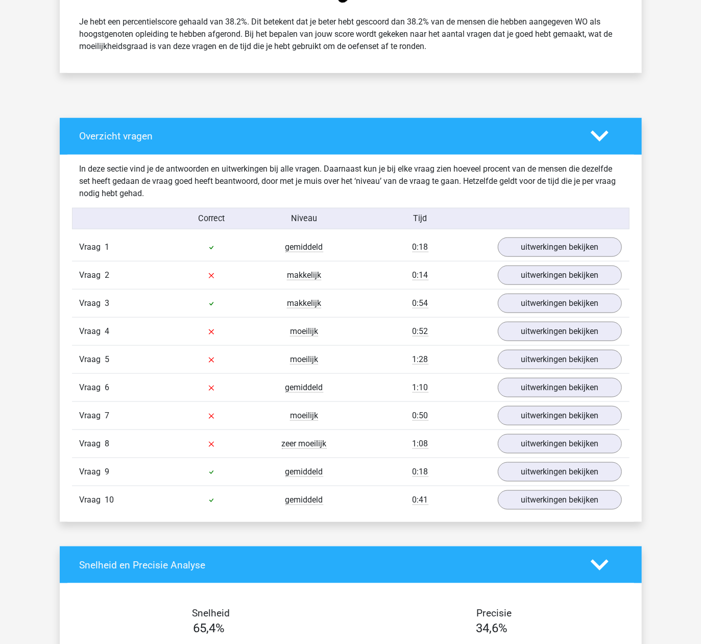
scroll to position [476, 0]
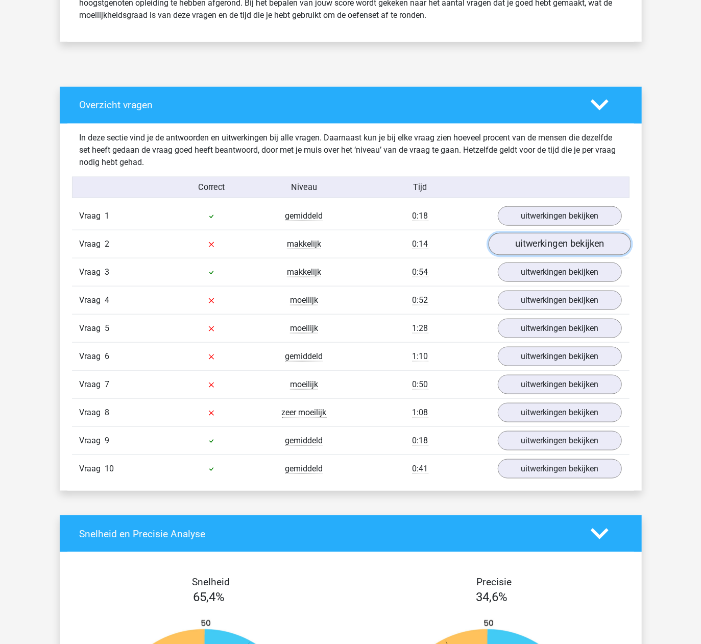
click at [517, 240] on link "uitwerkingen bekijken" at bounding box center [559, 244] width 142 height 22
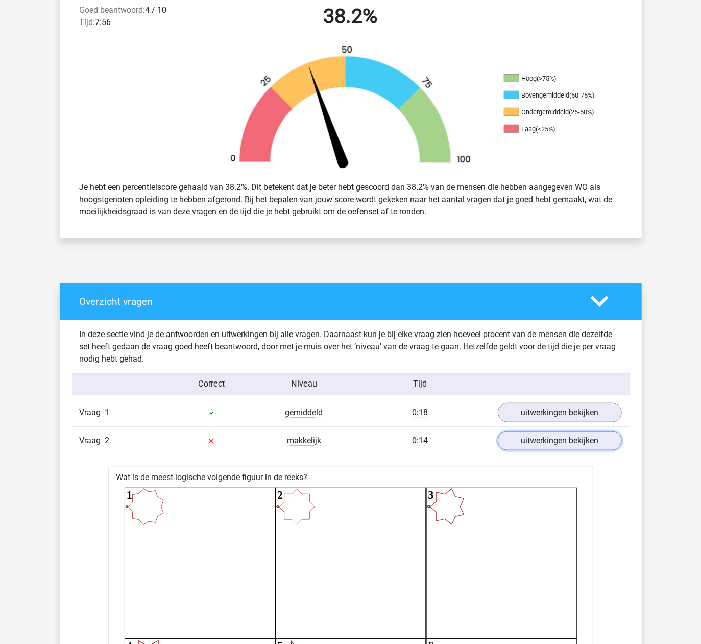
scroll to position [272, 0]
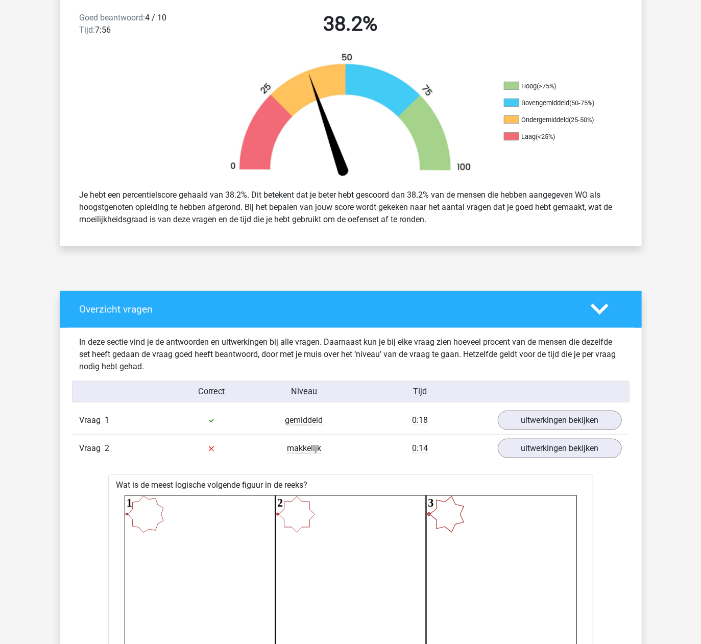
click at [531, 433] on div "Vraag 1 gemiddeld 0:18 uitwerkingen bekijken" at bounding box center [350, 420] width 557 height 28
click at [533, 450] on link "uitwerkingen bekijken" at bounding box center [559, 448] width 142 height 22
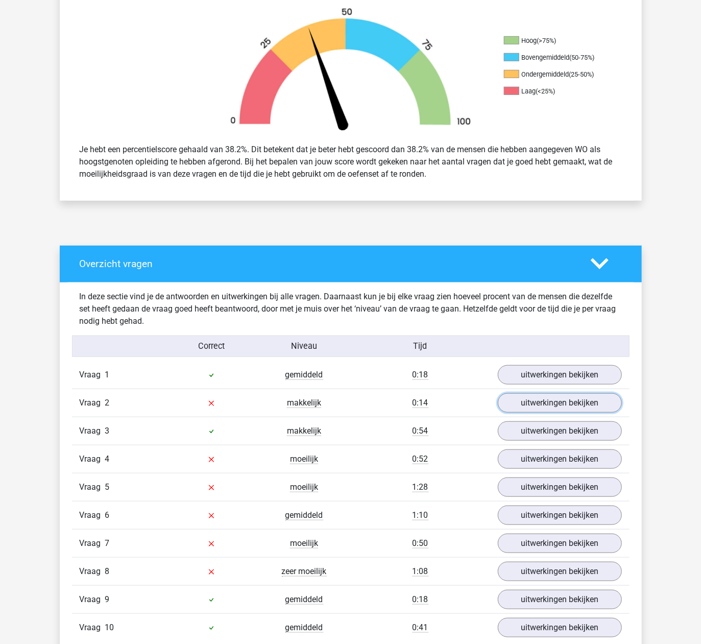
scroll to position [408, 0]
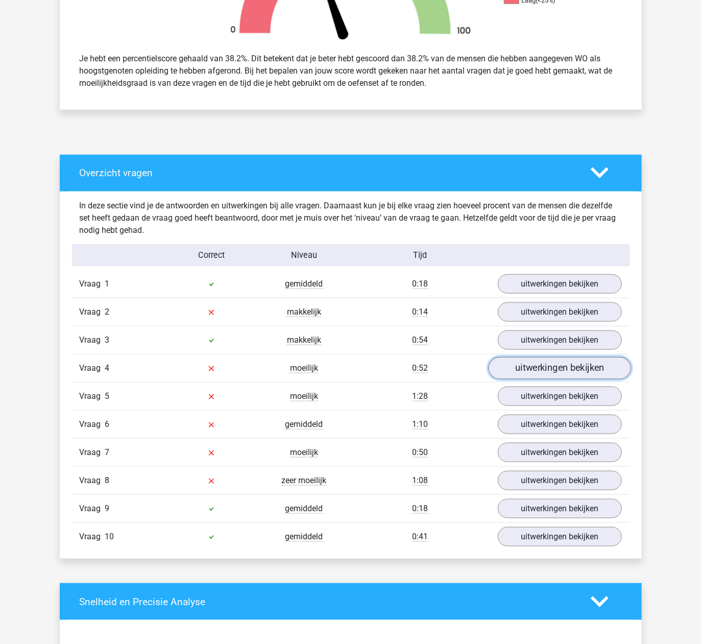
click at [531, 370] on link "uitwerkingen bekijken" at bounding box center [559, 368] width 142 height 22
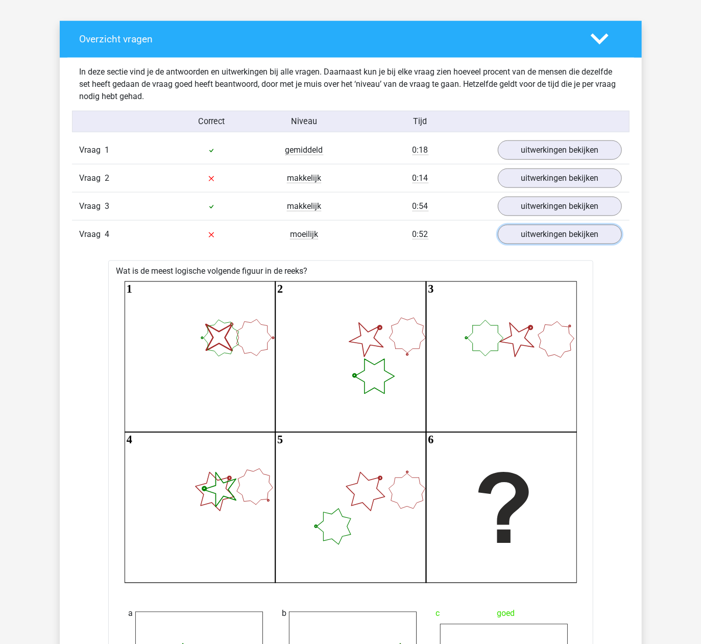
scroll to position [476, 0]
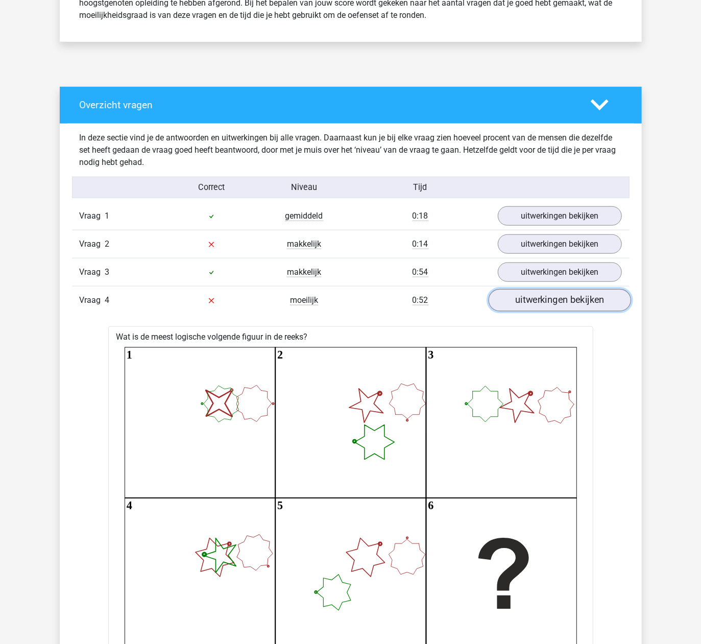
click at [539, 293] on link "uitwerkingen bekijken" at bounding box center [559, 300] width 142 height 22
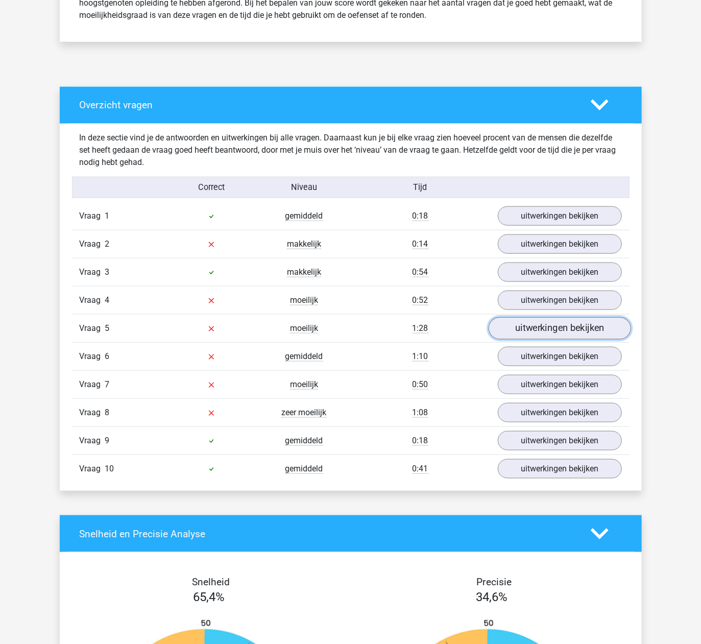
click at [537, 332] on link "uitwerkingen bekijken" at bounding box center [559, 328] width 142 height 22
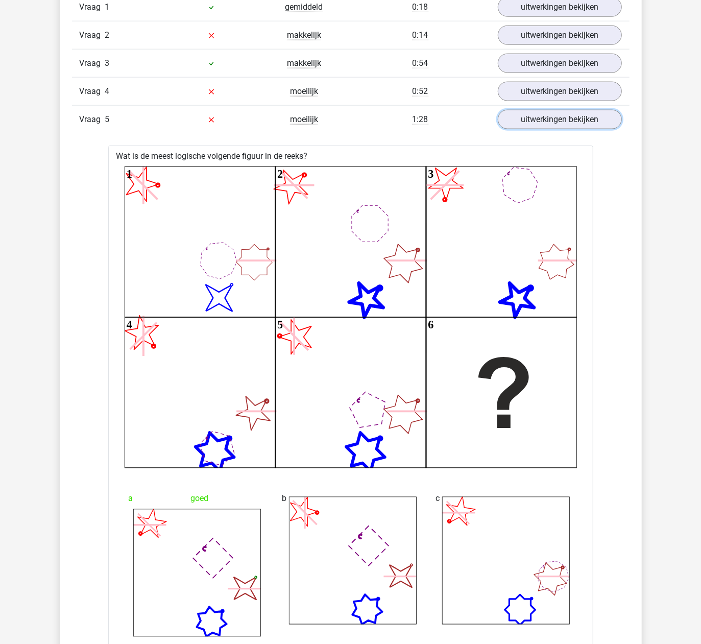
scroll to position [544, 0]
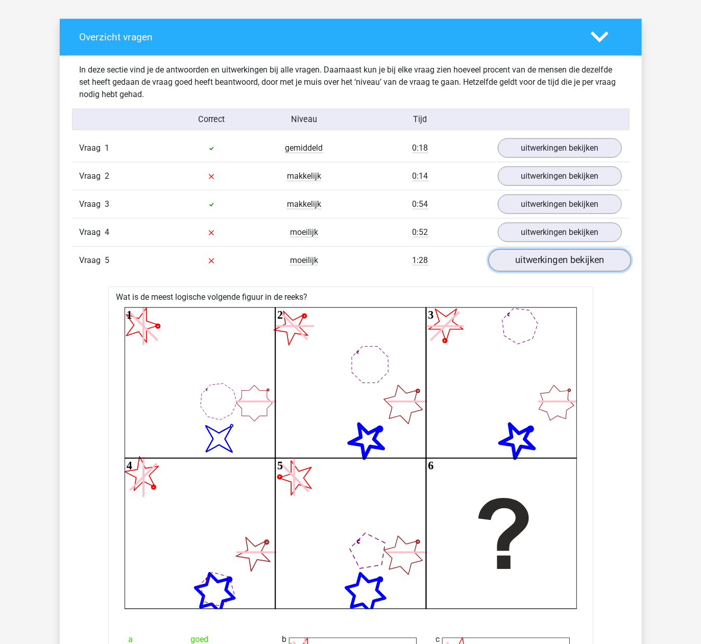
click at [529, 265] on link "uitwerkingen bekijken" at bounding box center [559, 260] width 142 height 22
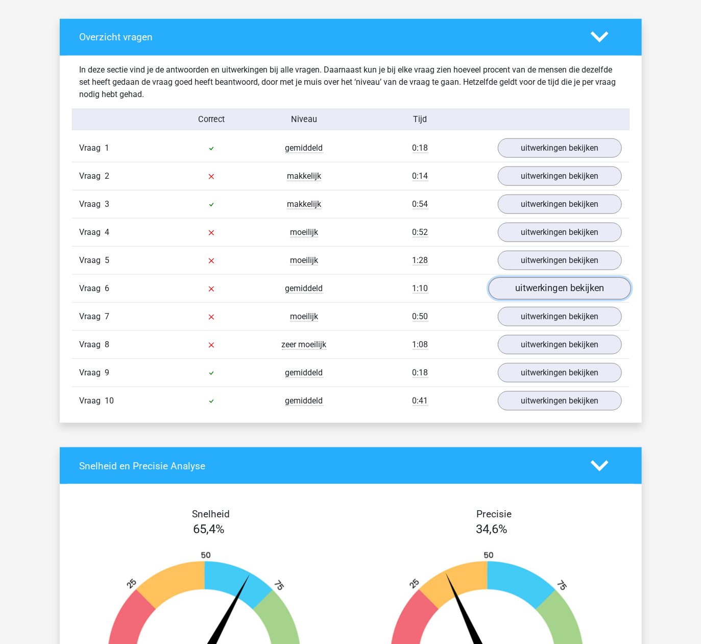
click at [521, 291] on link "uitwerkingen bekijken" at bounding box center [559, 288] width 142 height 22
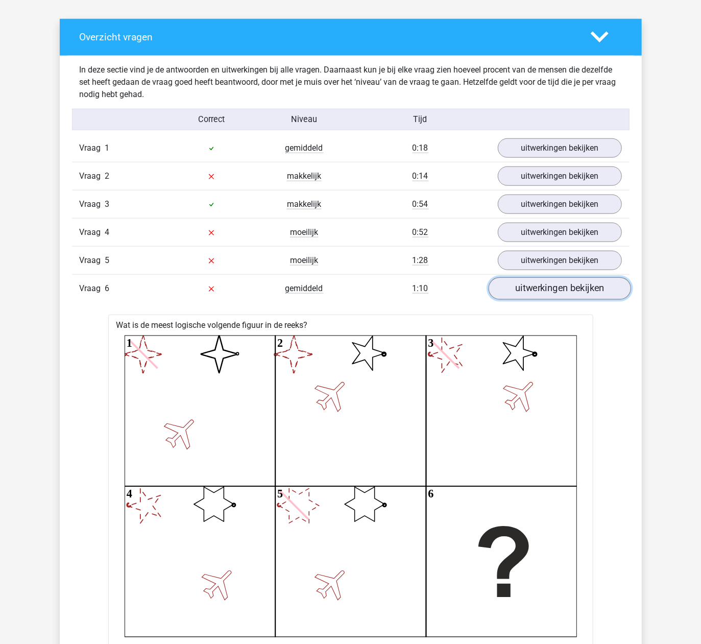
click at [523, 283] on link "uitwerkingen bekijken" at bounding box center [559, 288] width 142 height 22
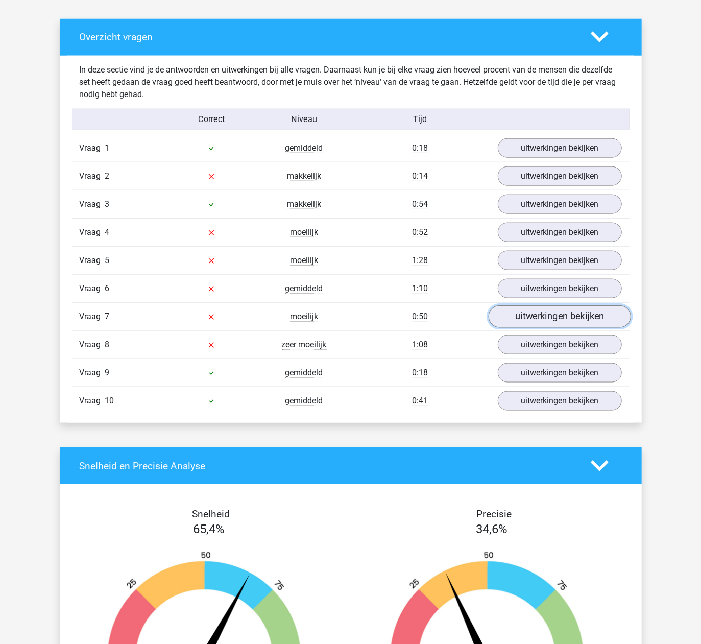
click at [522, 319] on link "uitwerkingen bekijken" at bounding box center [559, 316] width 142 height 22
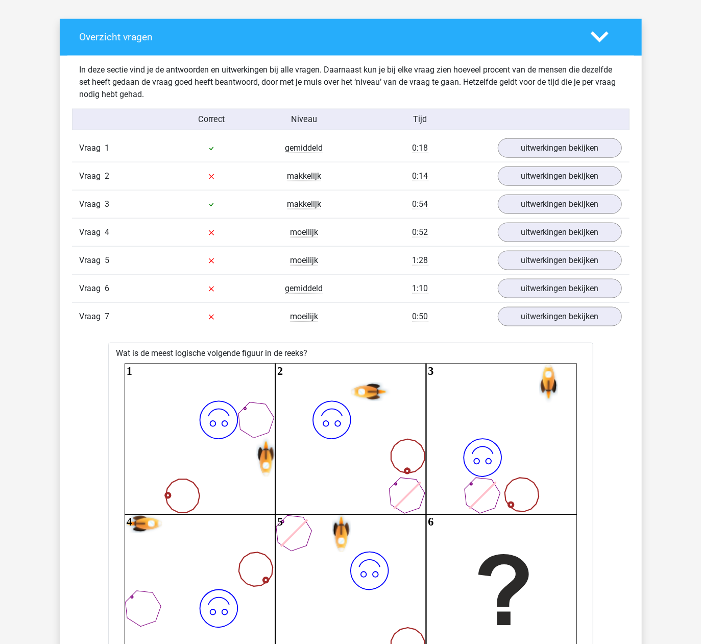
click at [537, 330] on div "Vraag 7 moeilijk 0:50 uitwerkingen bekijken" at bounding box center [350, 316] width 557 height 28
click at [536, 327] on link "uitwerkingen bekijken" at bounding box center [559, 316] width 142 height 22
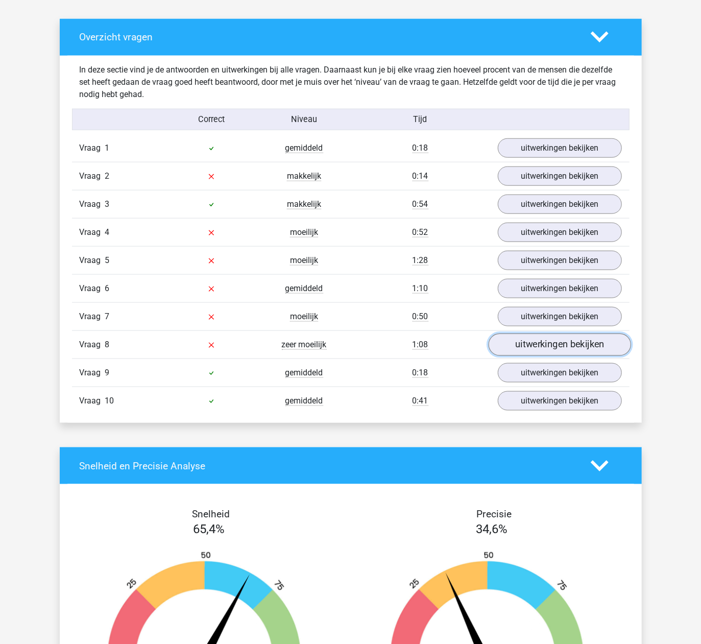
click at [531, 342] on link "uitwerkingen bekijken" at bounding box center [559, 344] width 142 height 22
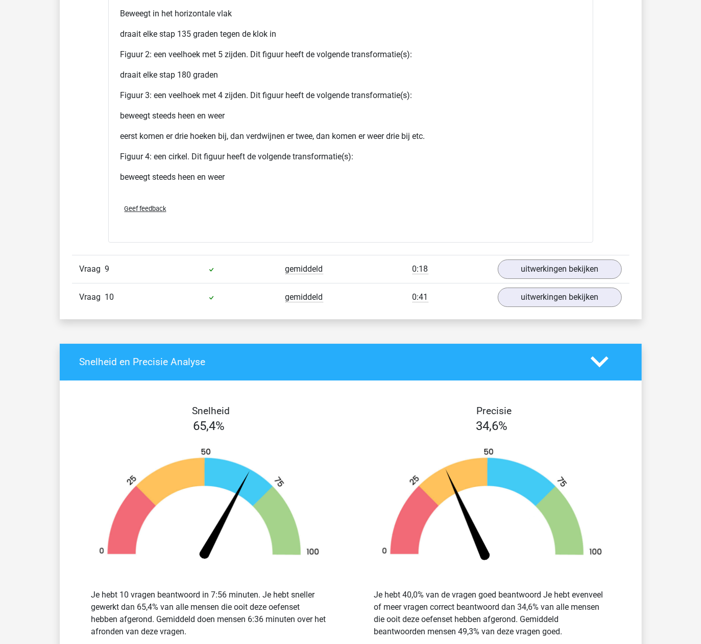
scroll to position [1633, 0]
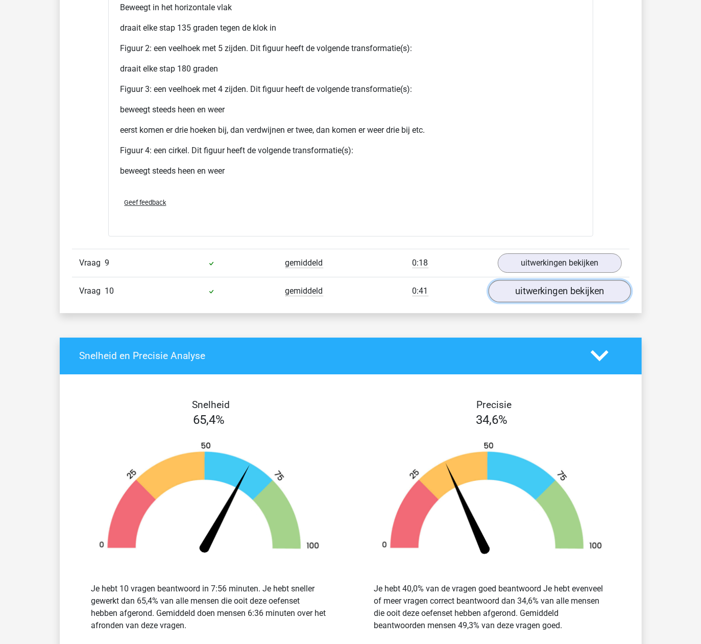
click at [531, 290] on link "uitwerkingen bekijken" at bounding box center [559, 291] width 142 height 22
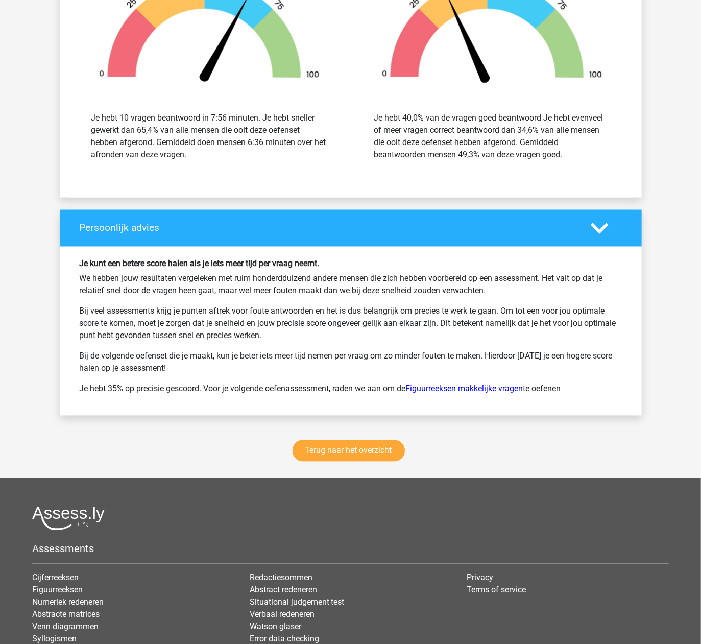
scroll to position [2973, 0]
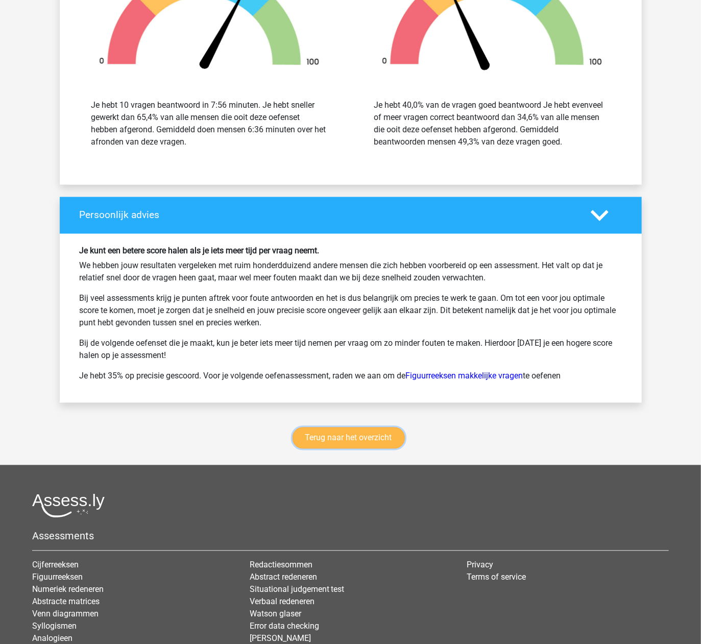
click at [363, 438] on link "Terug naar het overzicht" at bounding box center [348, 437] width 112 height 21
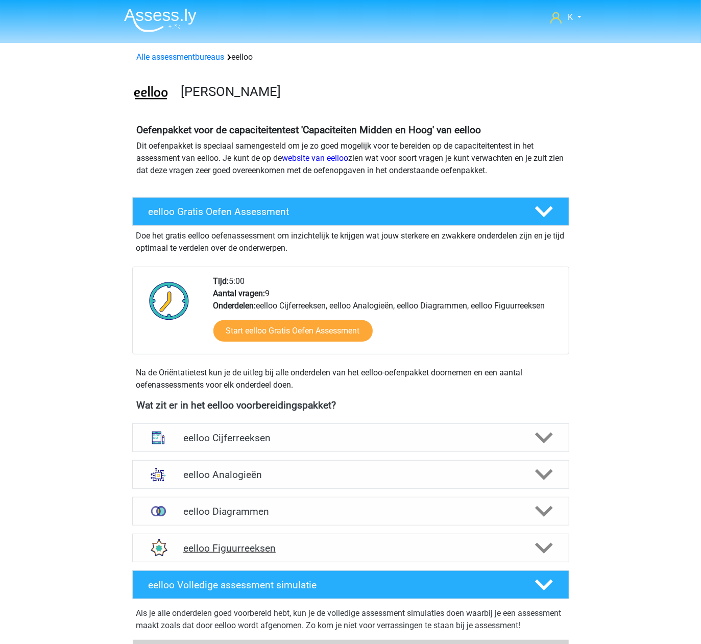
click at [311, 537] on div "eelloo Figuurreeksen" at bounding box center [350, 547] width 437 height 29
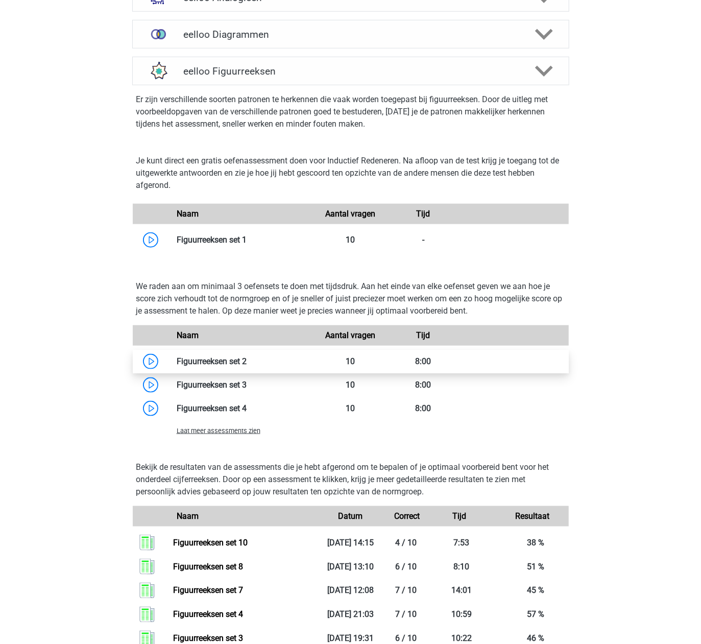
scroll to position [476, 0]
click at [246, 360] on link at bounding box center [246, 362] width 0 height 10
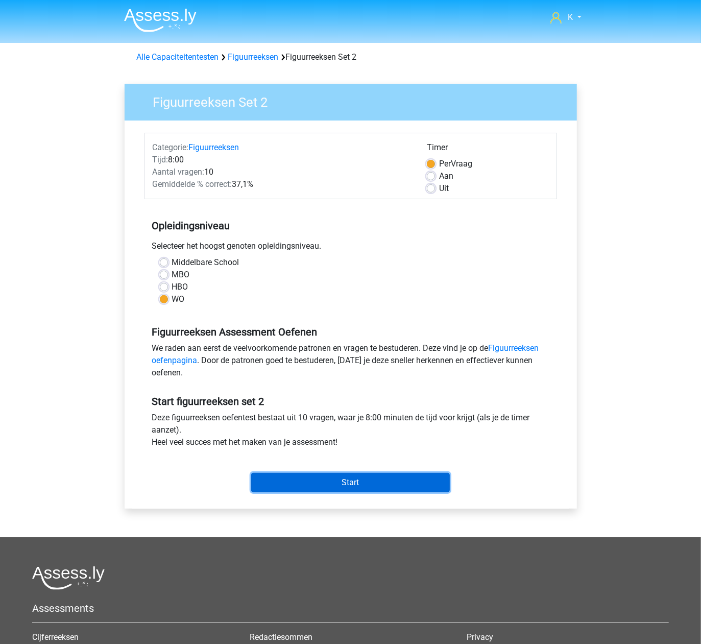
click at [337, 482] on input "Start" at bounding box center [350, 482] width 199 height 19
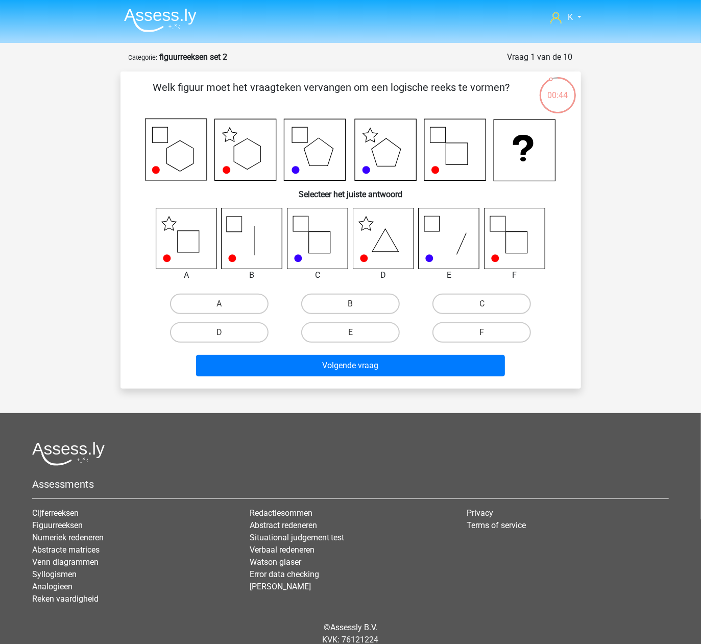
click at [168, 10] on img at bounding box center [160, 20] width 72 height 24
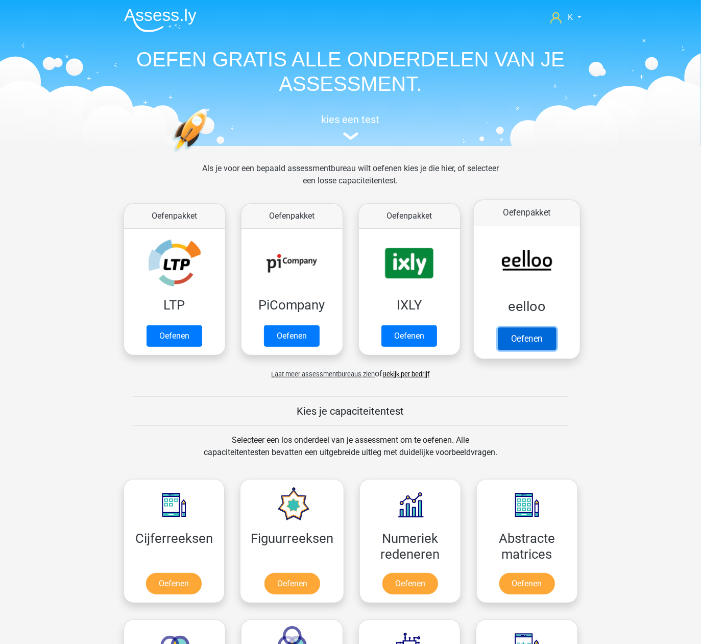
click at [539, 337] on link "Oefenen" at bounding box center [526, 338] width 58 height 22
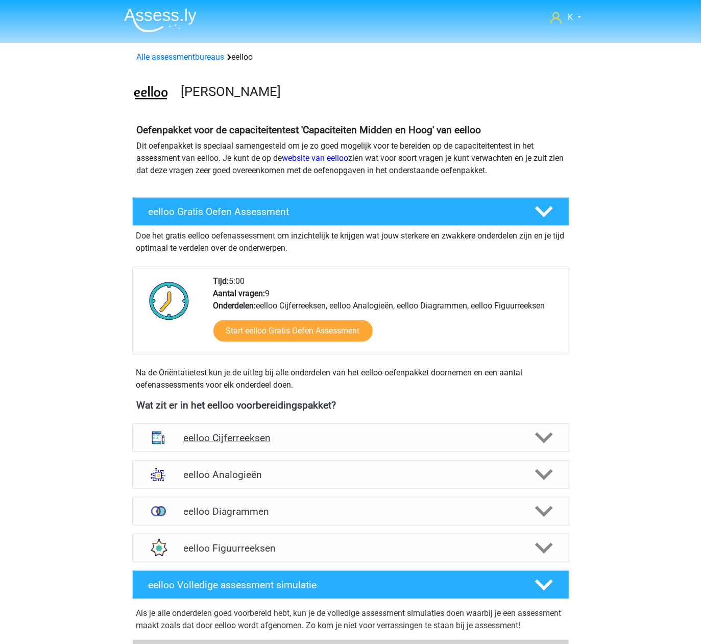
click at [279, 441] on h4 "eelloo Cijferreeksen" at bounding box center [350, 438] width 334 height 12
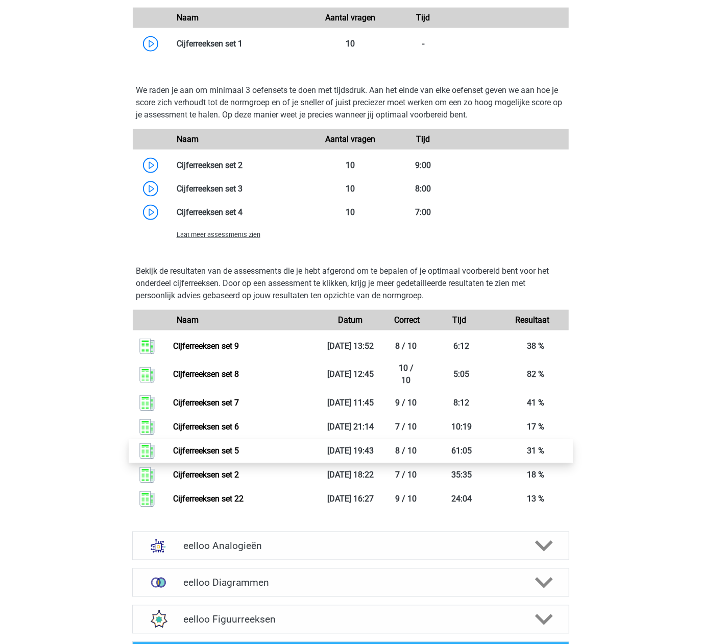
scroll to position [748, 0]
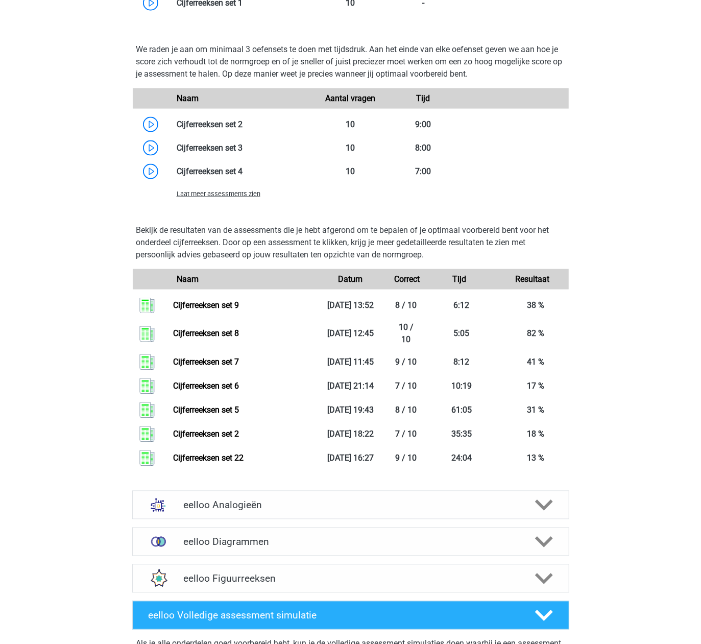
click at [227, 194] on span "Laat meer assessments zien" at bounding box center [219, 194] width 84 height 8
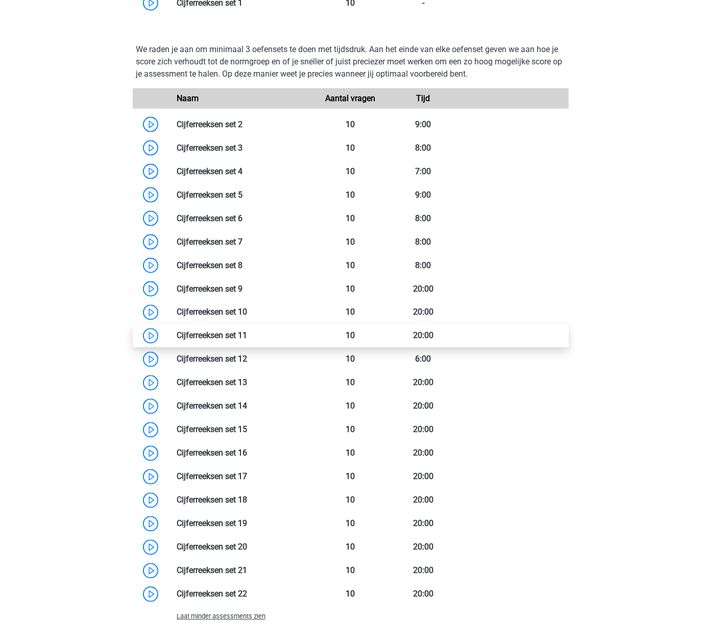
click at [247, 337] on link at bounding box center [247, 336] width 0 height 10
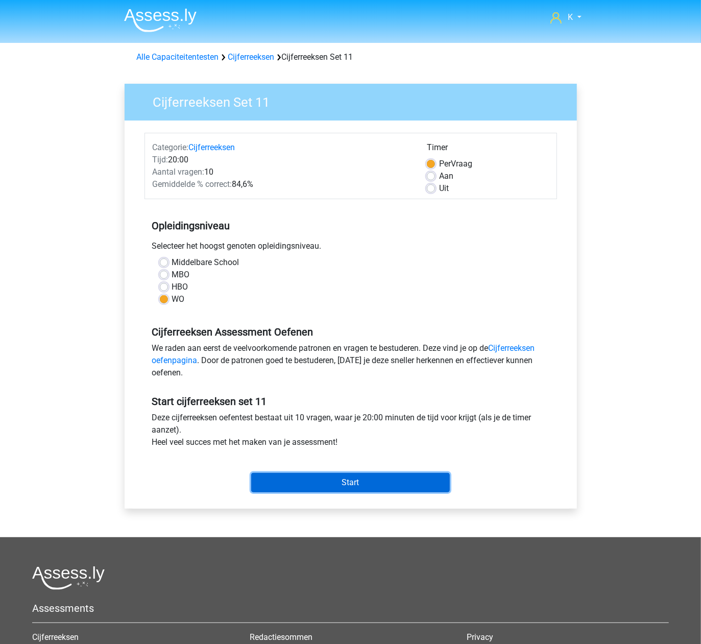
click at [401, 479] on input "Start" at bounding box center [350, 482] width 199 height 19
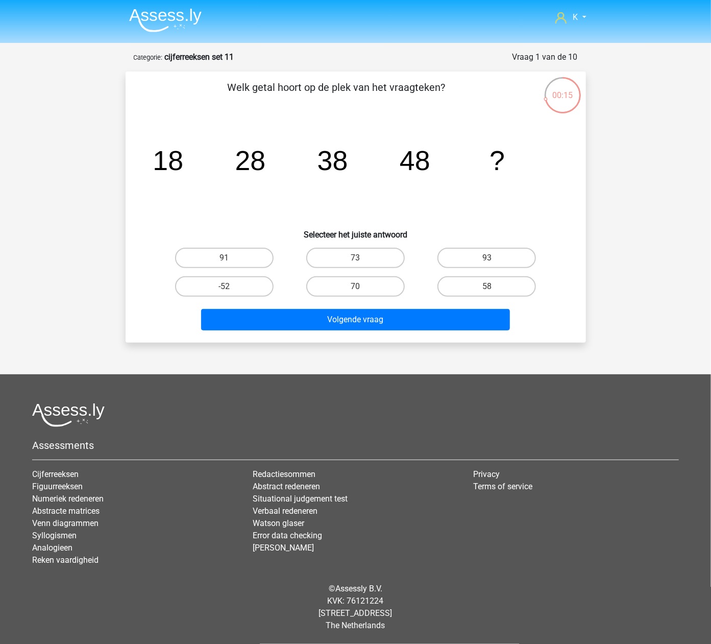
click at [491, 291] on input "58" at bounding box center [490, 289] width 7 height 7
radio input "true"
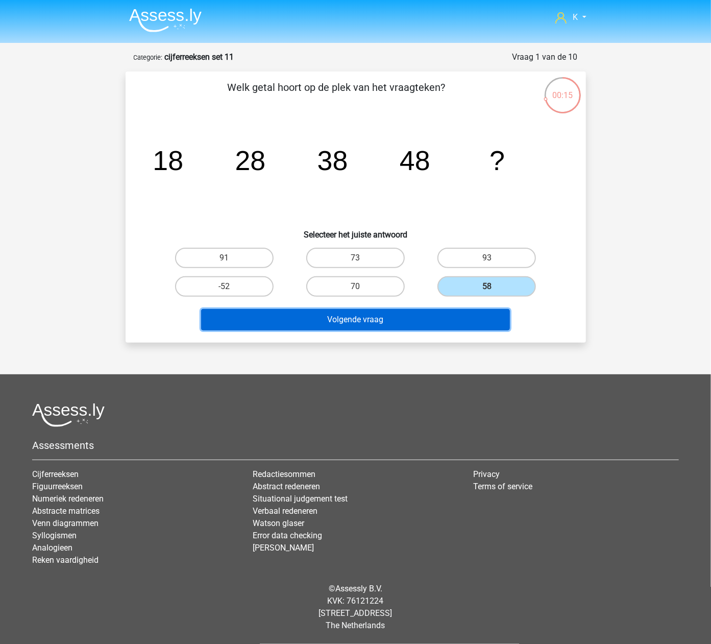
click at [485, 314] on button "Volgende vraag" at bounding box center [355, 319] width 309 height 21
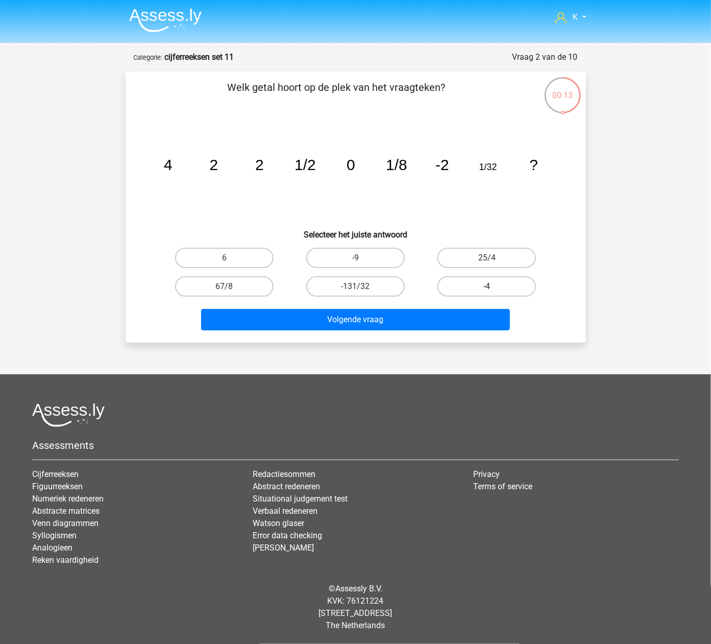
click at [513, 281] on label "-4" at bounding box center [486, 286] width 98 height 20
click at [493, 286] on input "-4" at bounding box center [490, 289] width 7 height 7
radio input "true"
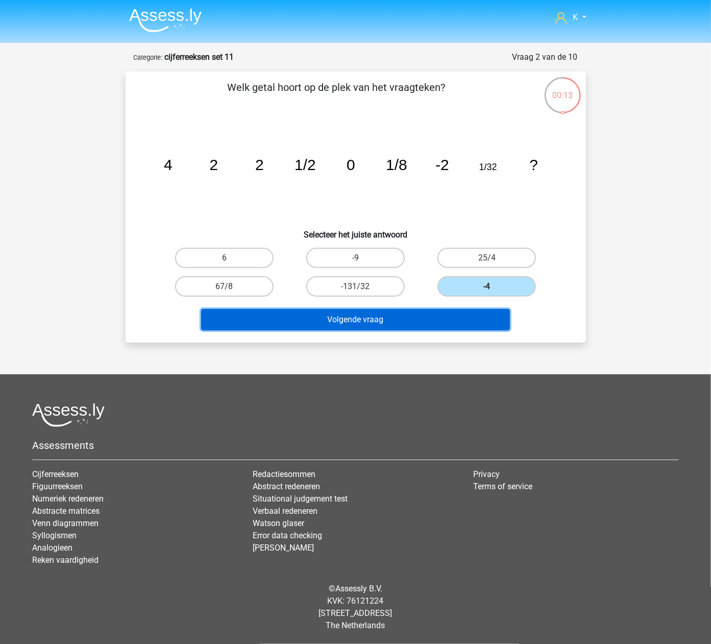
click at [484, 326] on button "Volgende vraag" at bounding box center [355, 319] width 309 height 21
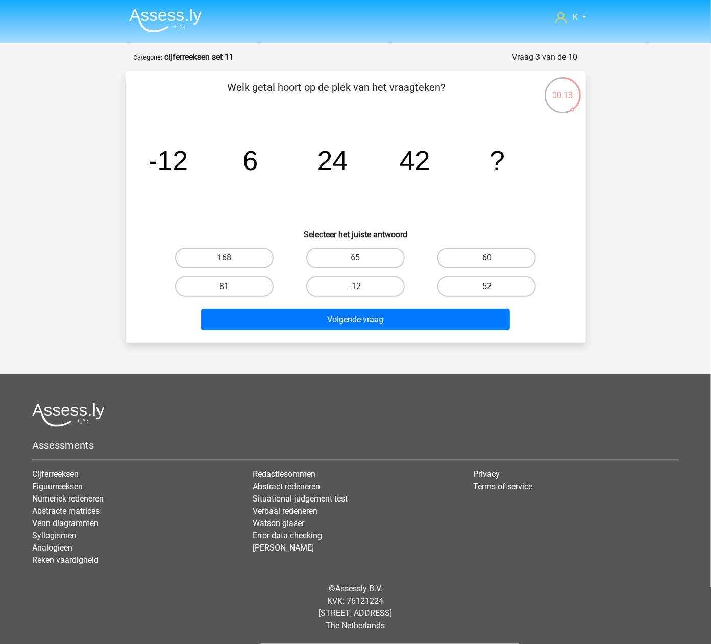
click at [492, 258] on input "60" at bounding box center [490, 261] width 7 height 7
radio input "true"
click at [466, 302] on div "Volgende vraag" at bounding box center [356, 318] width 428 height 34
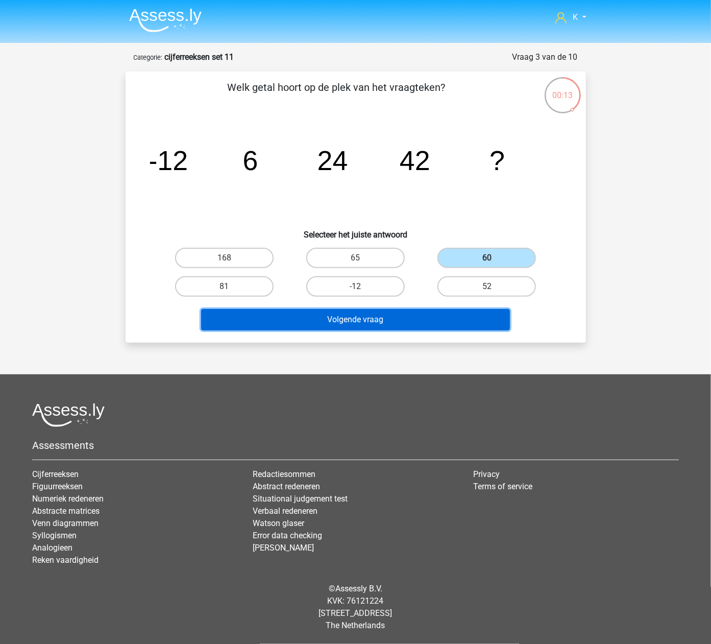
click at [473, 316] on button "Volgende vraag" at bounding box center [355, 319] width 309 height 21
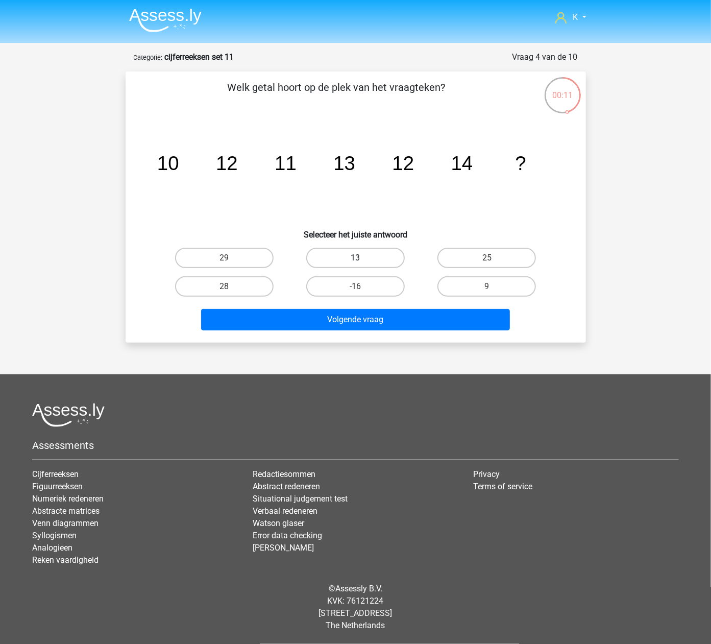
click at [352, 264] on label "13" at bounding box center [355, 258] width 98 height 20
click at [355, 264] on input "13" at bounding box center [358, 261] width 7 height 7
radio input "true"
drag, startPoint x: 378, startPoint y: 302, endPoint x: 390, endPoint y: 314, distance: 17.3
click at [380, 305] on div "Volgende vraag" at bounding box center [356, 318] width 428 height 34
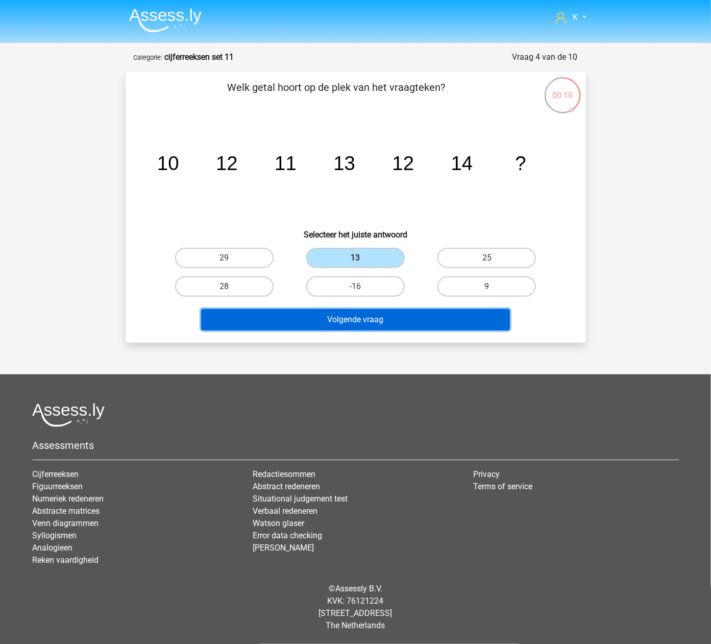
click at [392, 314] on button "Volgende vraag" at bounding box center [355, 319] width 309 height 21
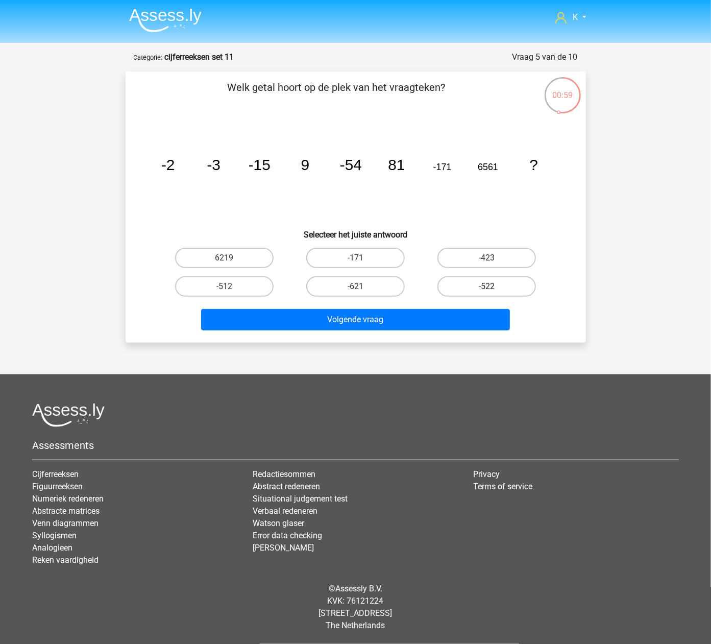
click at [478, 279] on label "-522" at bounding box center [486, 286] width 98 height 20
click at [487, 286] on input "-522" at bounding box center [490, 289] width 7 height 7
radio input "true"
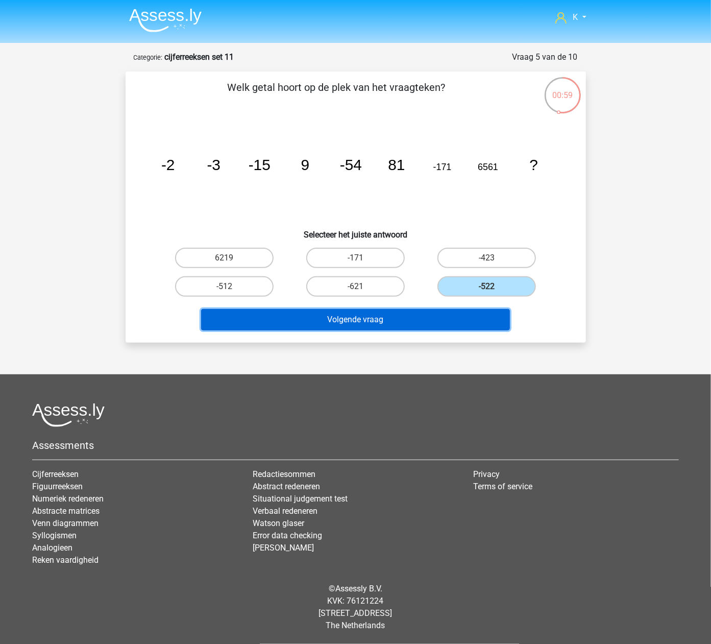
click at [458, 316] on button "Volgende vraag" at bounding box center [355, 319] width 309 height 21
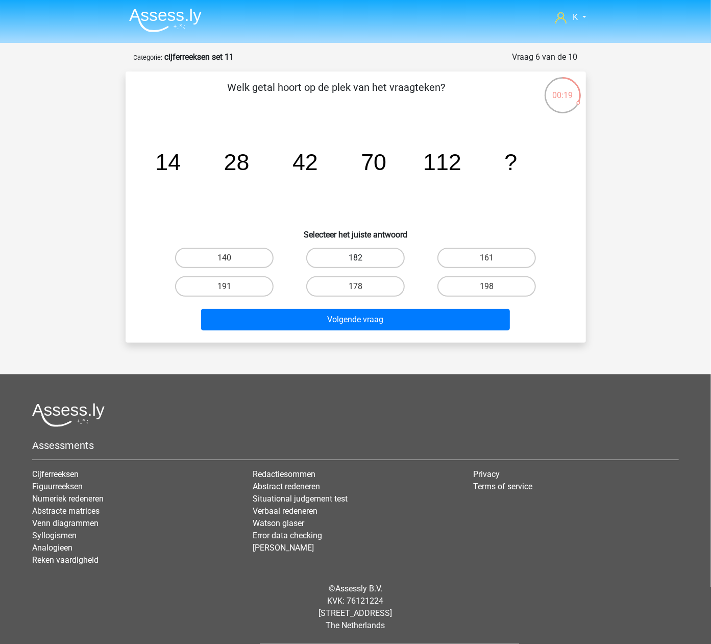
click at [366, 260] on label "182" at bounding box center [355, 258] width 98 height 20
click at [362, 260] on input "182" at bounding box center [358, 261] width 7 height 7
radio input "true"
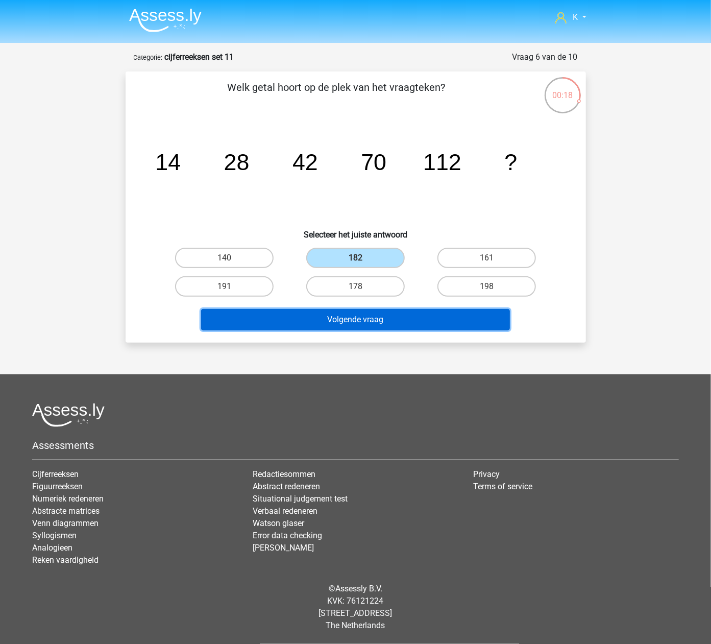
click at [376, 314] on button "Volgende vraag" at bounding box center [355, 319] width 309 height 21
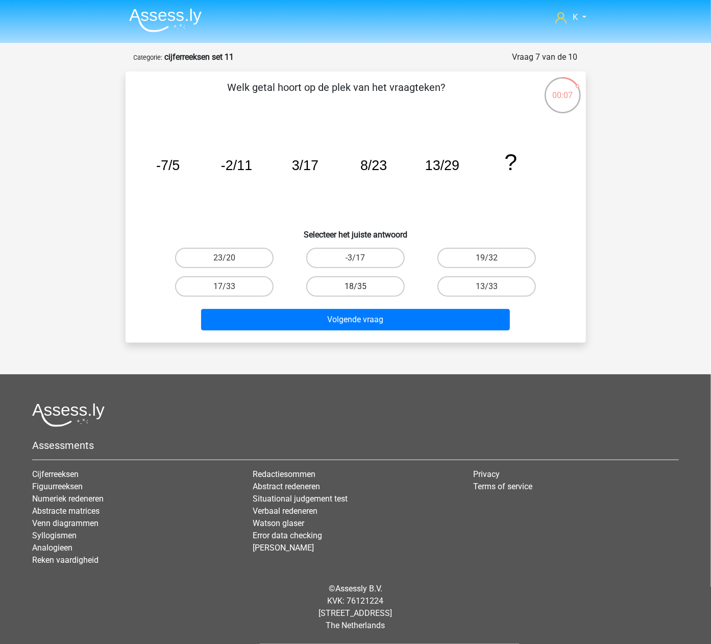
click at [387, 275] on div "18/35" at bounding box center [355, 286] width 131 height 29
click at [388, 282] on label "18/35" at bounding box center [355, 286] width 98 height 20
click at [362, 286] on input "18/35" at bounding box center [358, 289] width 7 height 7
radio input "true"
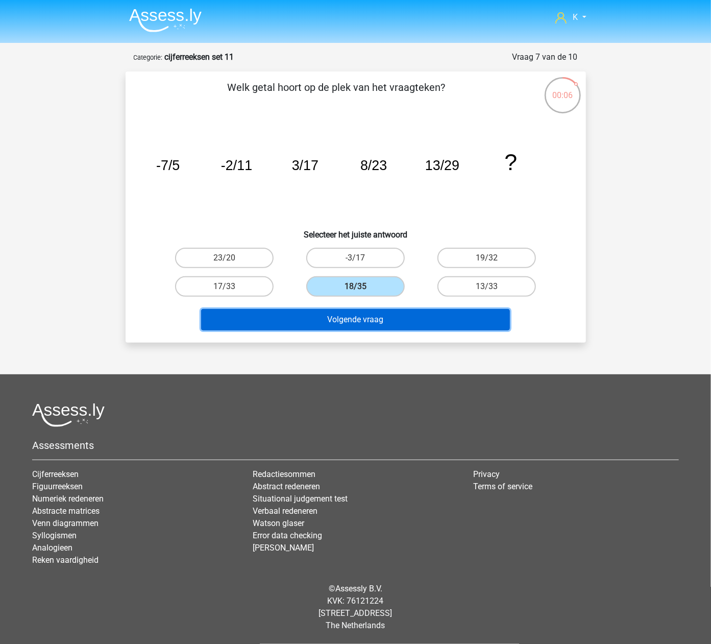
click at [390, 313] on button "Volgende vraag" at bounding box center [355, 319] width 309 height 21
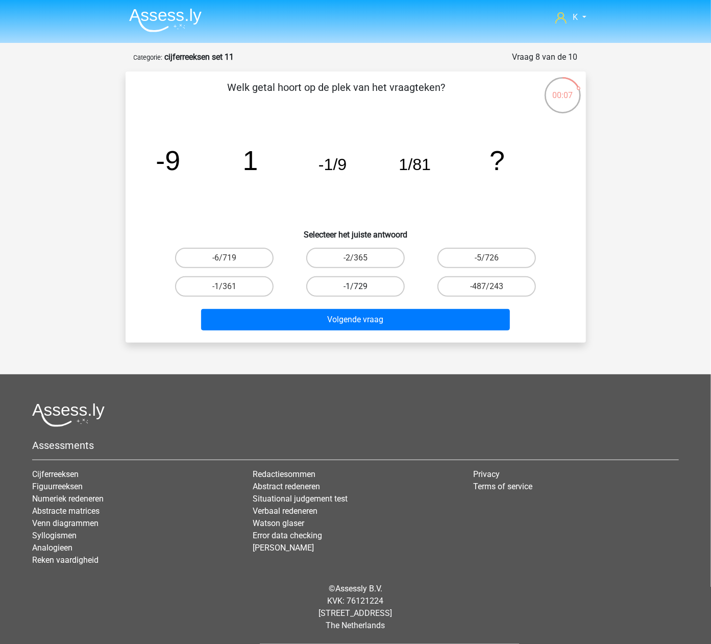
click at [341, 278] on label "-1/729" at bounding box center [355, 286] width 98 height 20
click at [355, 286] on input "-1/729" at bounding box center [358, 289] width 7 height 7
radio input "true"
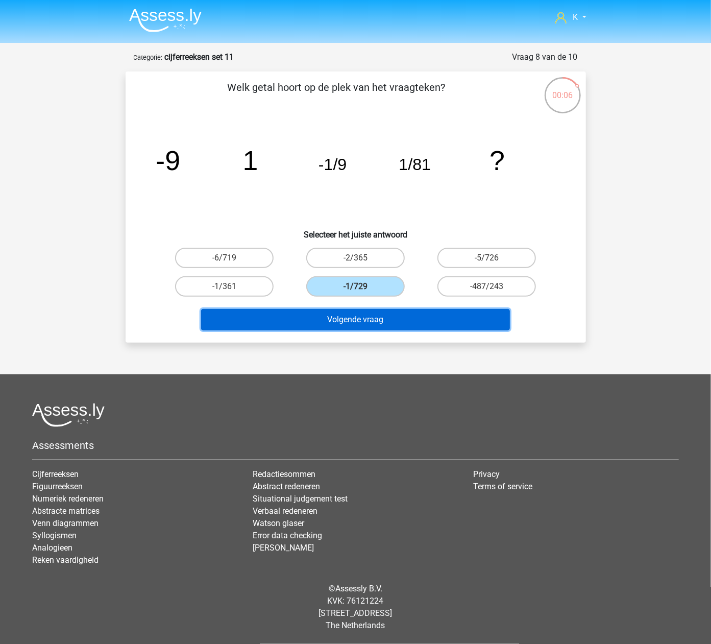
click at [348, 320] on button "Volgende vraag" at bounding box center [355, 319] width 309 height 21
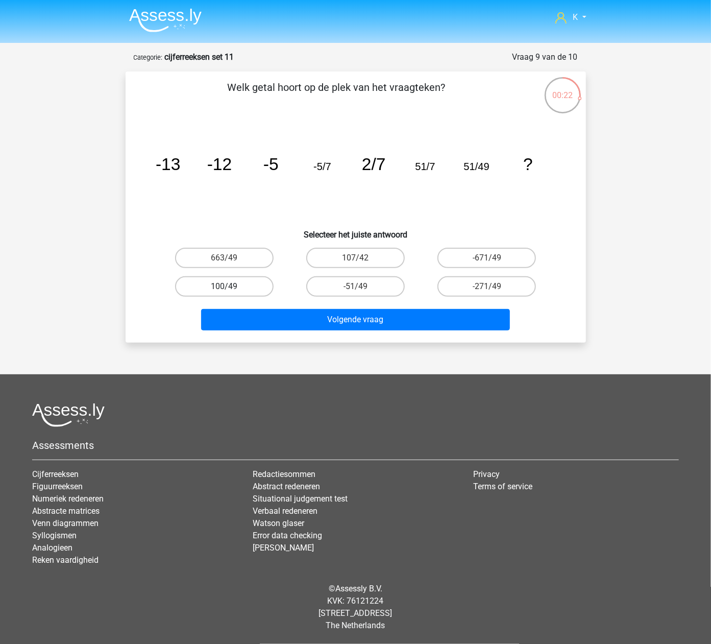
click at [257, 285] on label "100/49" at bounding box center [224, 286] width 98 height 20
click at [231, 286] on input "100/49" at bounding box center [227, 289] width 7 height 7
radio input "true"
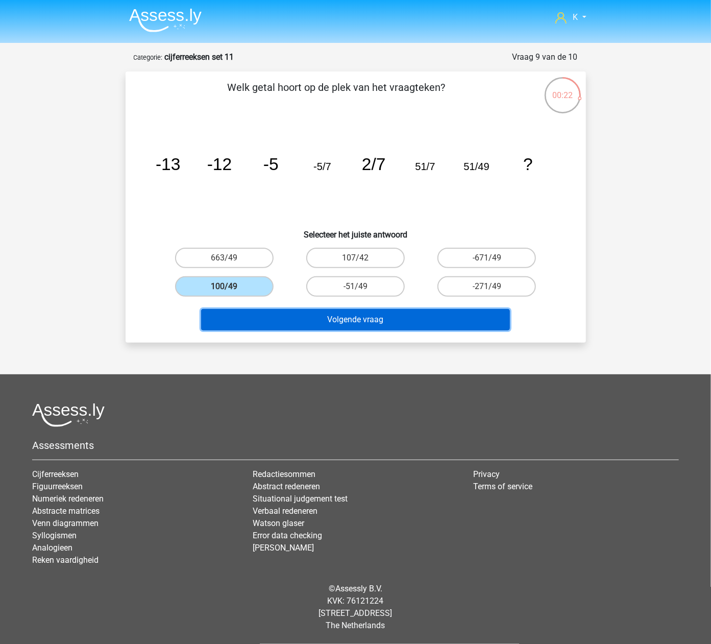
click at [278, 317] on button "Volgende vraag" at bounding box center [355, 319] width 309 height 21
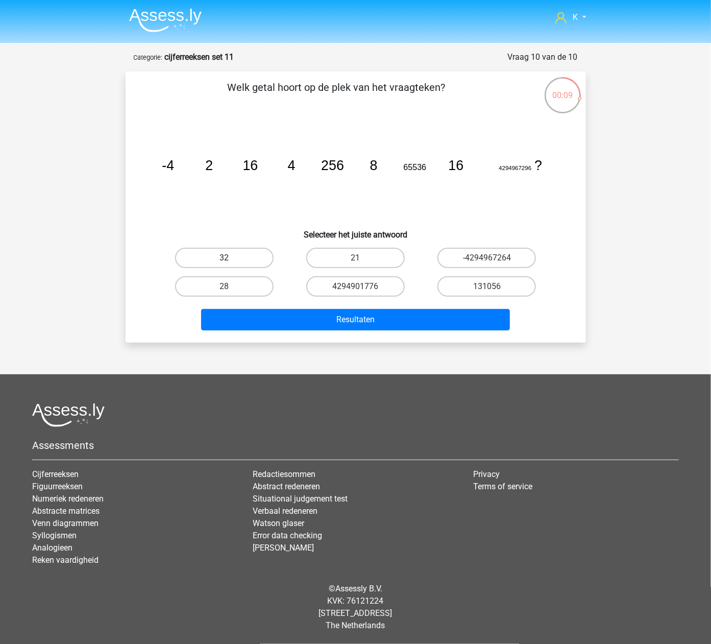
click at [215, 265] on label "32" at bounding box center [224, 258] width 98 height 20
click at [224, 264] on input "32" at bounding box center [227, 261] width 7 height 7
radio input "true"
click at [221, 260] on label "32" at bounding box center [224, 258] width 98 height 20
click at [224, 260] on input "32" at bounding box center [227, 261] width 7 height 7
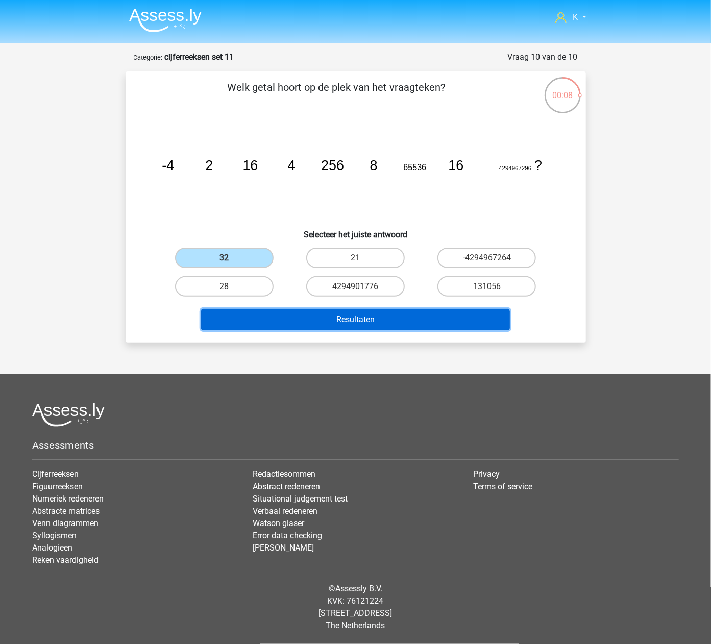
click at [317, 327] on button "Resultaten" at bounding box center [355, 319] width 309 height 21
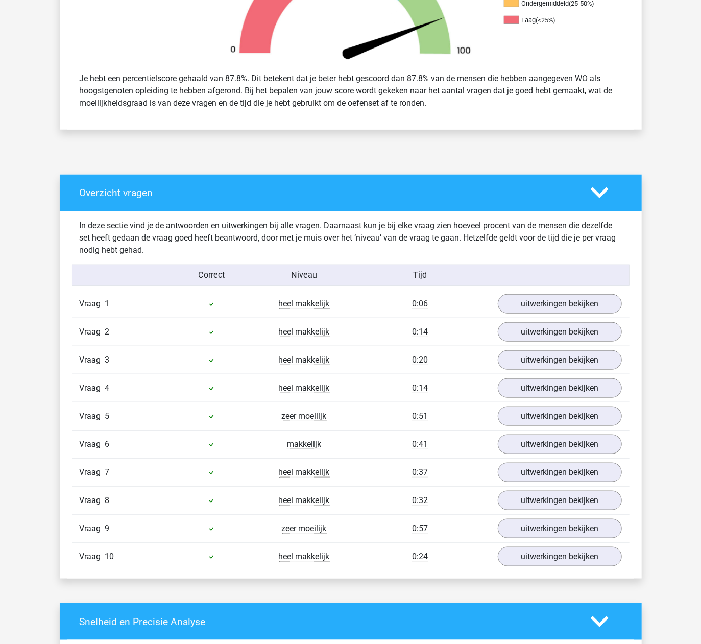
scroll to position [408, 0]
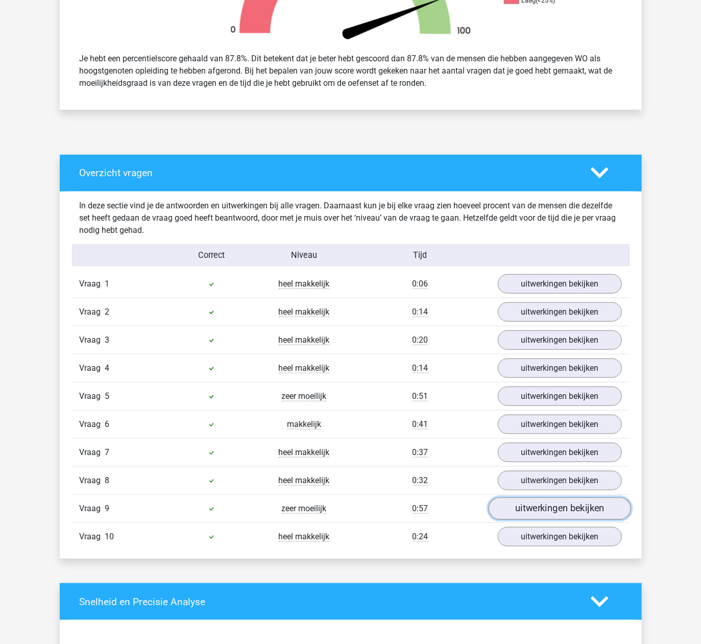
click at [516, 503] on link "uitwerkingen bekijken" at bounding box center [559, 508] width 142 height 22
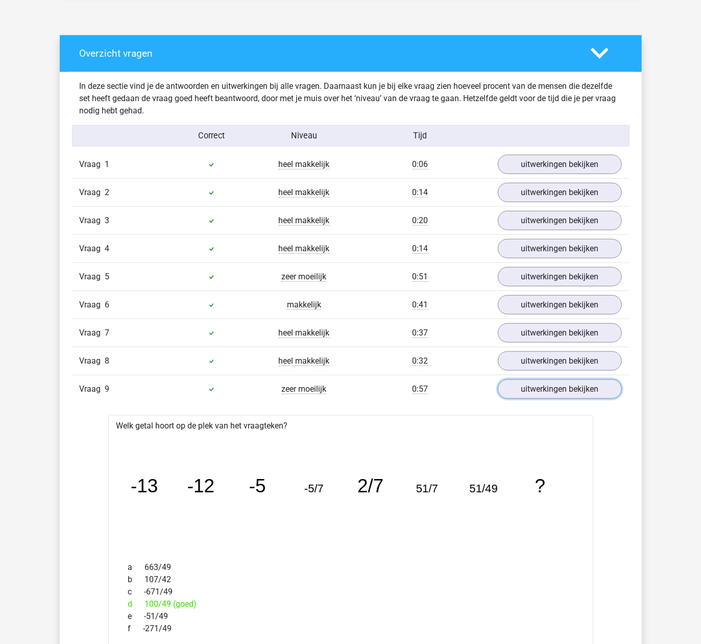
scroll to position [476, 0]
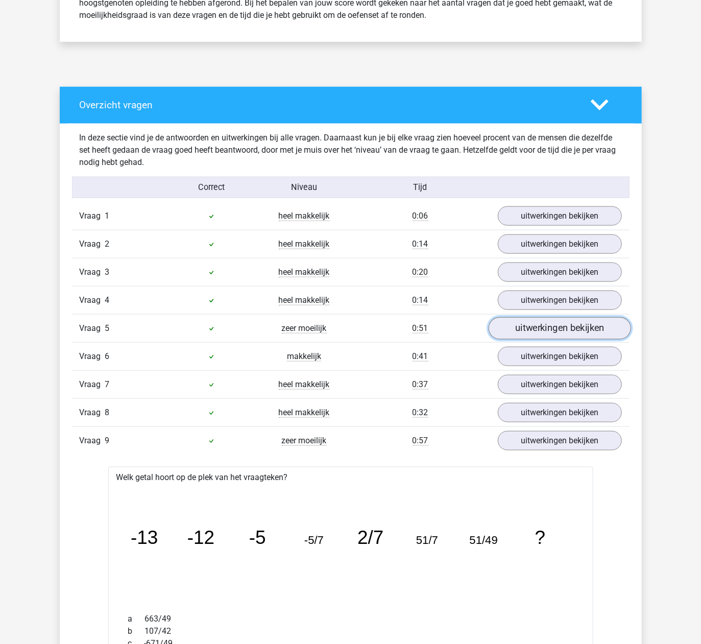
click at [527, 331] on link "uitwerkingen bekijken" at bounding box center [559, 328] width 142 height 22
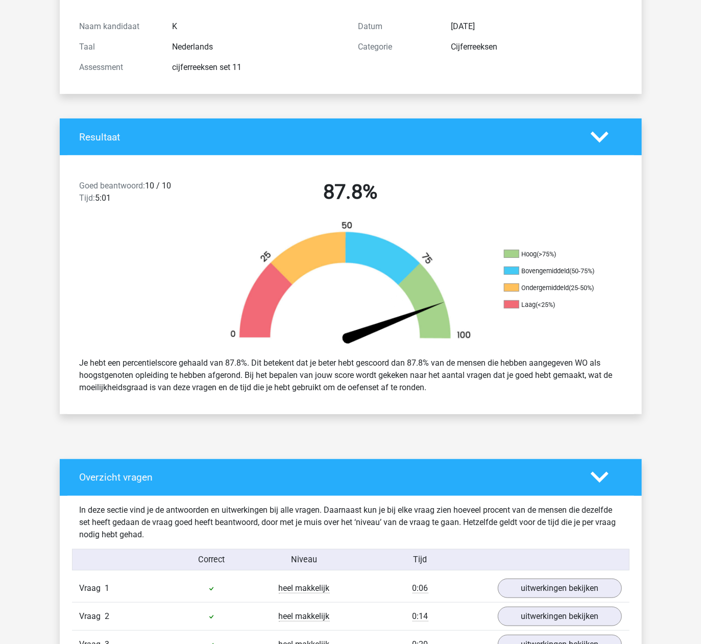
scroll to position [0, 0]
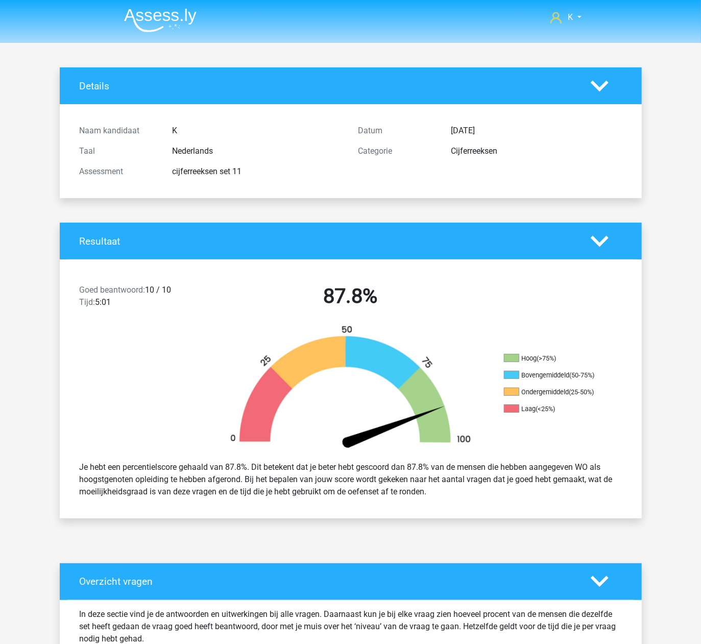
click at [176, 23] on img at bounding box center [160, 20] width 72 height 24
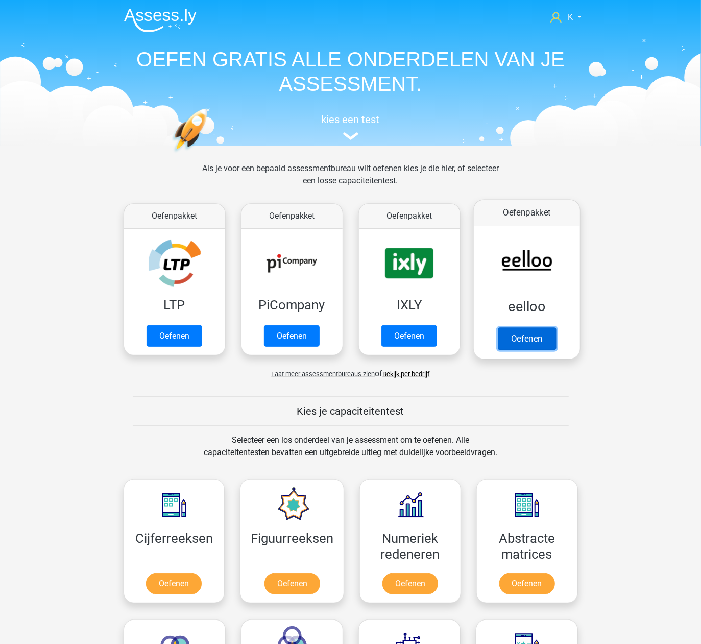
click at [521, 335] on link "Oefenen" at bounding box center [526, 338] width 58 height 22
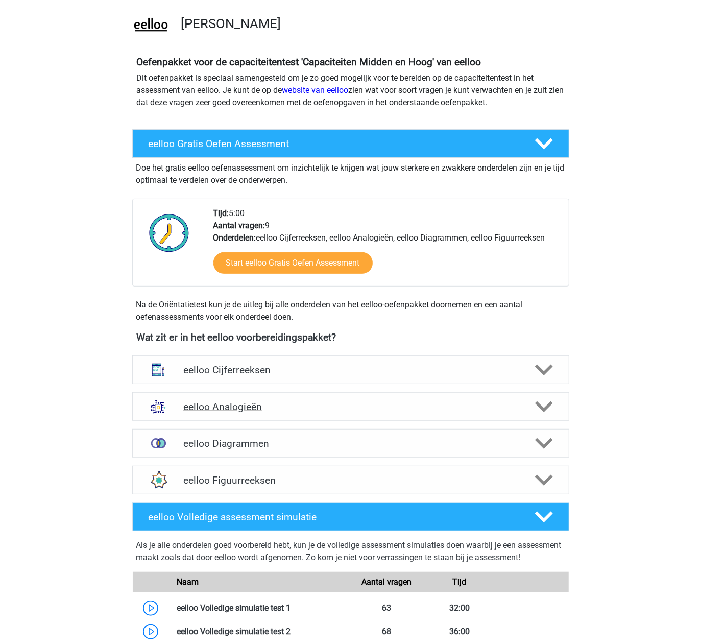
click at [321, 409] on h4 "eelloo Analogieën" at bounding box center [350, 407] width 334 height 12
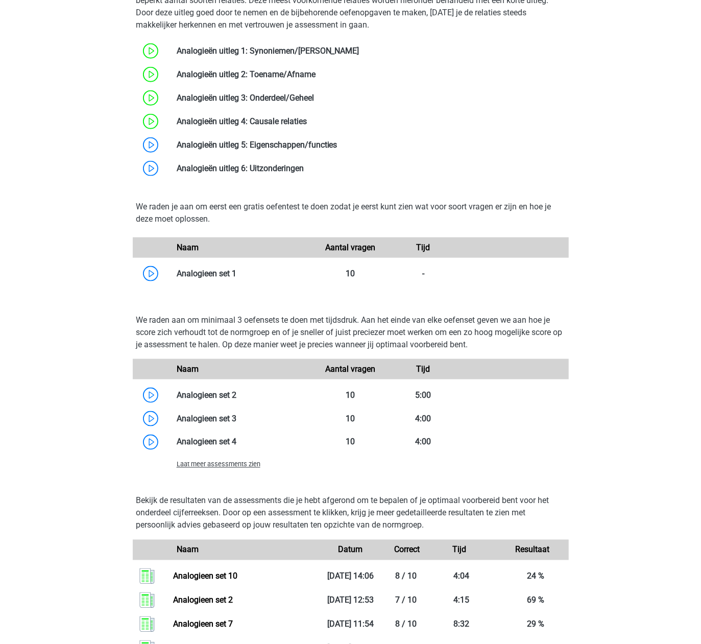
click at [239, 461] on span "Laat meer assessments zien" at bounding box center [219, 464] width 84 height 8
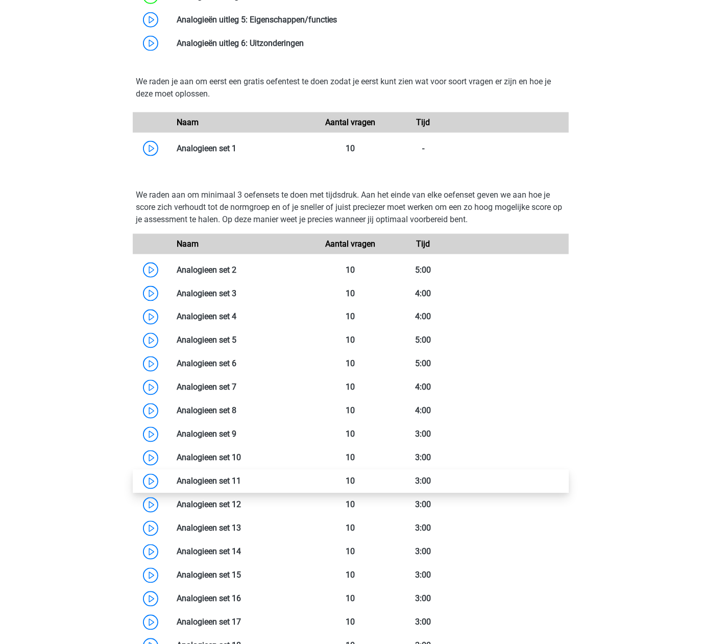
scroll to position [748, 0]
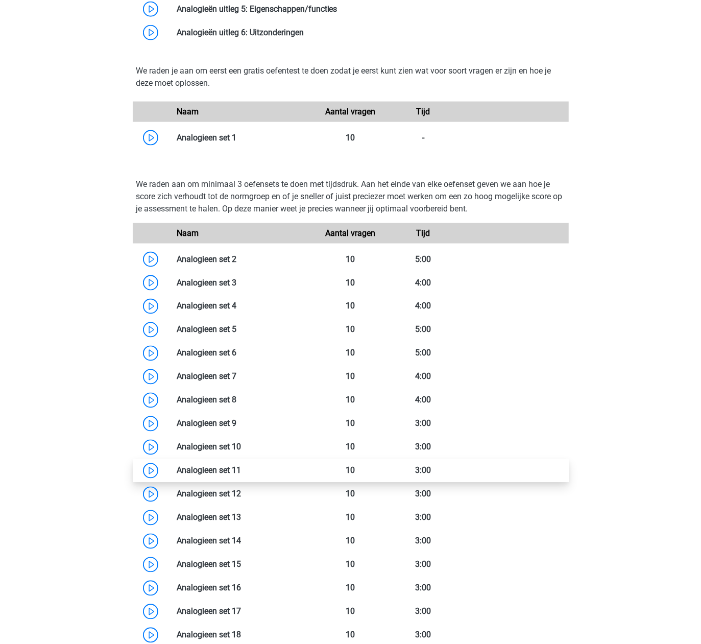
click at [241, 475] on link at bounding box center [241, 470] width 0 height 10
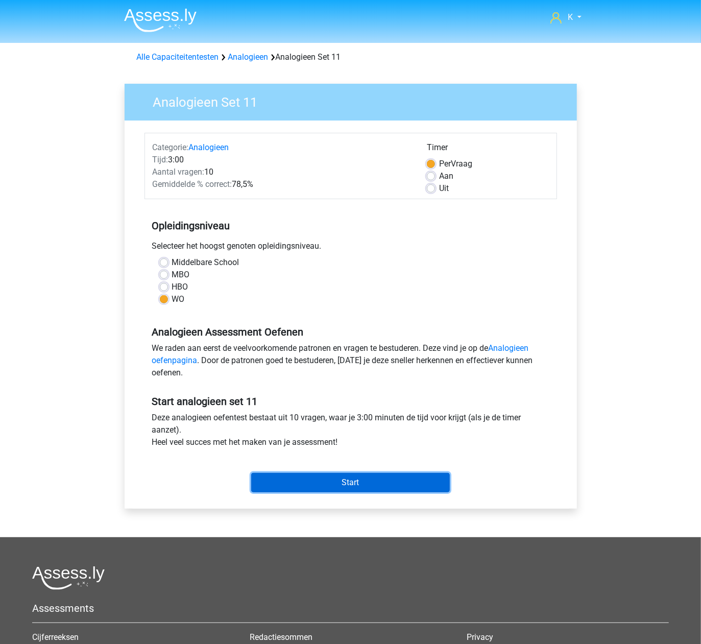
click at [336, 479] on input "Start" at bounding box center [350, 482] width 199 height 19
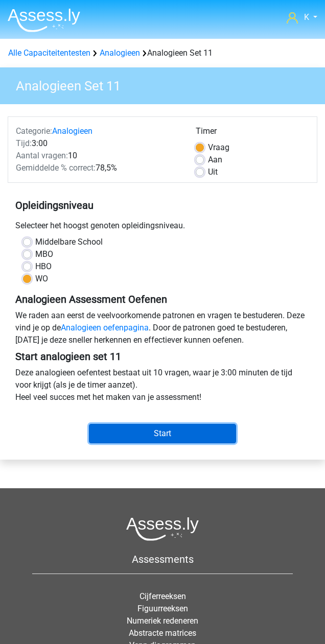
click at [133, 435] on input "Start" at bounding box center [162, 433] width 147 height 19
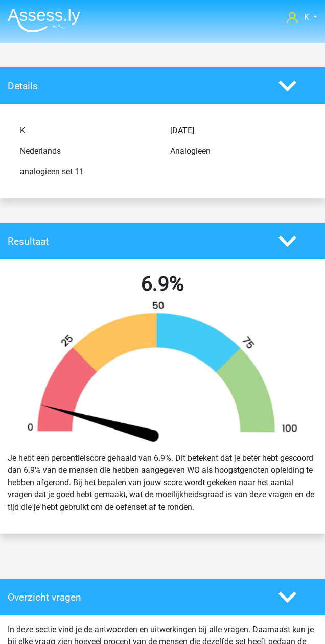
click at [59, 26] on img at bounding box center [44, 20] width 72 height 24
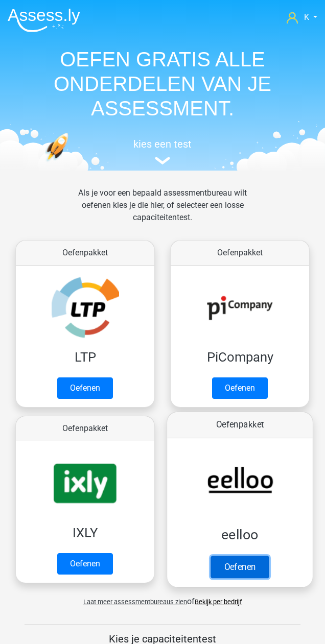
click at [237, 573] on link "Oefenen" at bounding box center [239, 566] width 58 height 22
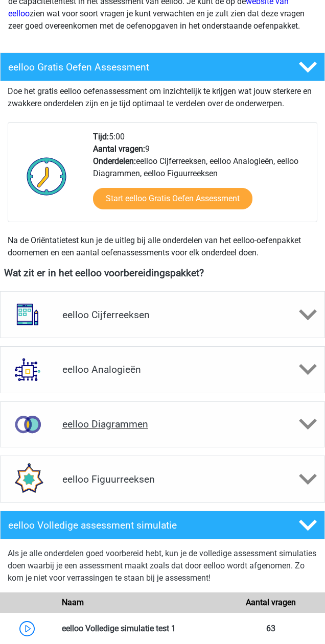
scroll to position [204, 0]
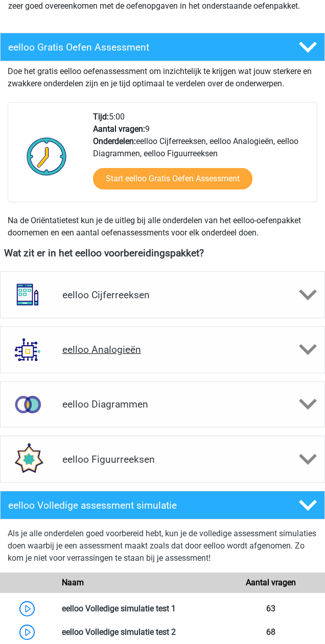
click at [177, 363] on div "eelloo Analogieën" at bounding box center [162, 349] width 325 height 47
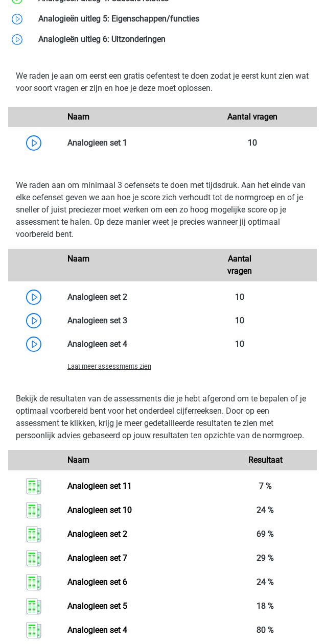
scroll to position [884, 0]
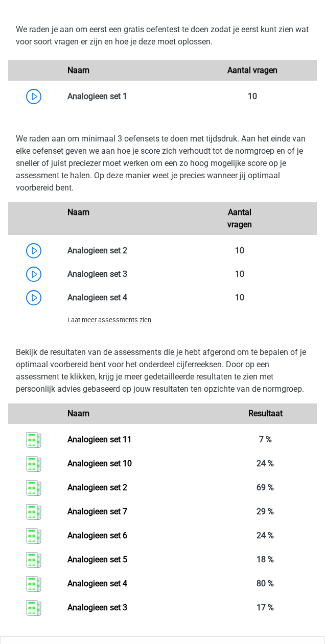
click at [129, 322] on span "Laat meer assessments zien" at bounding box center [109, 320] width 84 height 8
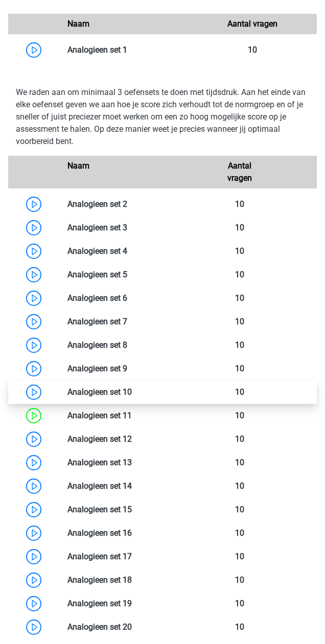
scroll to position [952, 0]
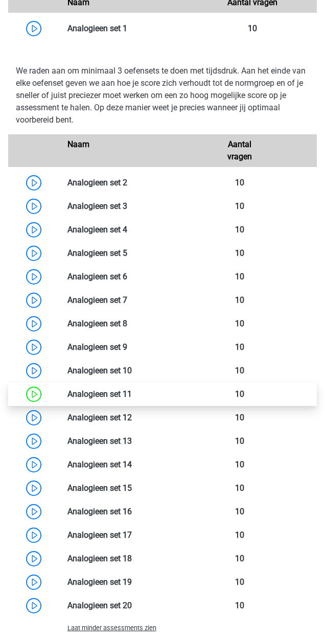
click at [132, 391] on link at bounding box center [132, 394] width 0 height 10
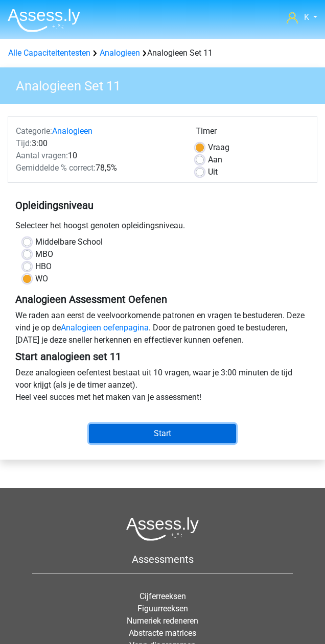
click at [135, 427] on input "Start" at bounding box center [162, 433] width 147 height 19
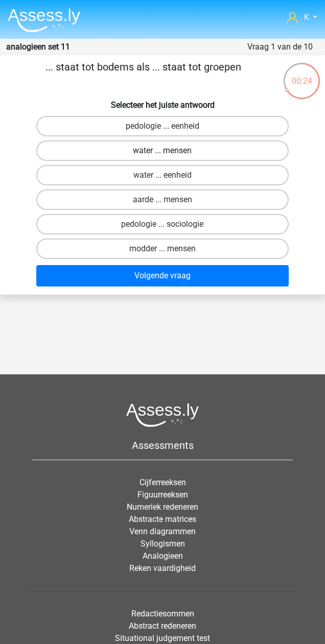
click at [158, 149] on label "water ... mensen" at bounding box center [162, 150] width 252 height 20
click at [162, 151] on input "water ... mensen" at bounding box center [165, 154] width 7 height 7
radio input "true"
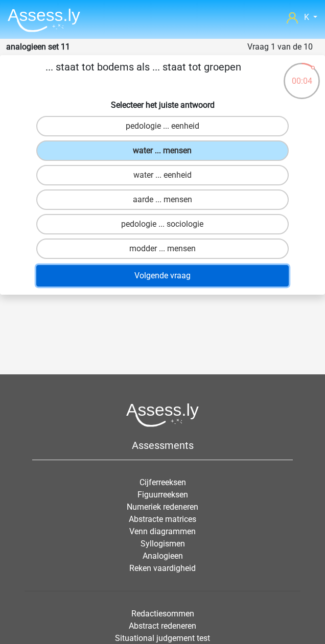
click at [194, 267] on button "Volgende vraag" at bounding box center [162, 275] width 252 height 21
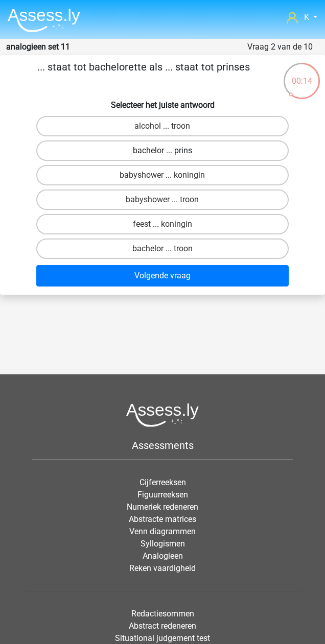
click at [213, 149] on label "bachelor ... prins" at bounding box center [162, 150] width 252 height 20
click at [169, 151] on input "bachelor ... prins" at bounding box center [165, 154] width 7 height 7
radio input "true"
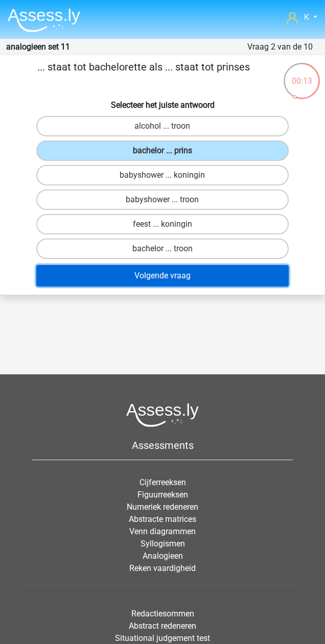
click at [204, 271] on button "Volgende vraag" at bounding box center [162, 275] width 252 height 21
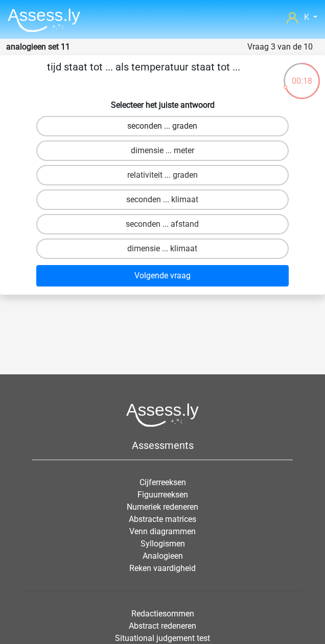
click at [208, 127] on label "seconden ... graden" at bounding box center [162, 126] width 252 height 20
click at [169, 127] on input "seconden ... graden" at bounding box center [165, 129] width 7 height 7
radio input "true"
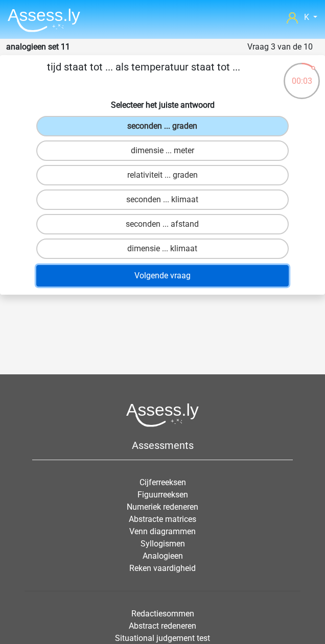
click at [192, 269] on button "Volgende vraag" at bounding box center [162, 275] width 252 height 21
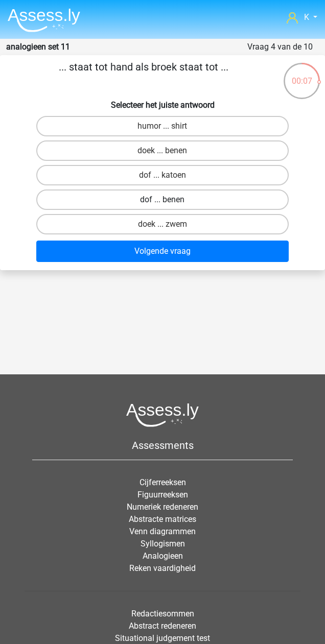
click at [201, 202] on label "dof ... benen" at bounding box center [162, 199] width 252 height 20
click at [169, 202] on input "dof ... benen" at bounding box center [165, 203] width 7 height 7
radio input "true"
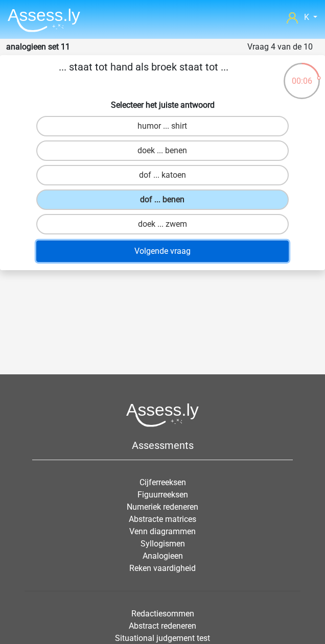
click at [203, 240] on button "Volgende vraag" at bounding box center [162, 250] width 252 height 21
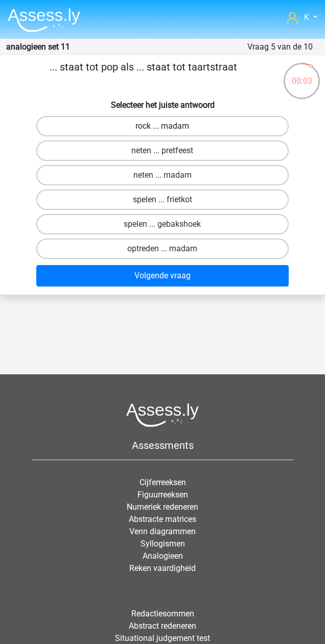
click at [207, 125] on label "rock ... madam" at bounding box center [162, 126] width 252 height 20
click at [169, 126] on input "rock ... madam" at bounding box center [165, 129] width 7 height 7
radio input "true"
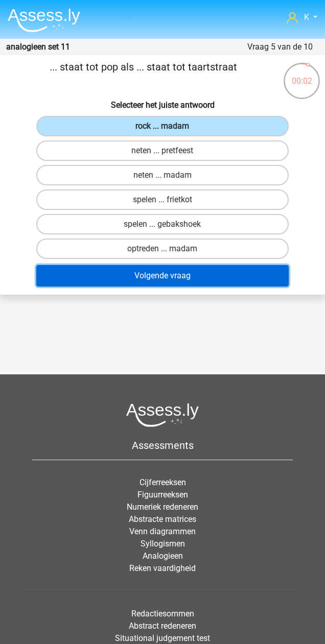
click at [193, 267] on button "Volgende vraag" at bounding box center [162, 275] width 252 height 21
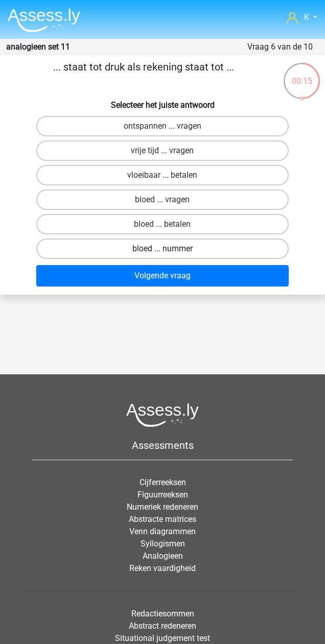
click at [209, 242] on label "bloed ... nummer" at bounding box center [162, 248] width 252 height 20
click at [169, 249] on input "bloed ... nummer" at bounding box center [165, 252] width 7 height 7
radio input "true"
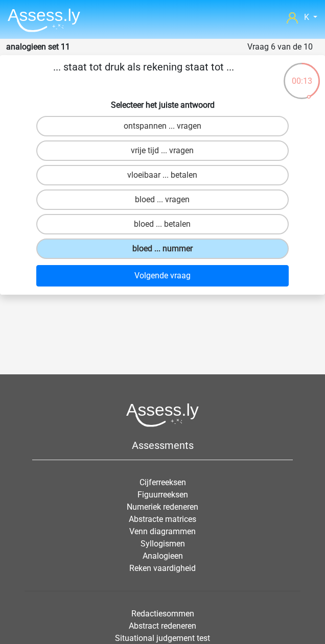
click at [77, 17] on img at bounding box center [44, 20] width 72 height 24
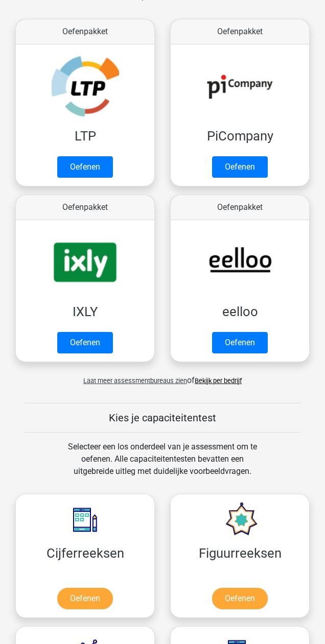
scroll to position [272, 0]
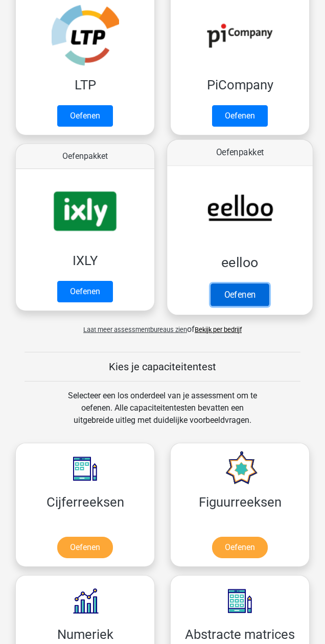
click at [251, 302] on link "Oefenen" at bounding box center [239, 294] width 58 height 22
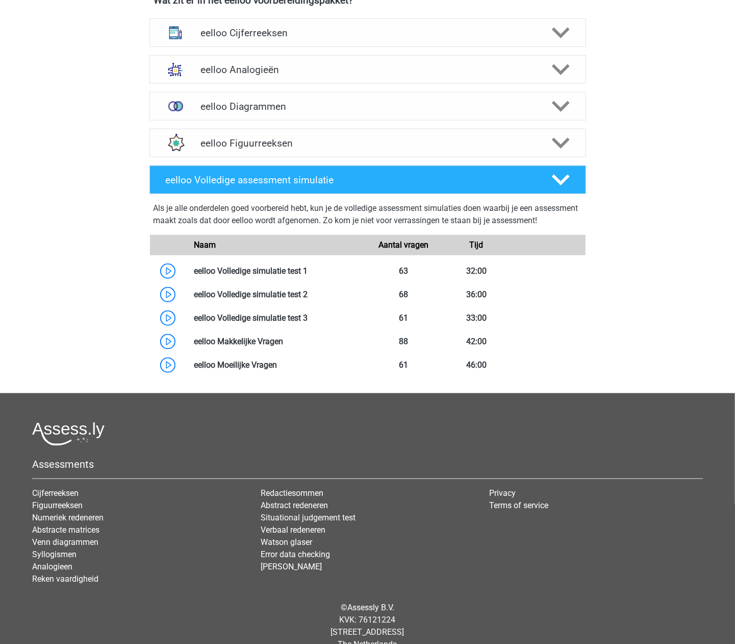
scroll to position [408, 0]
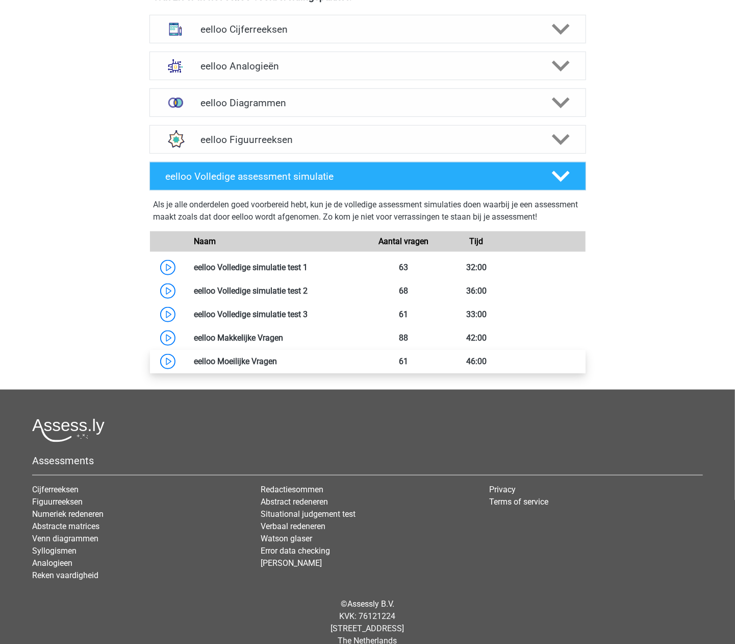
click at [277, 366] on link at bounding box center [277, 361] width 0 height 10
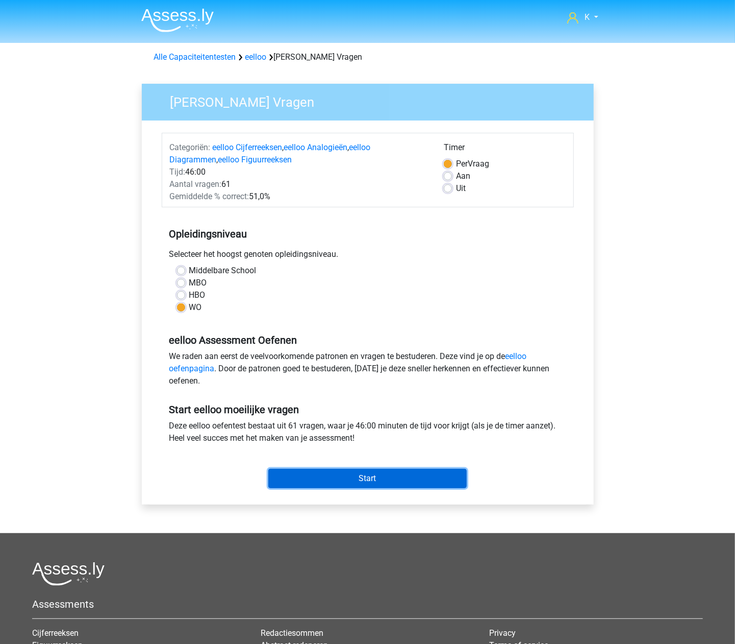
click at [323, 478] on input "Start" at bounding box center [367, 477] width 199 height 19
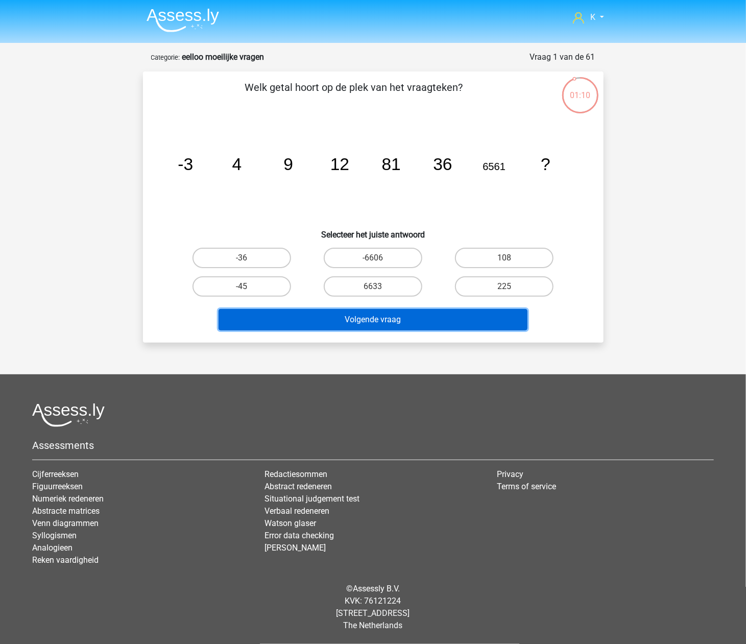
click at [386, 319] on button "Volgende vraag" at bounding box center [372, 319] width 309 height 21
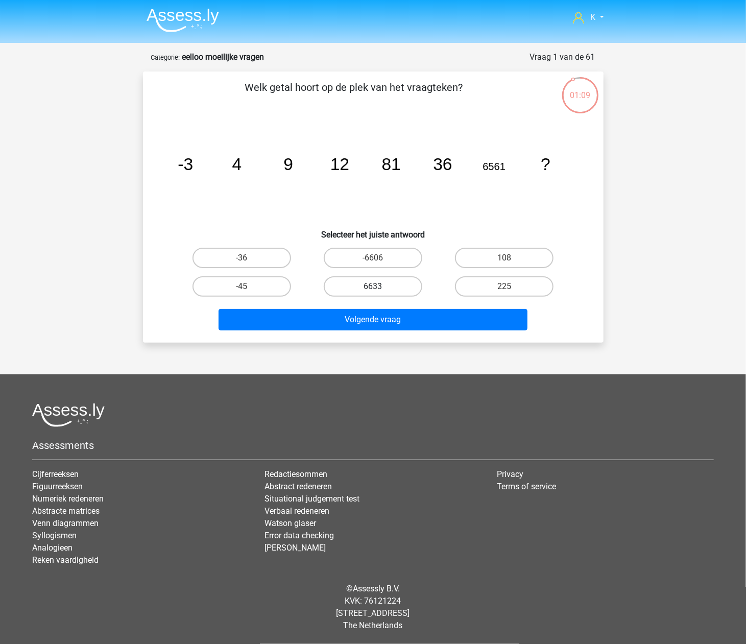
click at [381, 290] on label "6633" at bounding box center [373, 286] width 98 height 20
click at [379, 290] on input "6633" at bounding box center [376, 289] width 7 height 7
radio input "true"
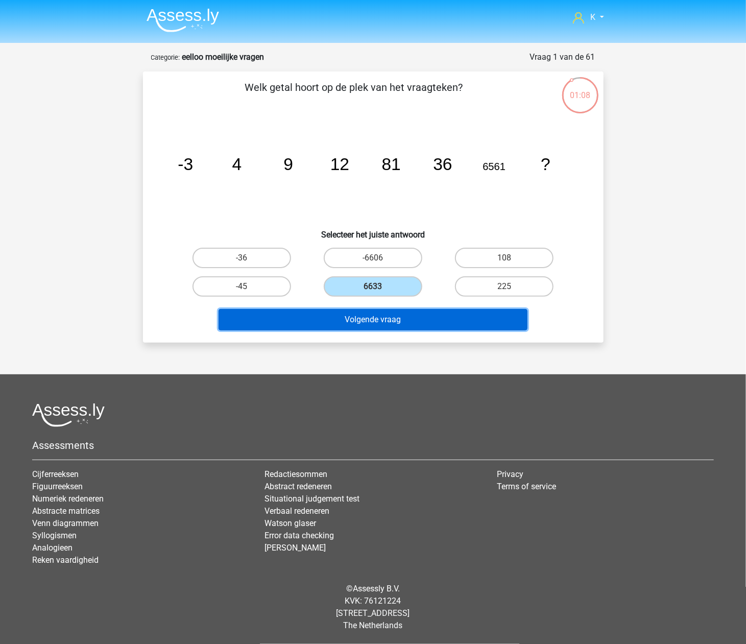
click at [378, 325] on button "Volgende vraag" at bounding box center [372, 319] width 309 height 21
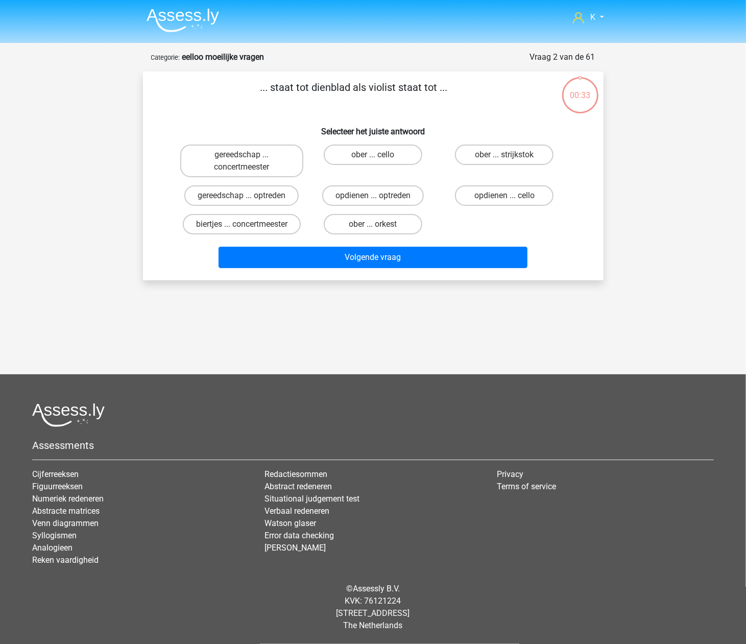
click at [377, 225] on input "ober ... orkest" at bounding box center [376, 227] width 7 height 7
radio input "true"
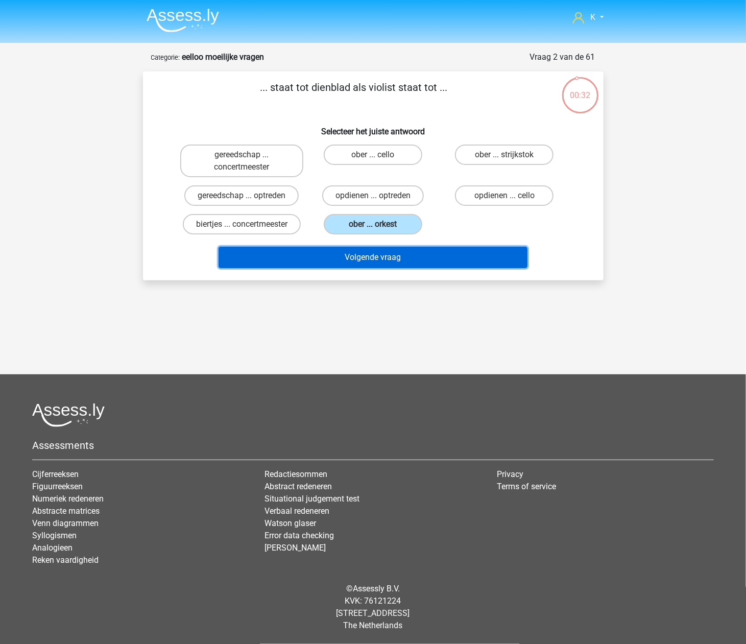
click at [381, 247] on button "Volgende vraag" at bounding box center [372, 256] width 309 height 21
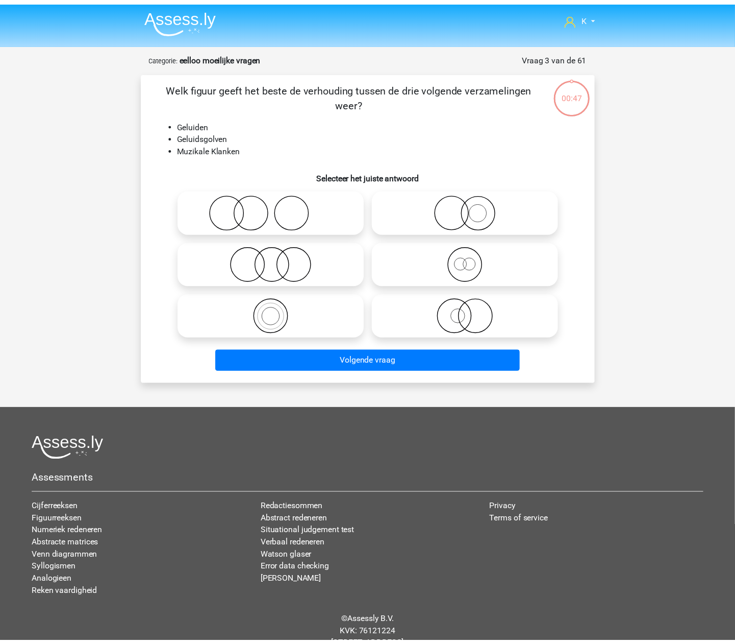
scroll to position [34, 0]
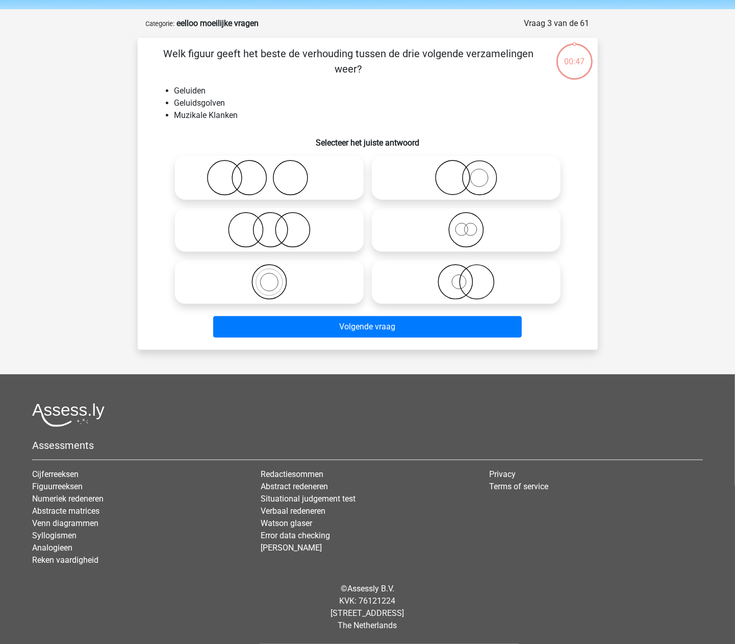
click at [392, 264] on icon at bounding box center [466, 282] width 181 height 36
click at [466, 270] on input "radio" at bounding box center [469, 273] width 7 height 7
radio input "true"
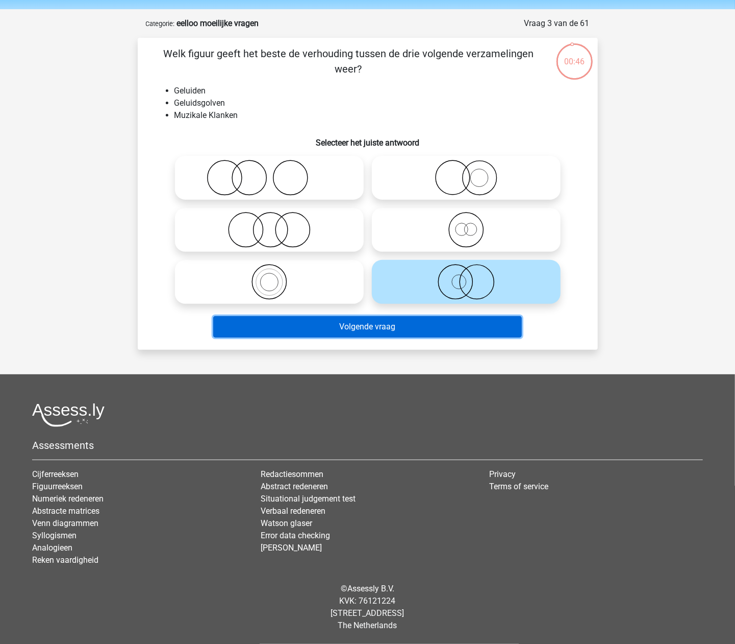
click at [388, 336] on button "Volgende vraag" at bounding box center [367, 326] width 309 height 21
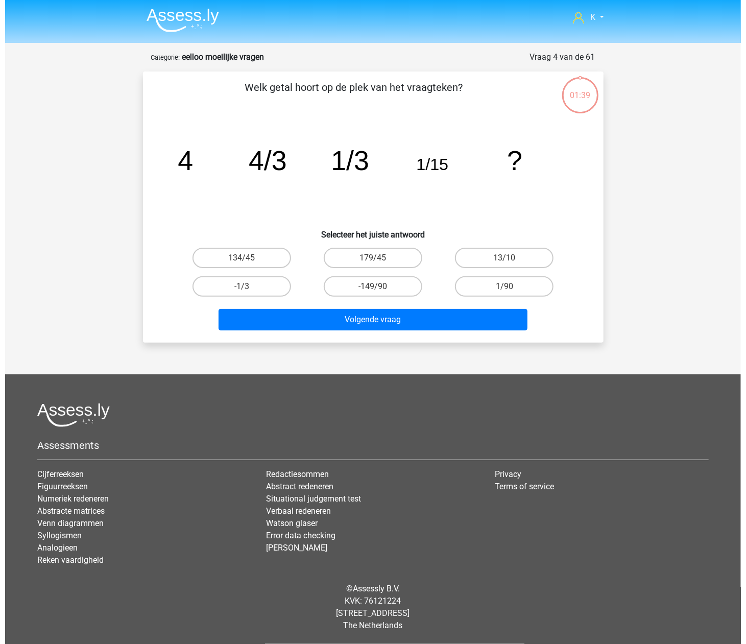
scroll to position [0, 0]
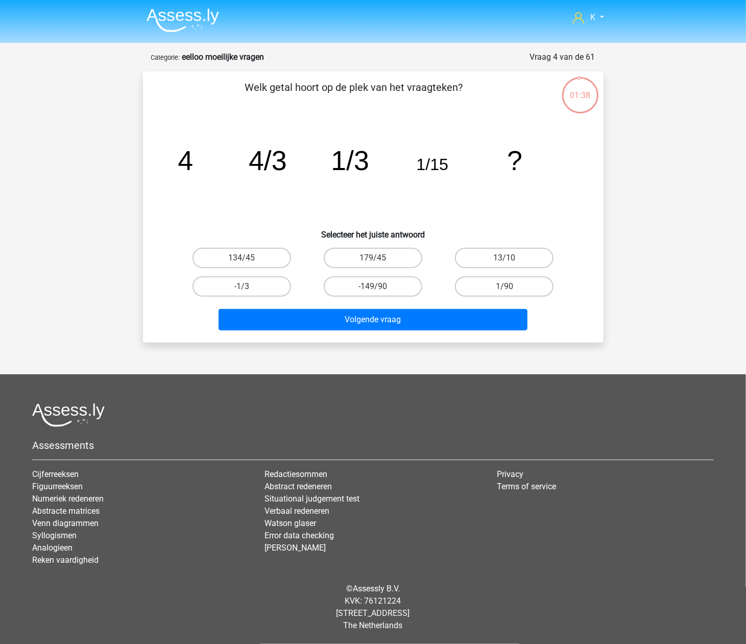
click at [201, 15] on img at bounding box center [182, 20] width 72 height 24
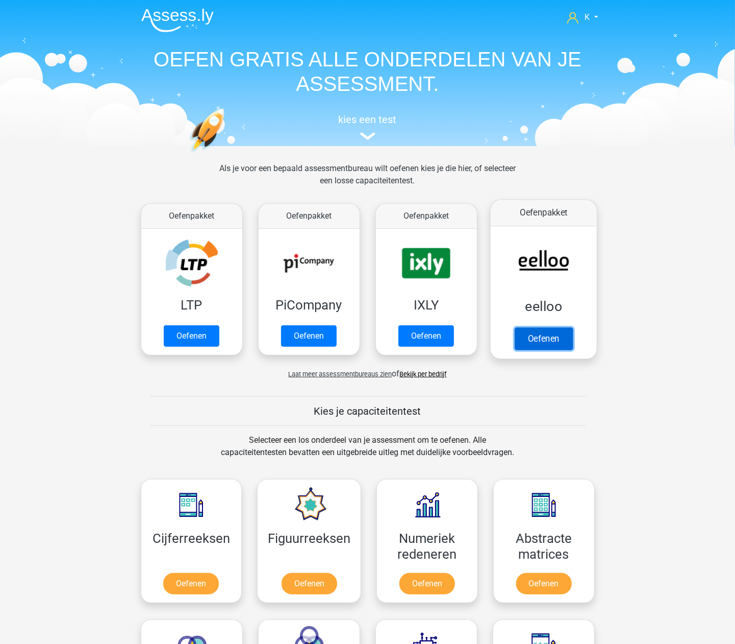
click at [558, 336] on link "Oefenen" at bounding box center [543, 338] width 58 height 22
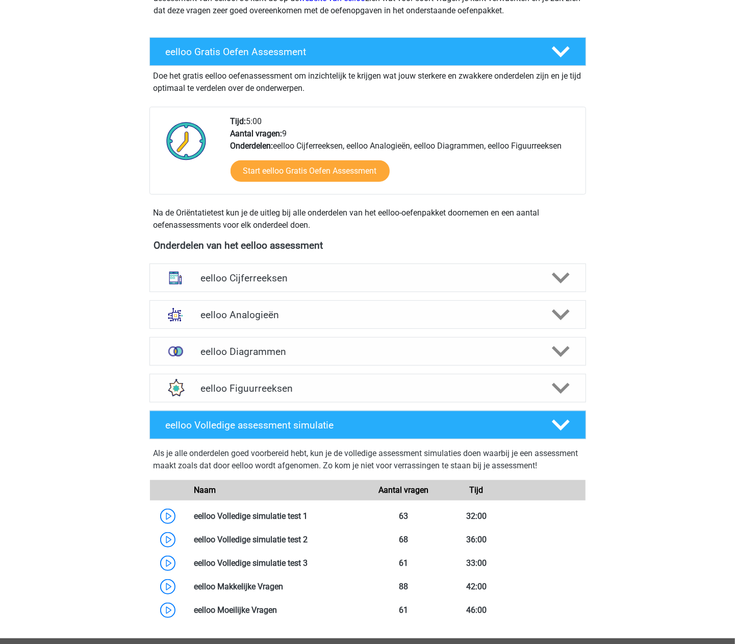
scroll to position [204, 0]
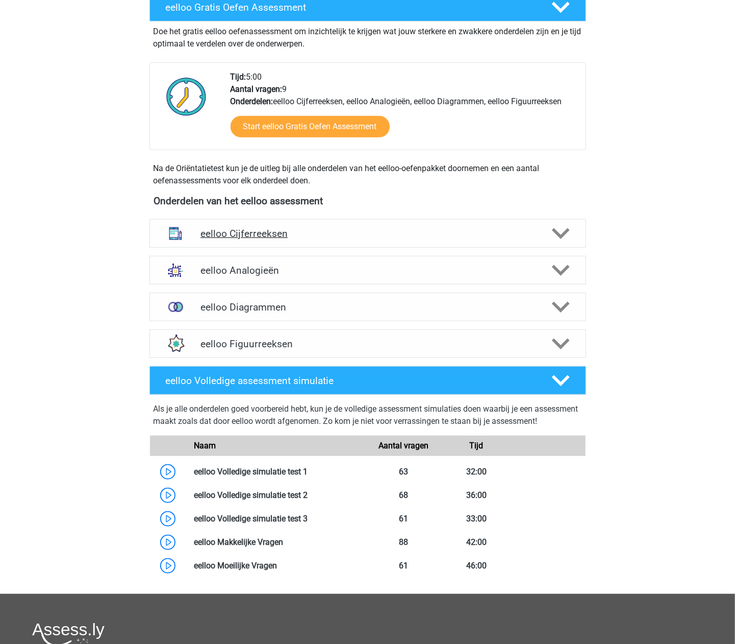
click at [278, 233] on h4 "eelloo Cijferreeksen" at bounding box center [368, 234] width 334 height 12
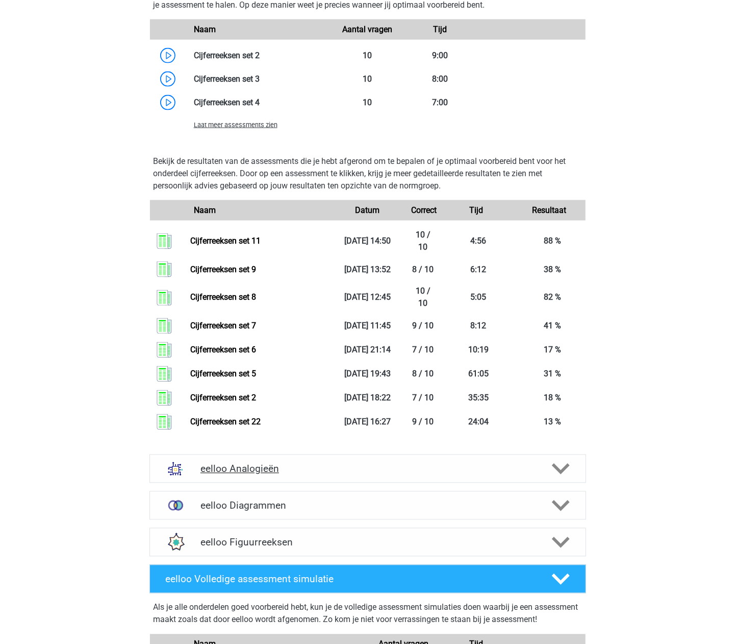
scroll to position [817, 0]
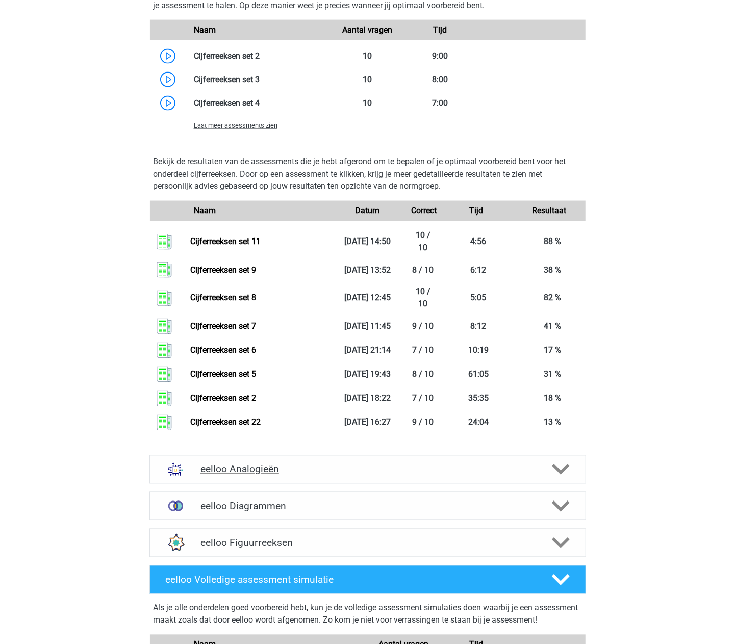
click at [274, 476] on div "eelloo Analogieën" at bounding box center [368, 469] width 437 height 29
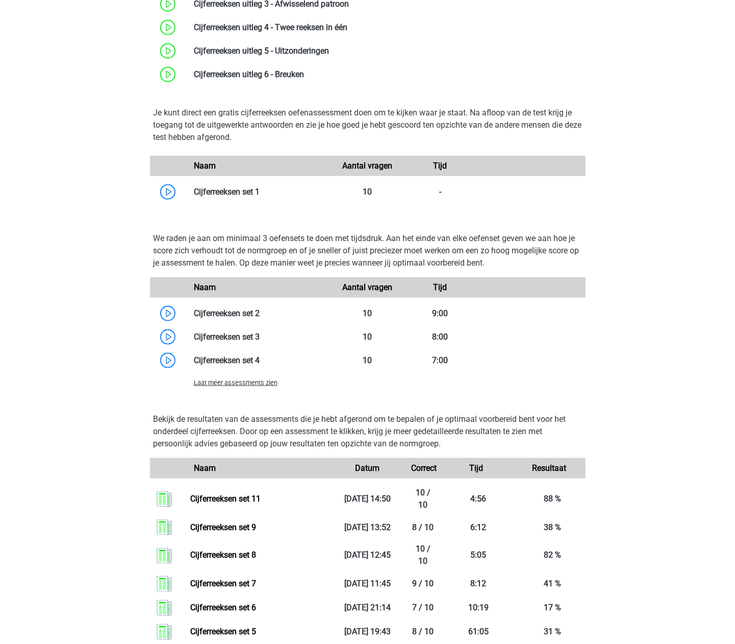
scroll to position [544, 0]
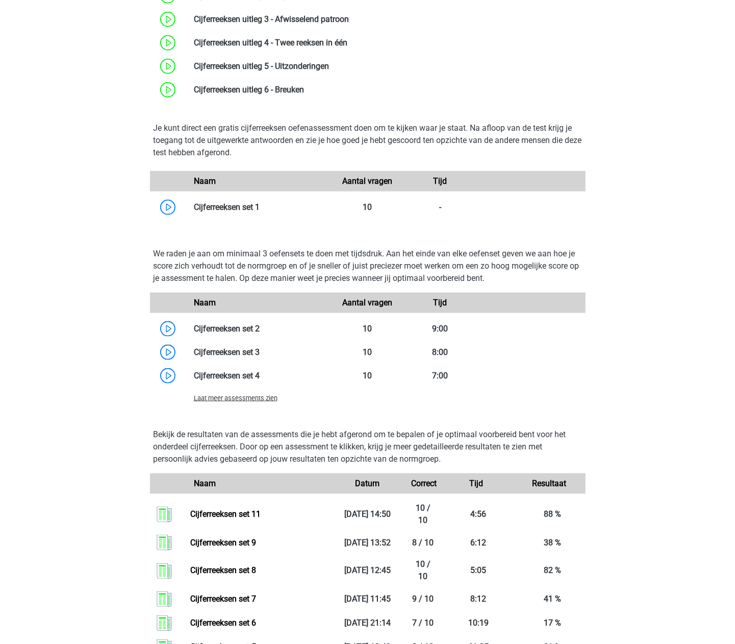
click at [260, 394] on span "Laat meer assessments zien" at bounding box center [236, 398] width 84 height 8
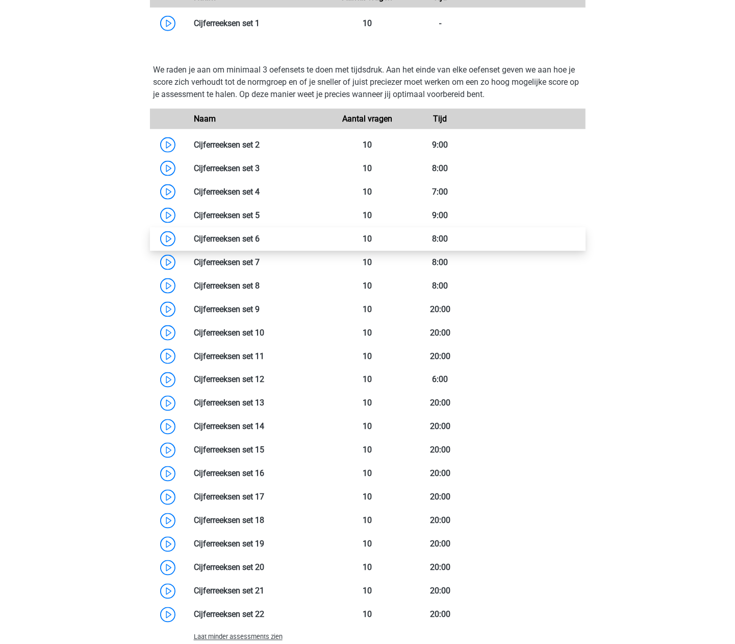
scroll to position [748, 0]
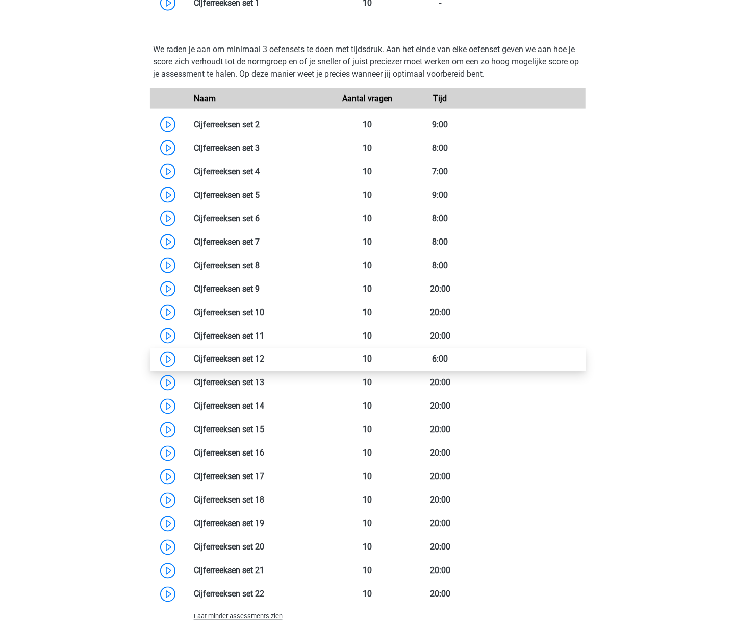
click at [264, 361] on link at bounding box center [264, 359] width 0 height 10
click at [264, 364] on link at bounding box center [264, 359] width 0 height 10
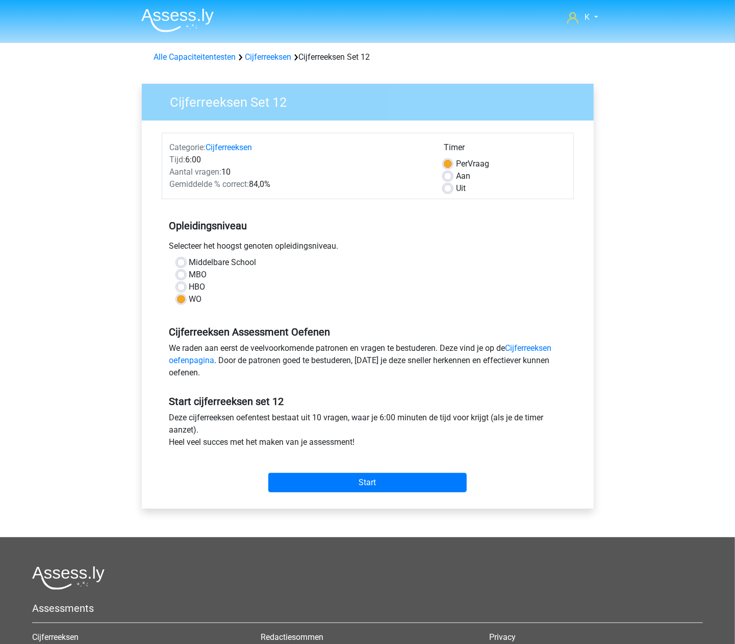
click at [532, 254] on div "Selecteer het hoogst genoten opleidingsniveau." at bounding box center [368, 248] width 412 height 16
click at [456, 287] on div "HBO" at bounding box center [368, 287] width 382 height 12
click at [186, 292] on div "HBO" at bounding box center [368, 287] width 382 height 12
click at [186, 286] on div "HBO" at bounding box center [368, 287] width 382 height 12
click at [189, 287] on label "HBO" at bounding box center [197, 287] width 16 height 12
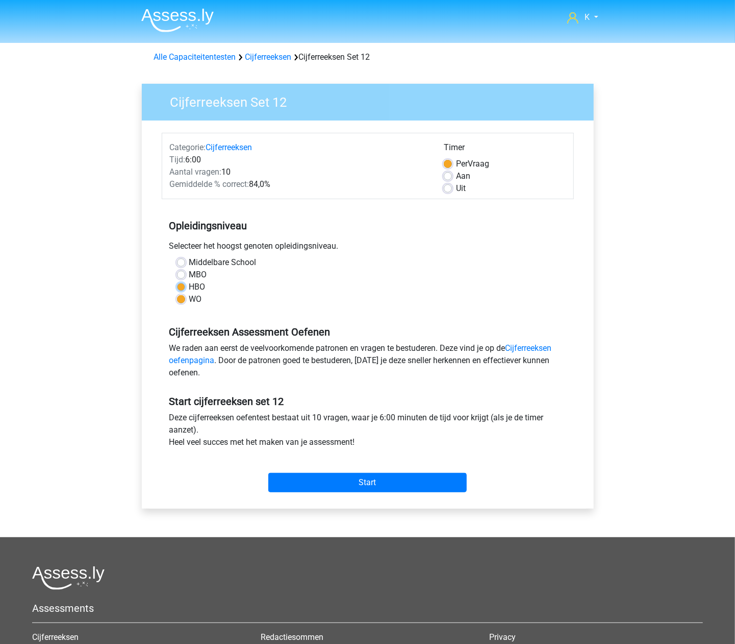
click at [185, 287] on input "HBO" at bounding box center [181, 286] width 8 height 10
radio input "true"
